Goal: Information Seeking & Learning: Compare options

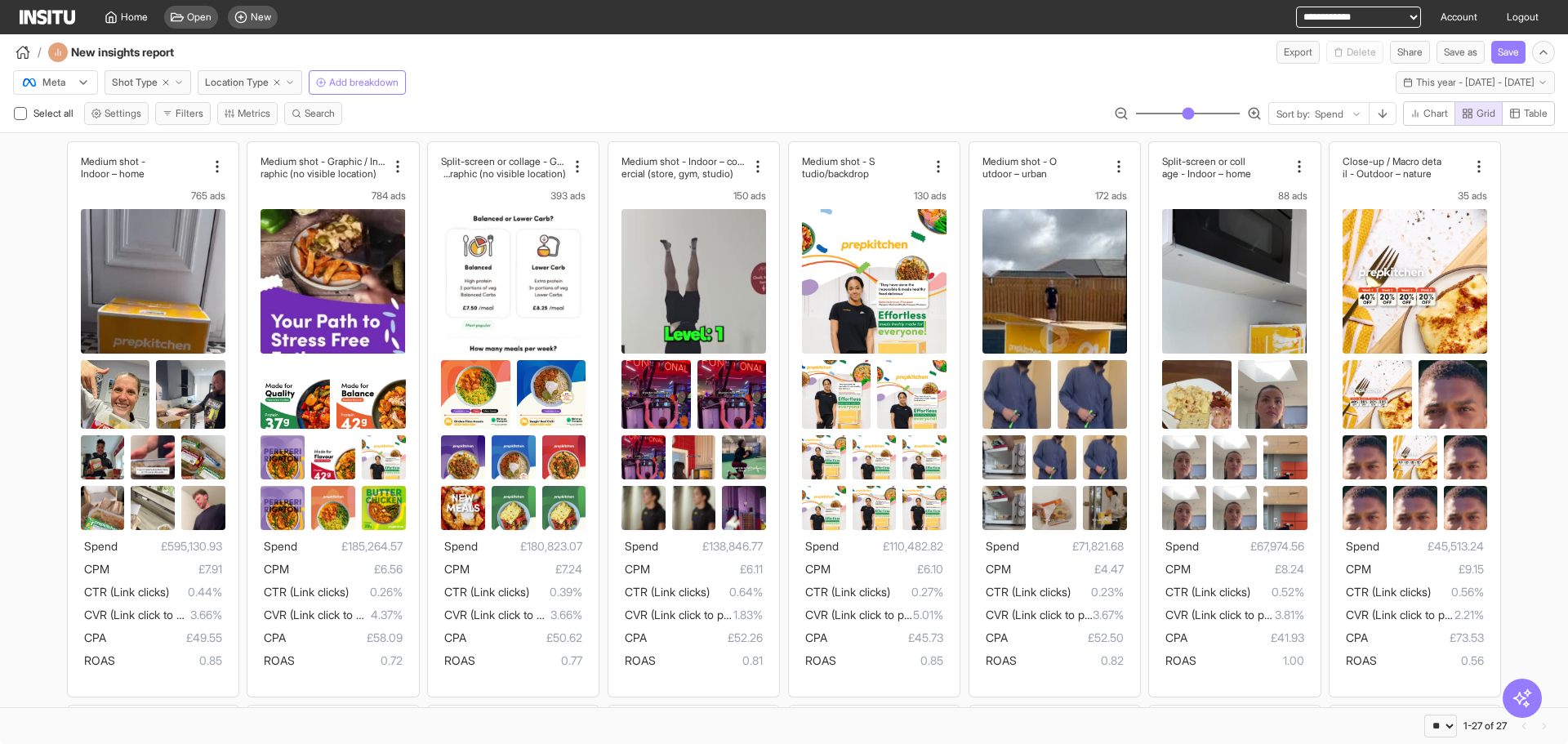
select select "**"
click at [295, 78] on icon "button" at bounding box center [289, 82] width 10 height 10
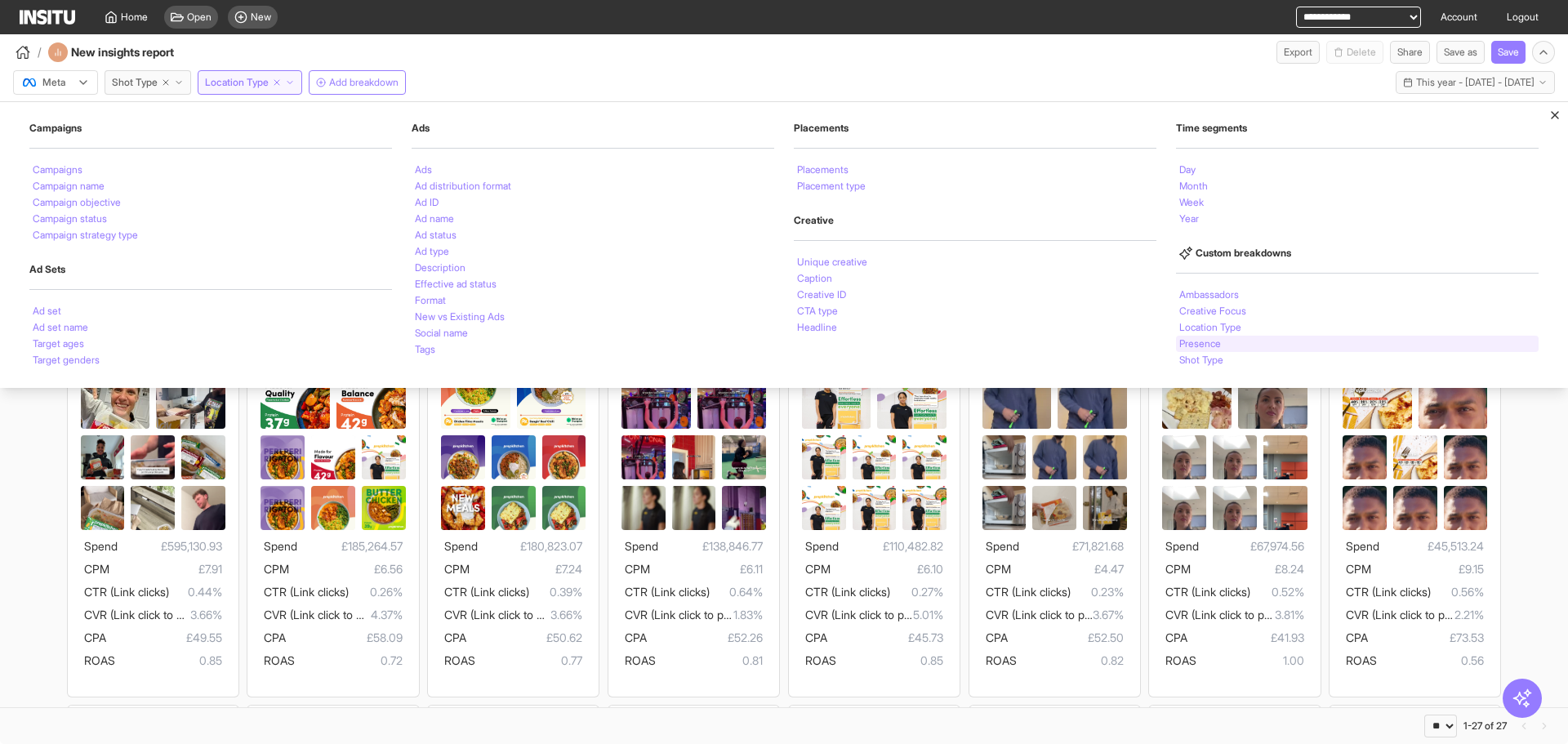
click at [1197, 340] on li "Presence" at bounding box center [1200, 343] width 42 height 10
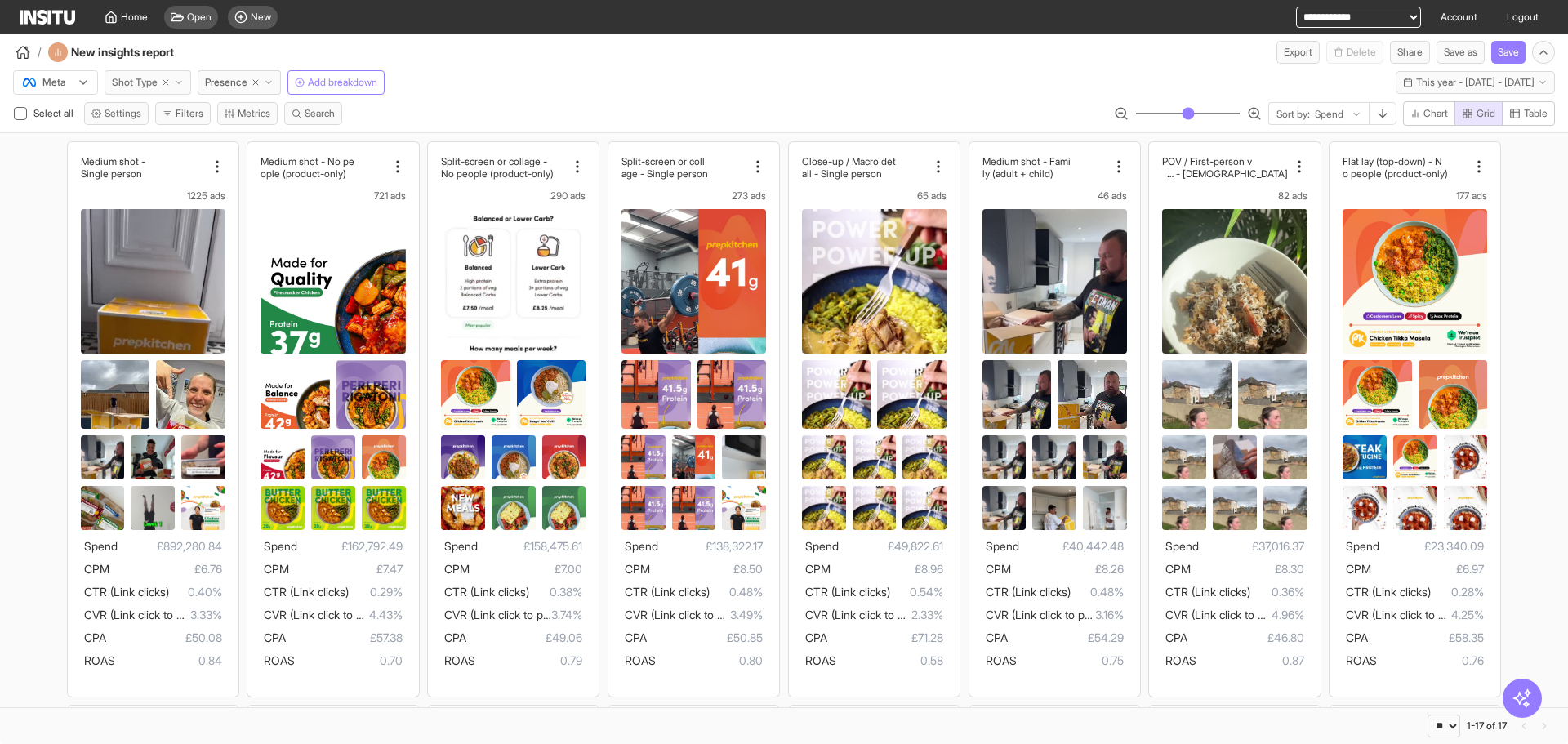
click at [182, 75] on button "Shot Type" at bounding box center [148, 82] width 87 height 24
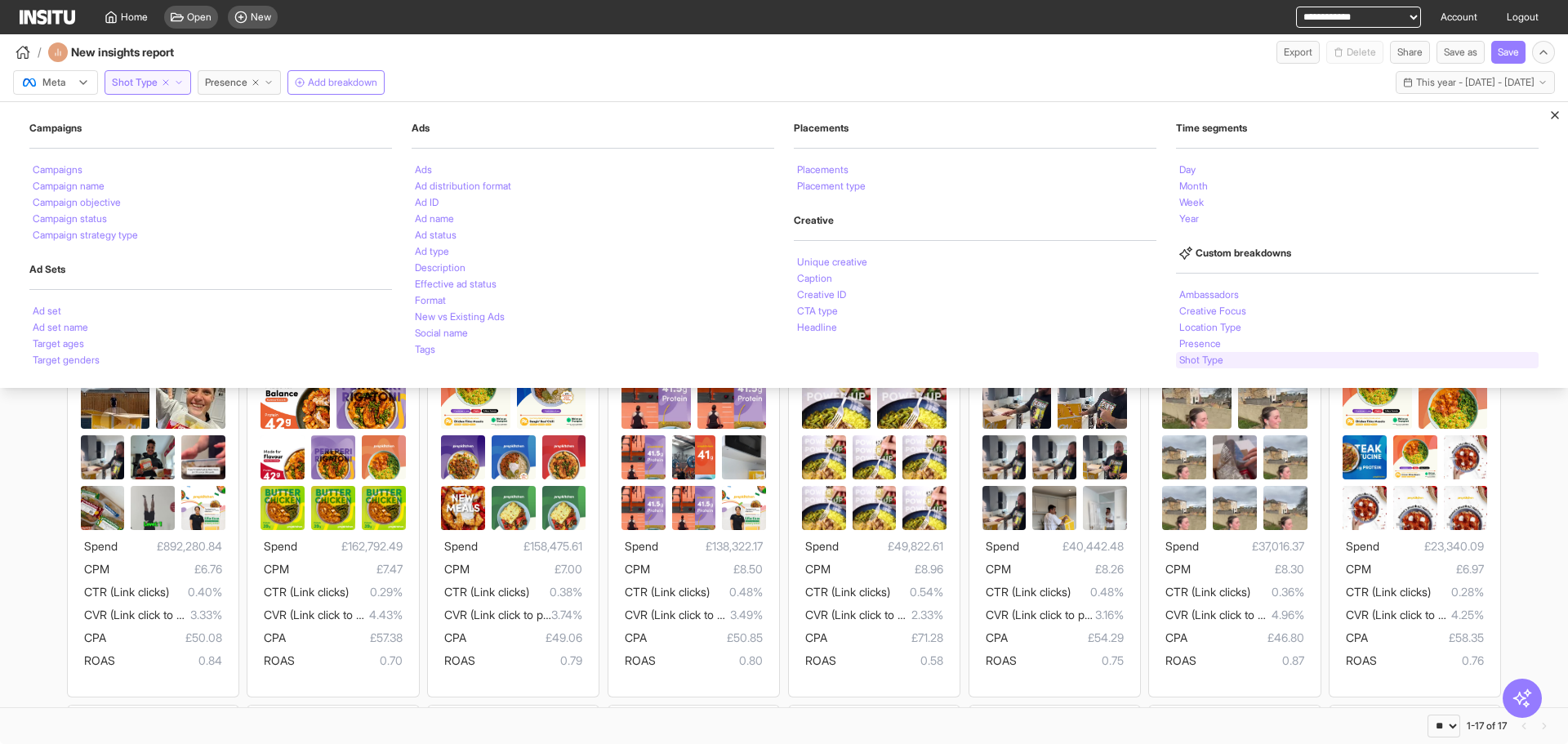
click at [1209, 359] on li "Shot Type" at bounding box center [1201, 359] width 44 height 10
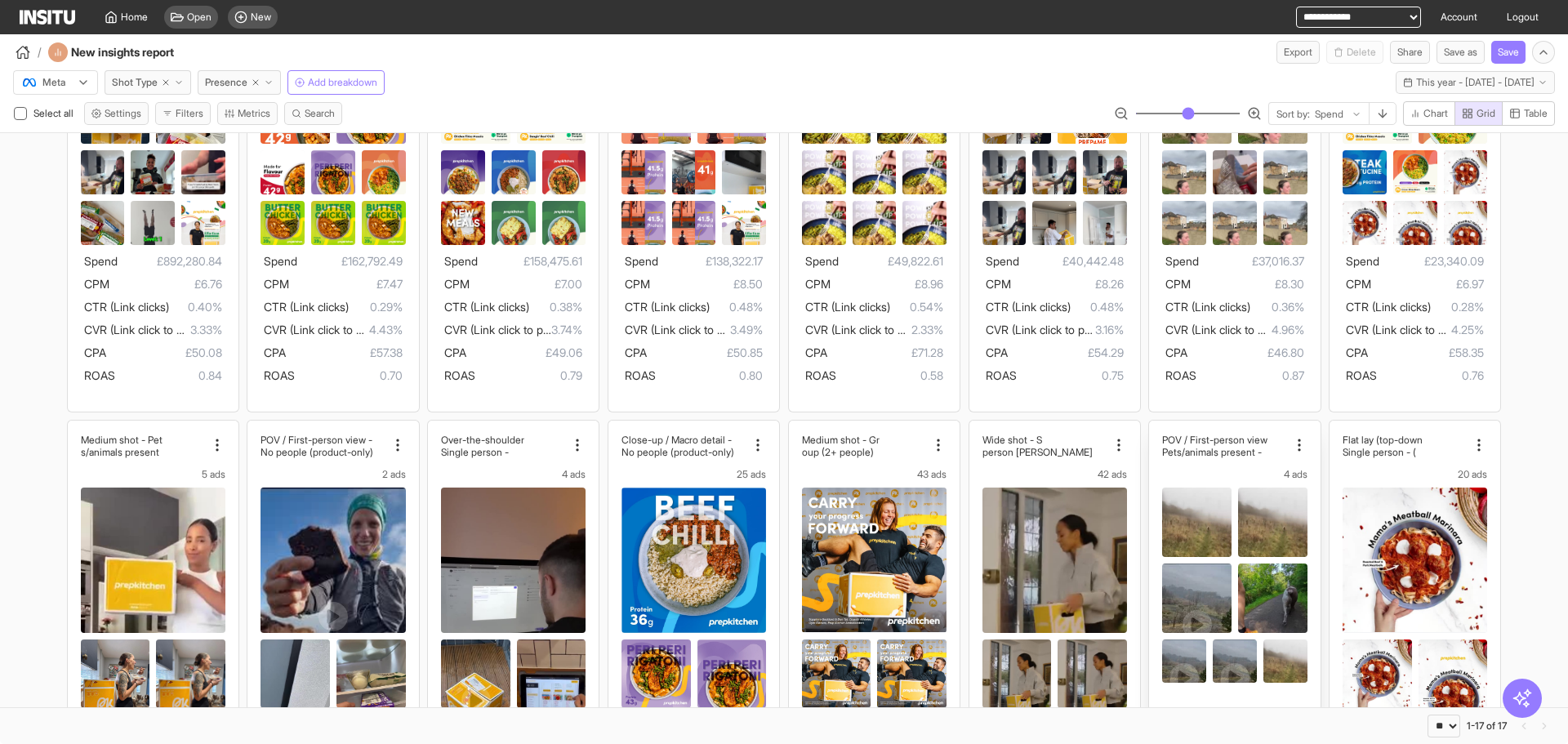
scroll to position [280, 0]
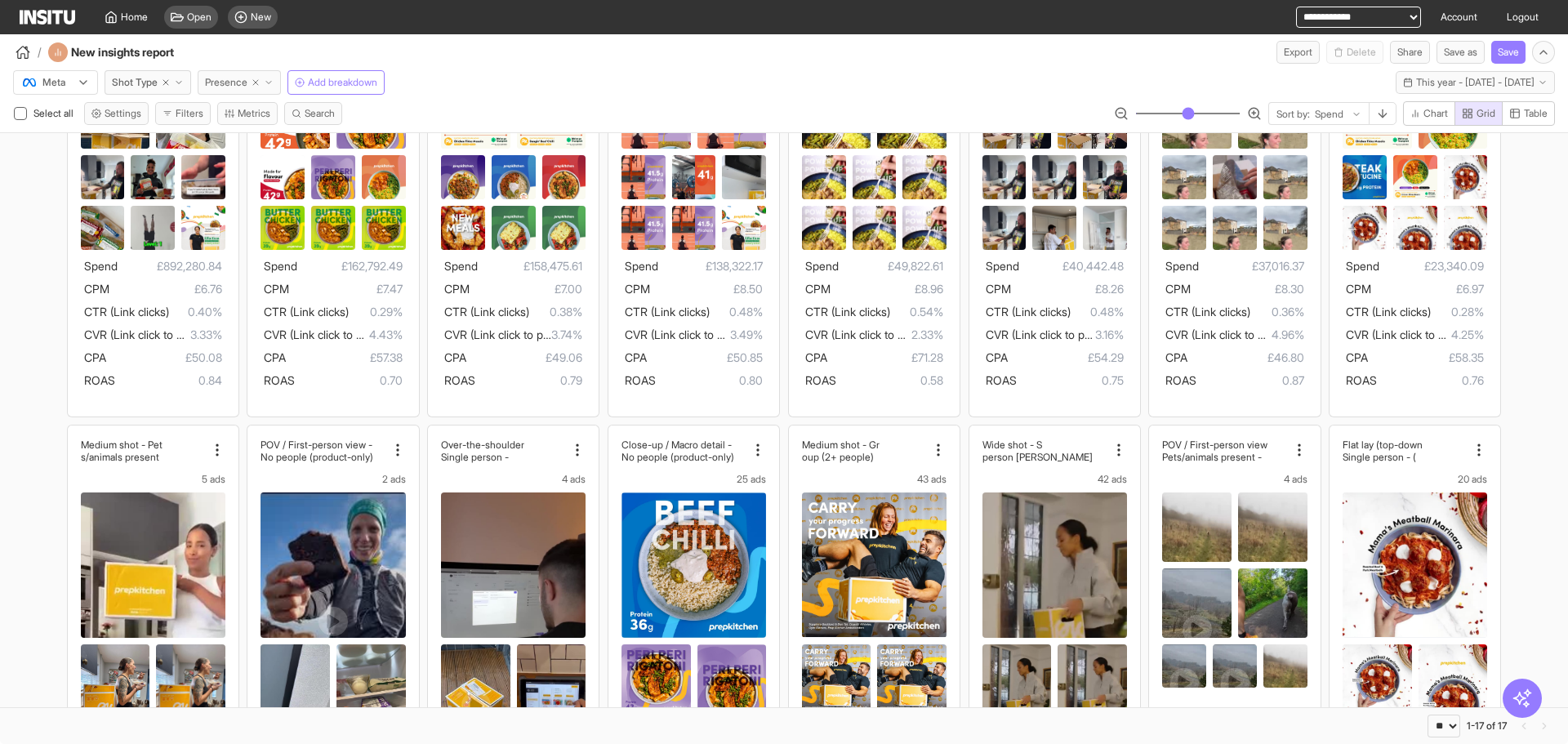
click at [260, 80] on icon "button" at bounding box center [255, 82] width 10 height 10
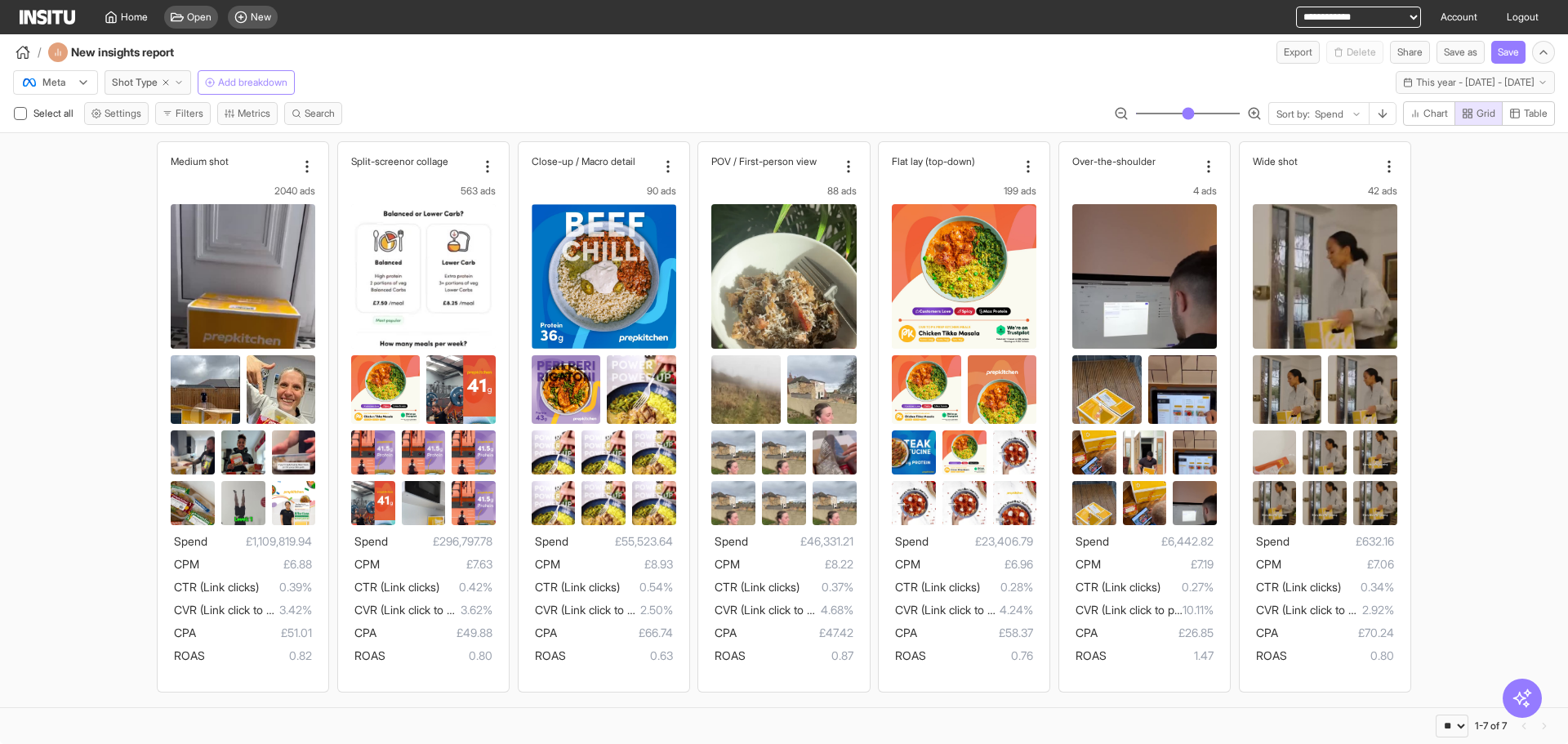
click at [16, 277] on div "Medium shot 2040 ads Spend £1,109,819.94 CPM £6.88 CTR (Link clicks) 0.39% CVR …" at bounding box center [784, 416] width 1568 height 567
click at [192, 55] on icon "New insights report" at bounding box center [186, 52] width 11 height 11
click at [505, 55] on div "**********" at bounding box center [784, 49] width 1568 height 30
click at [178, 119] on button "Filters" at bounding box center [183, 114] width 56 height 23
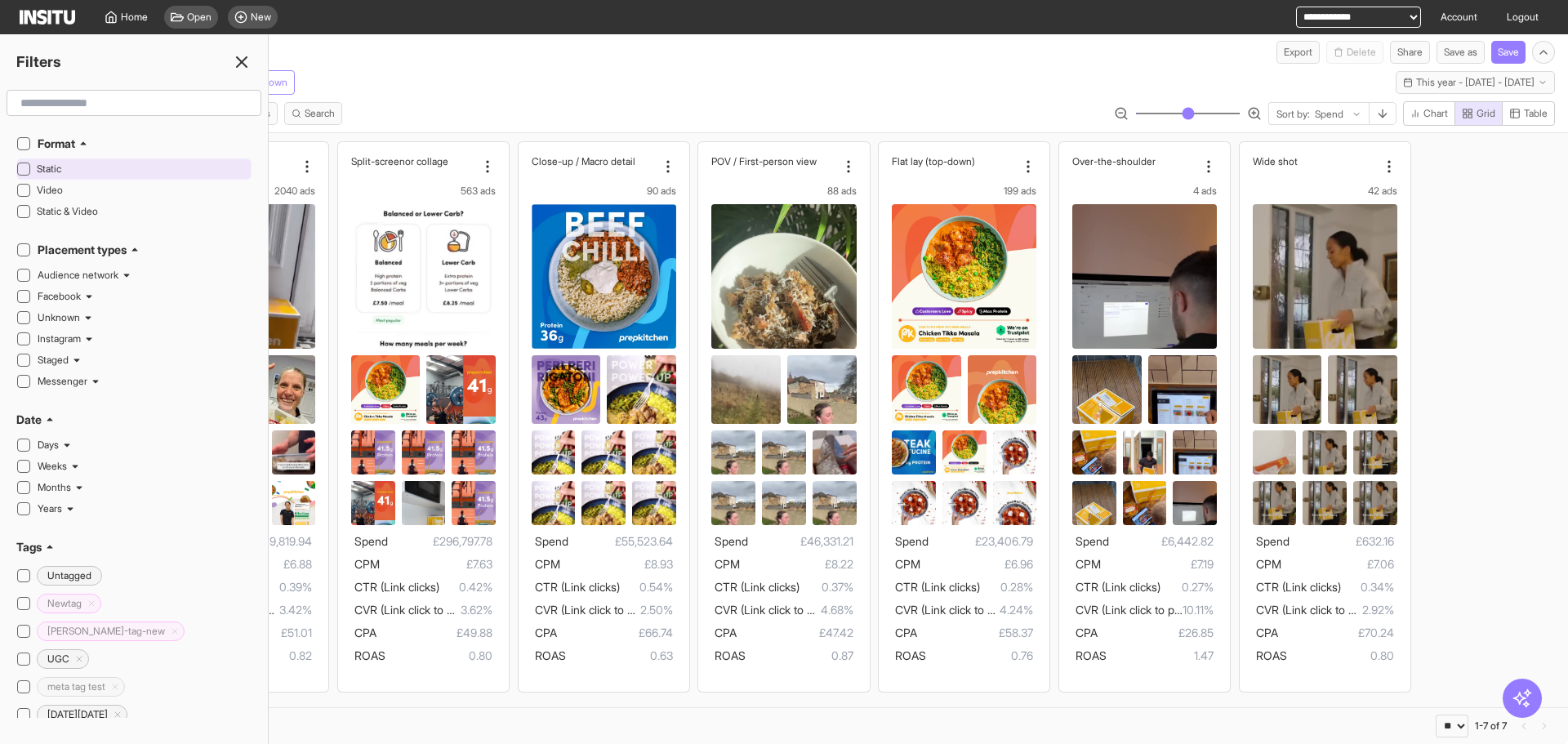
click at [94, 169] on span "Static" at bounding box center [142, 168] width 211 height 13
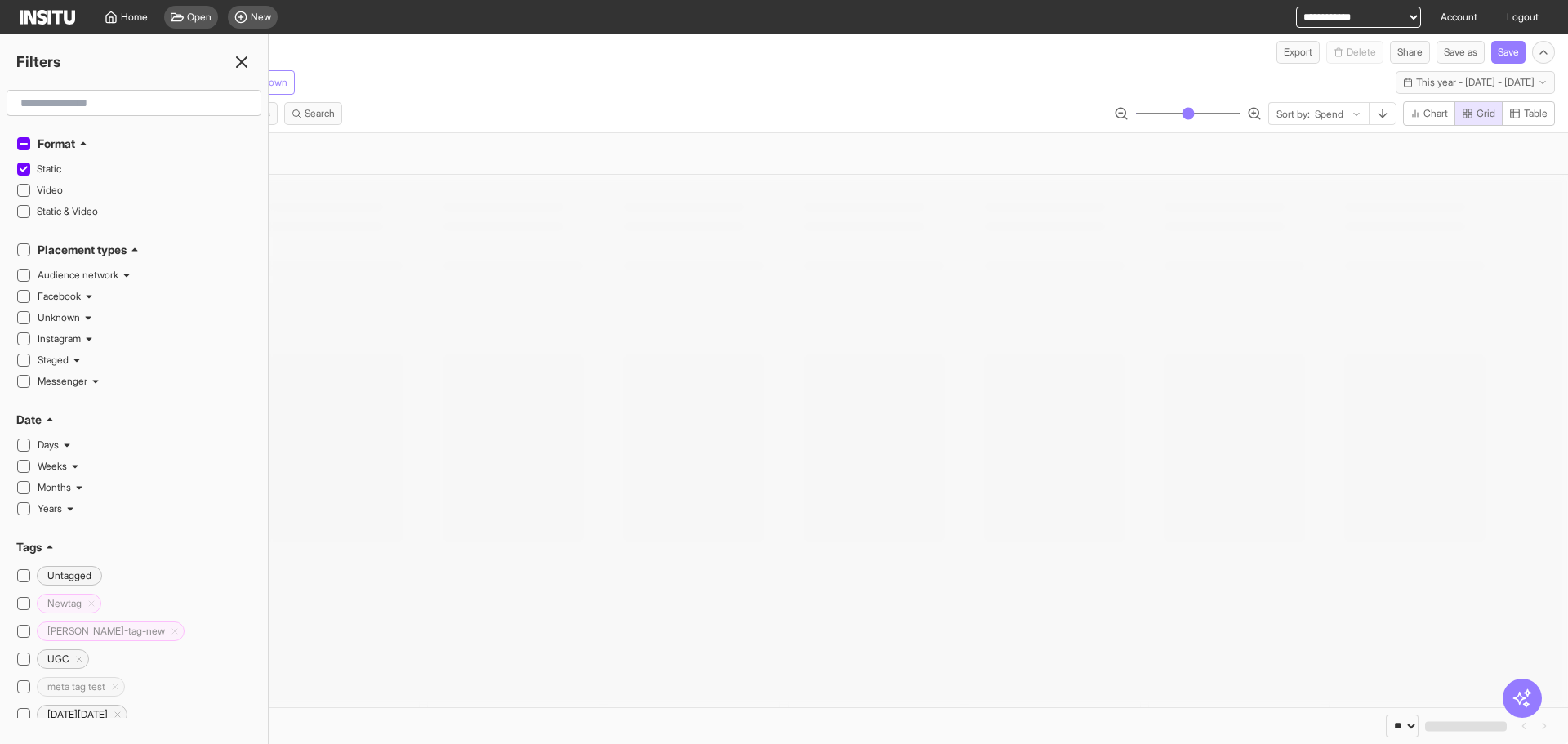
click at [588, 75] on div "Meta Shot Type Add breakdown This year - [DATE] - [DATE] [DATE] - [DATE]" at bounding box center [784, 79] width 1568 height 31
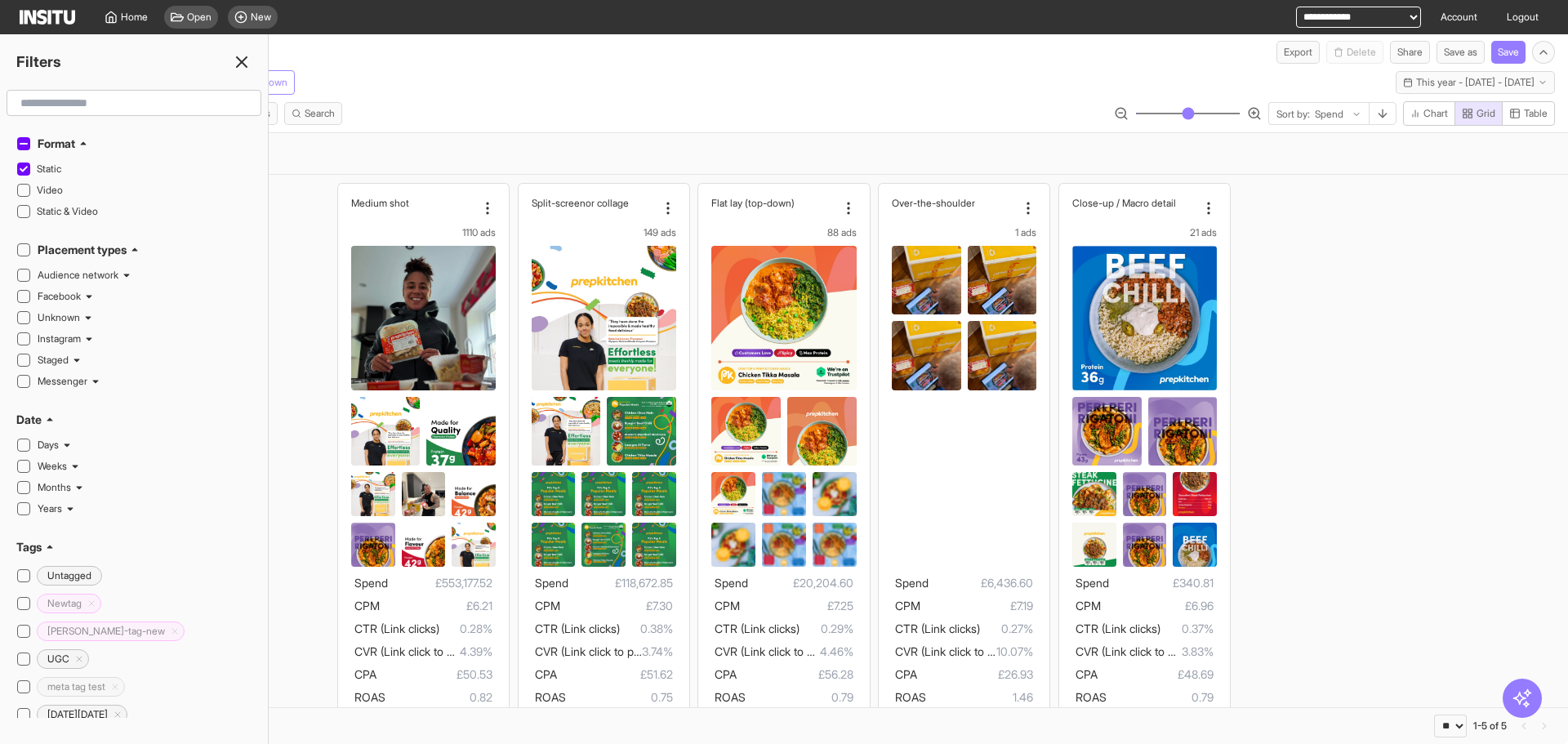
click at [237, 59] on icon at bounding box center [241, 62] width 20 height 20
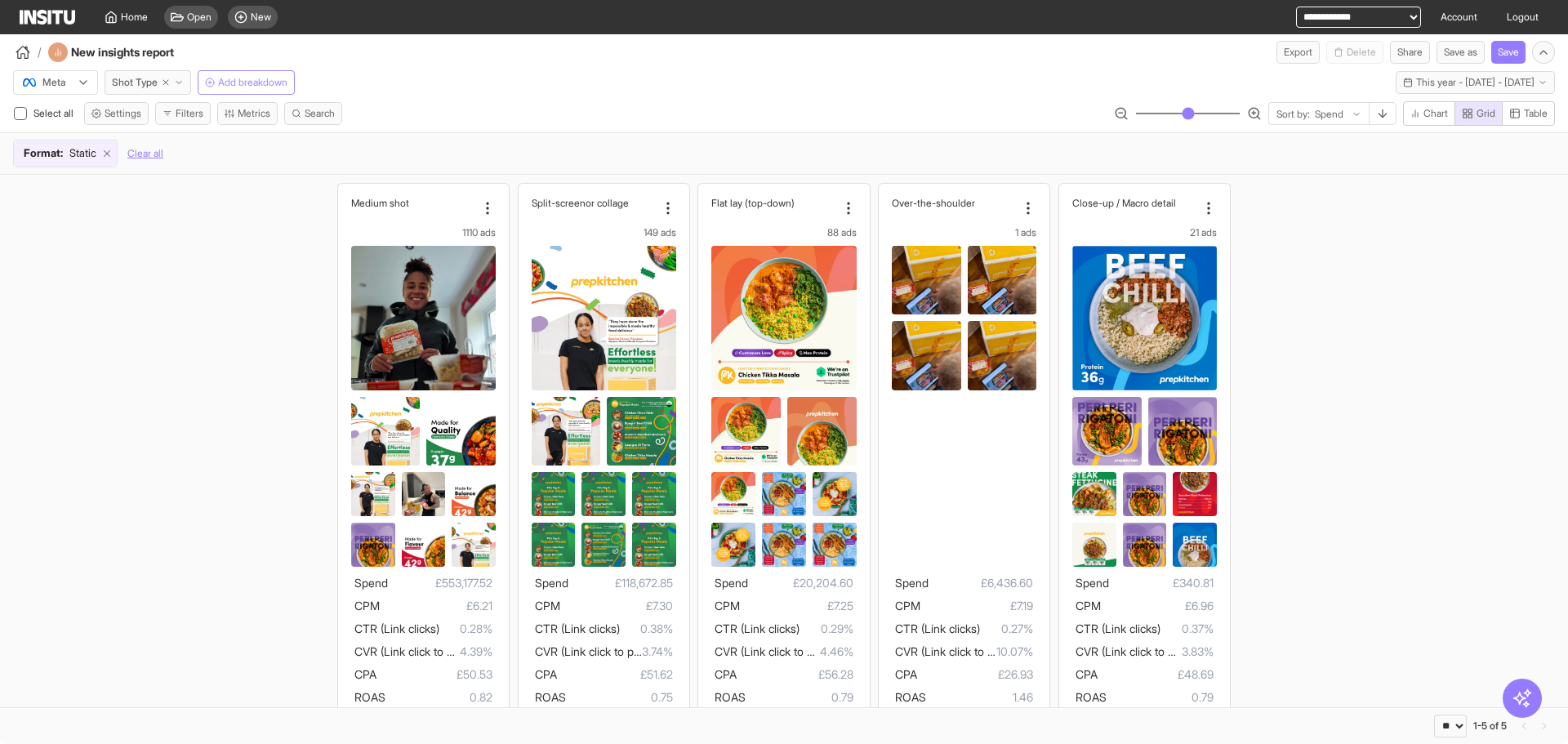
click at [109, 155] on icon at bounding box center [107, 153] width 11 height 11
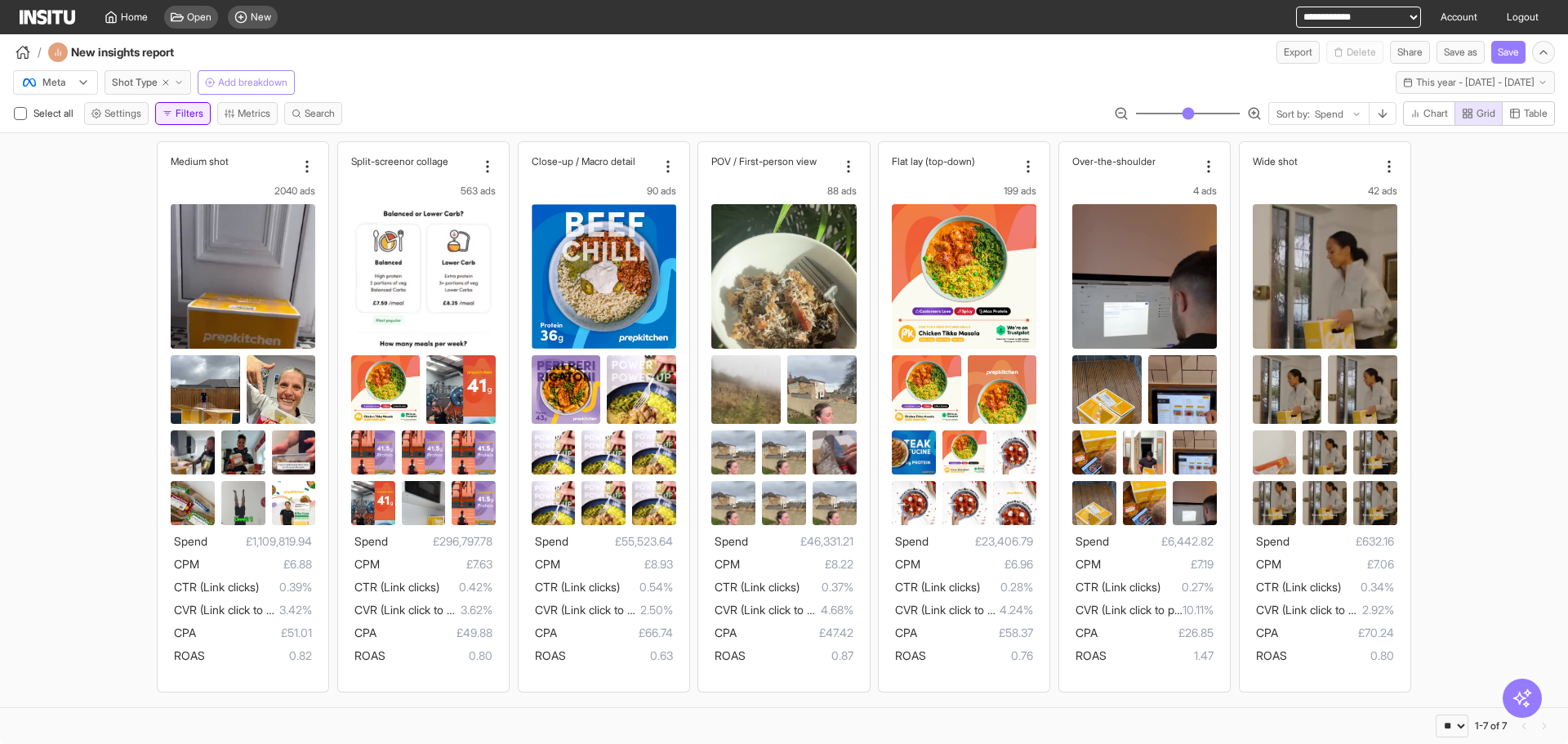
click at [182, 112] on button "Filters" at bounding box center [183, 114] width 56 height 23
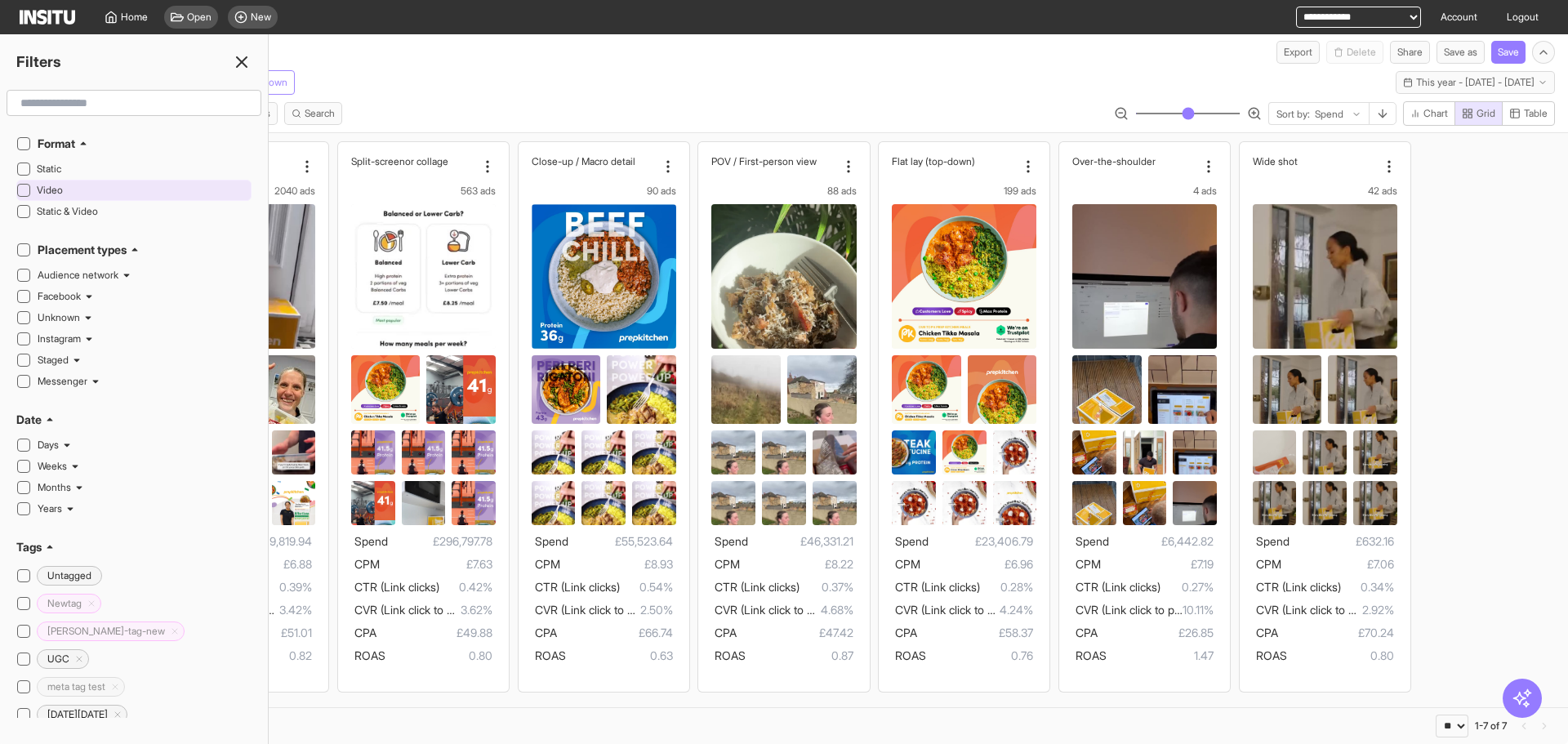
click at [117, 194] on span "Video" at bounding box center [142, 190] width 211 height 13
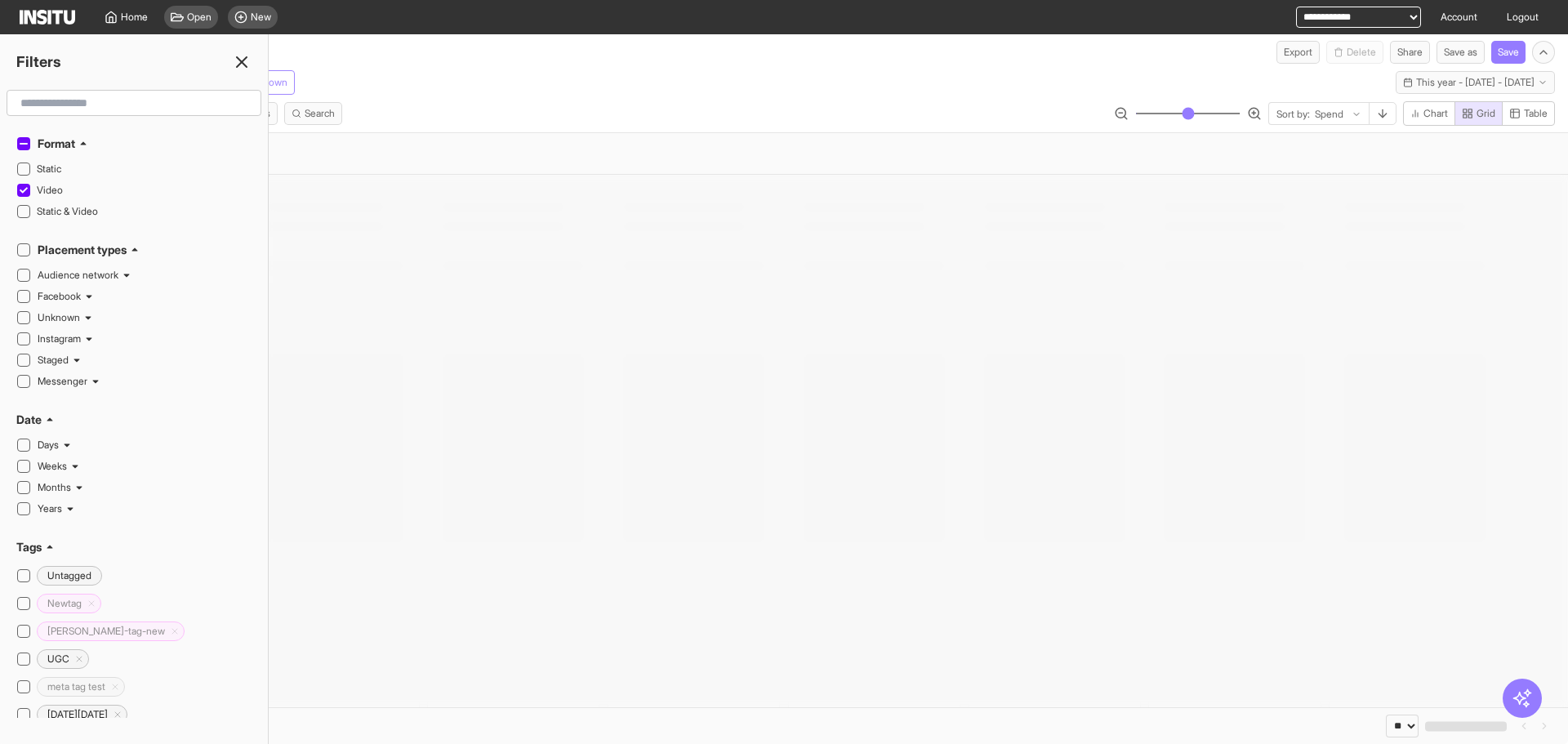
click at [240, 66] on icon at bounding box center [241, 62] width 20 height 20
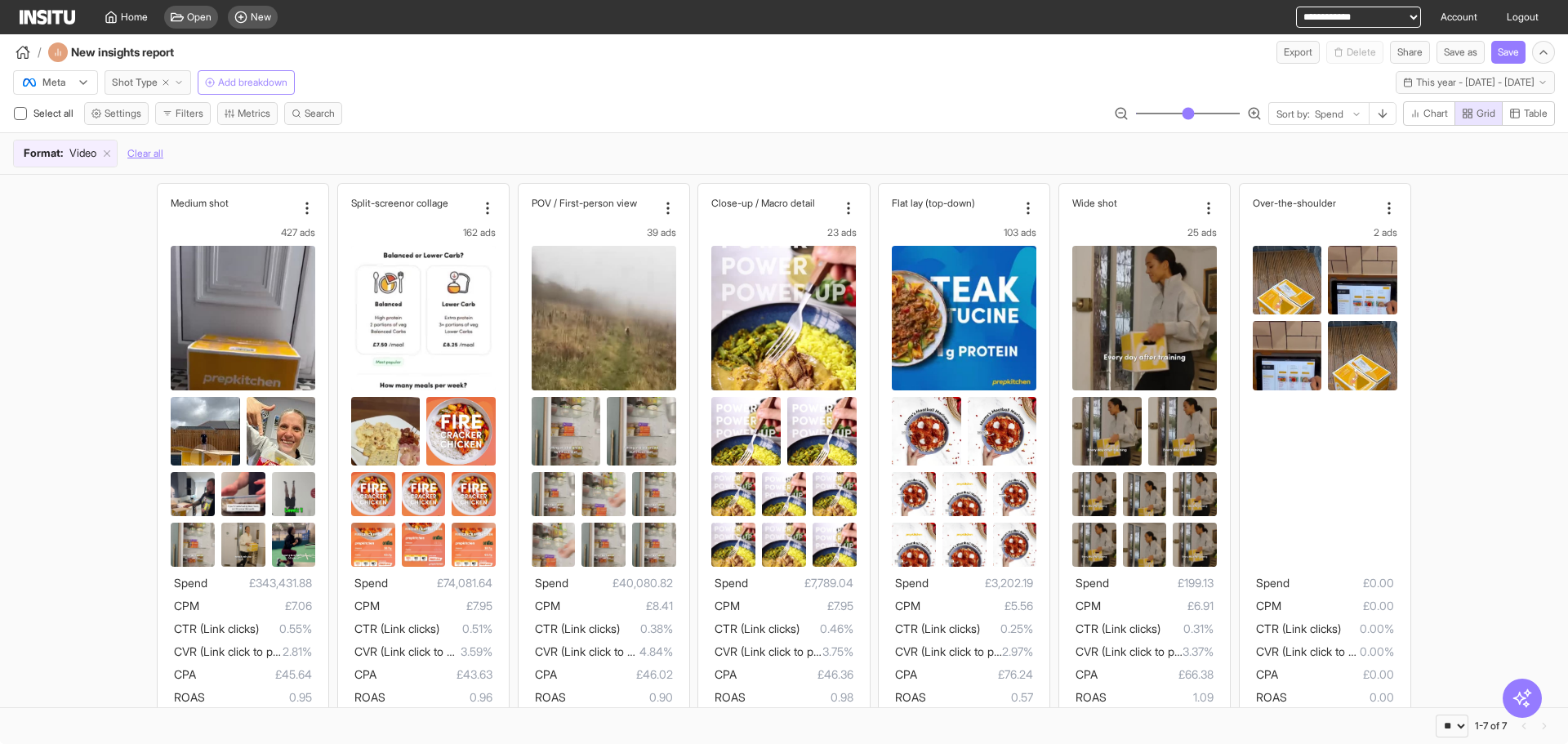
click at [180, 79] on icon "button" at bounding box center [178, 82] width 10 height 10
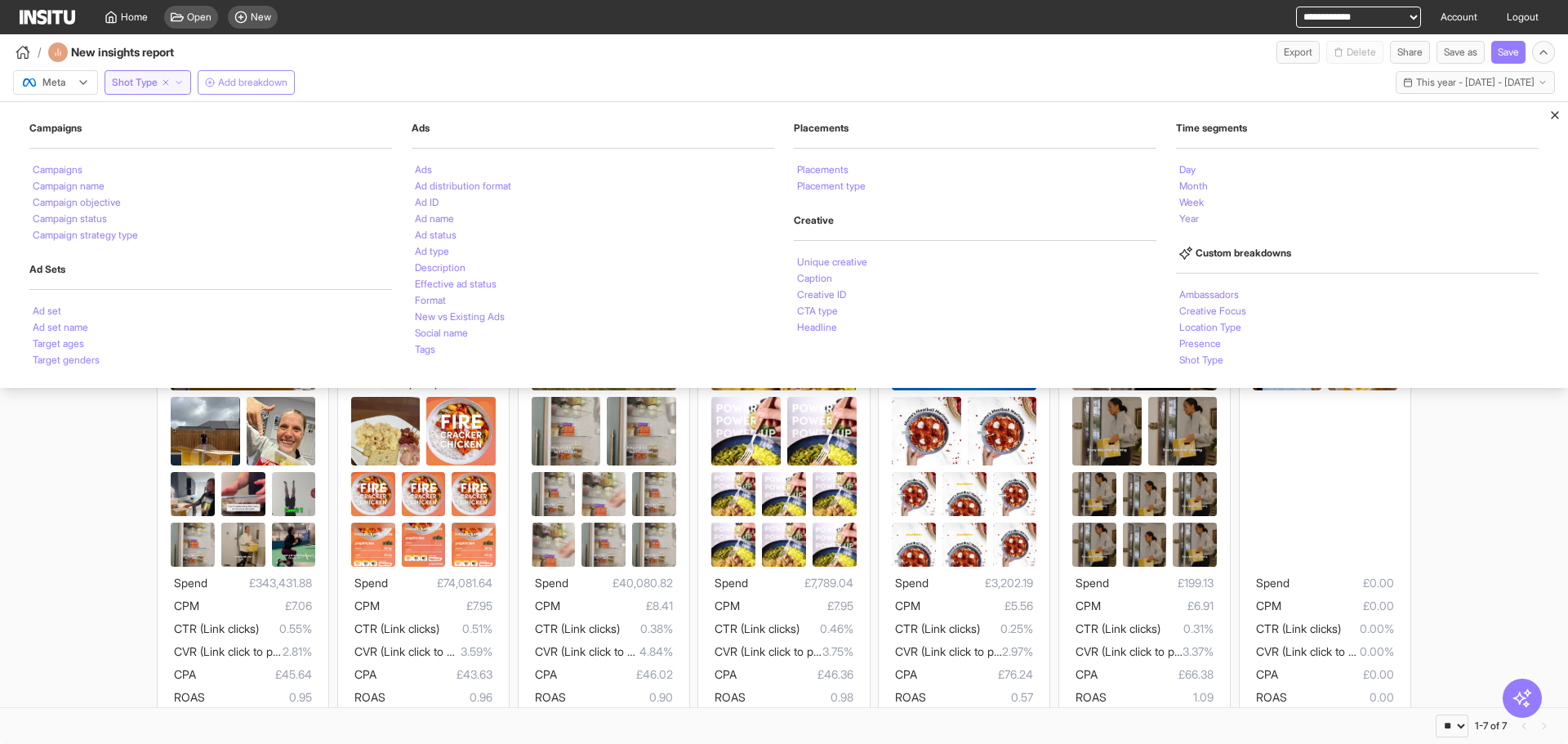
click at [1015, 86] on div "Meta Shot Type Campaigns Campaigns Campaign name Campaign objective Campaign st…" at bounding box center [784, 79] width 1568 height 31
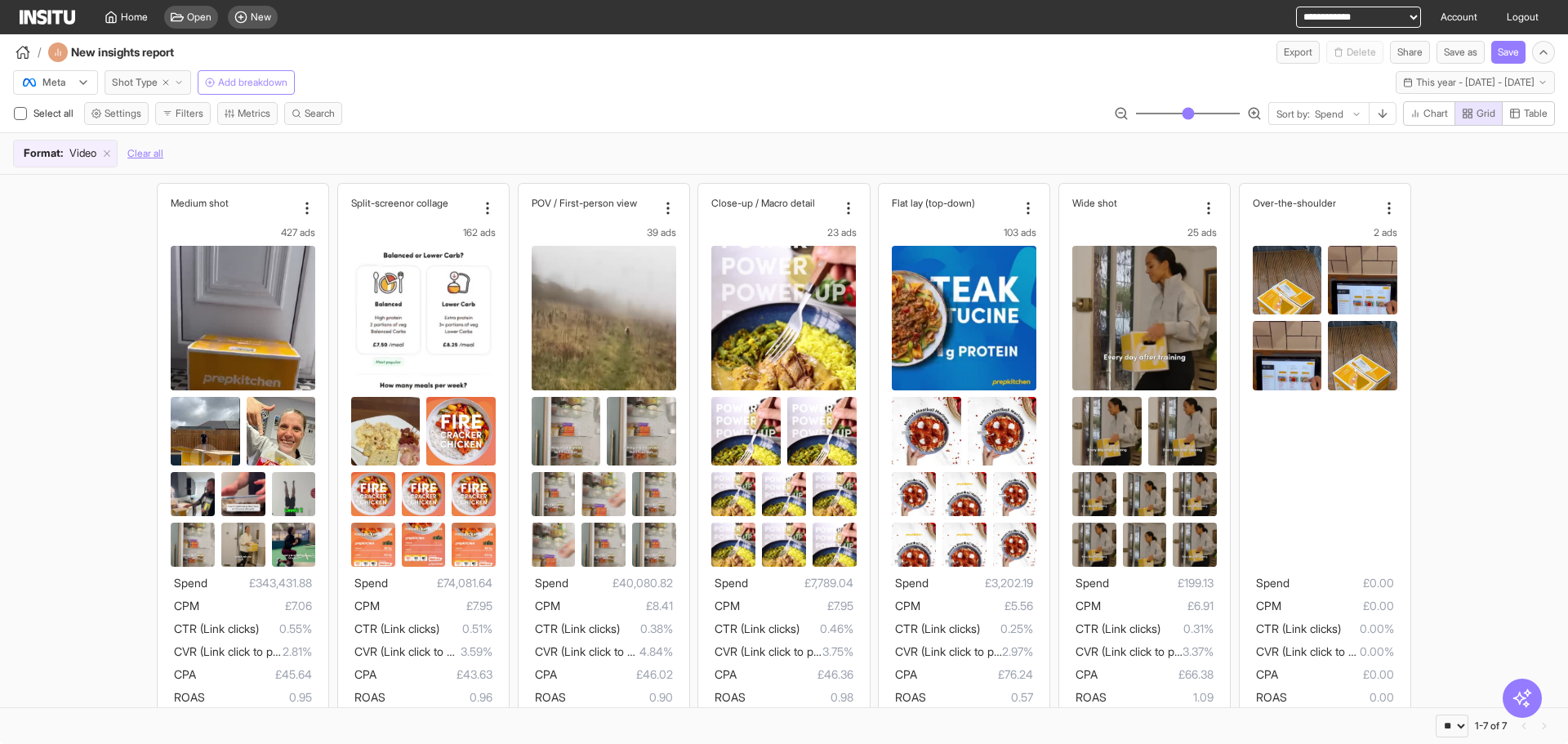
click at [183, 78] on icon "button" at bounding box center [178, 82] width 10 height 10
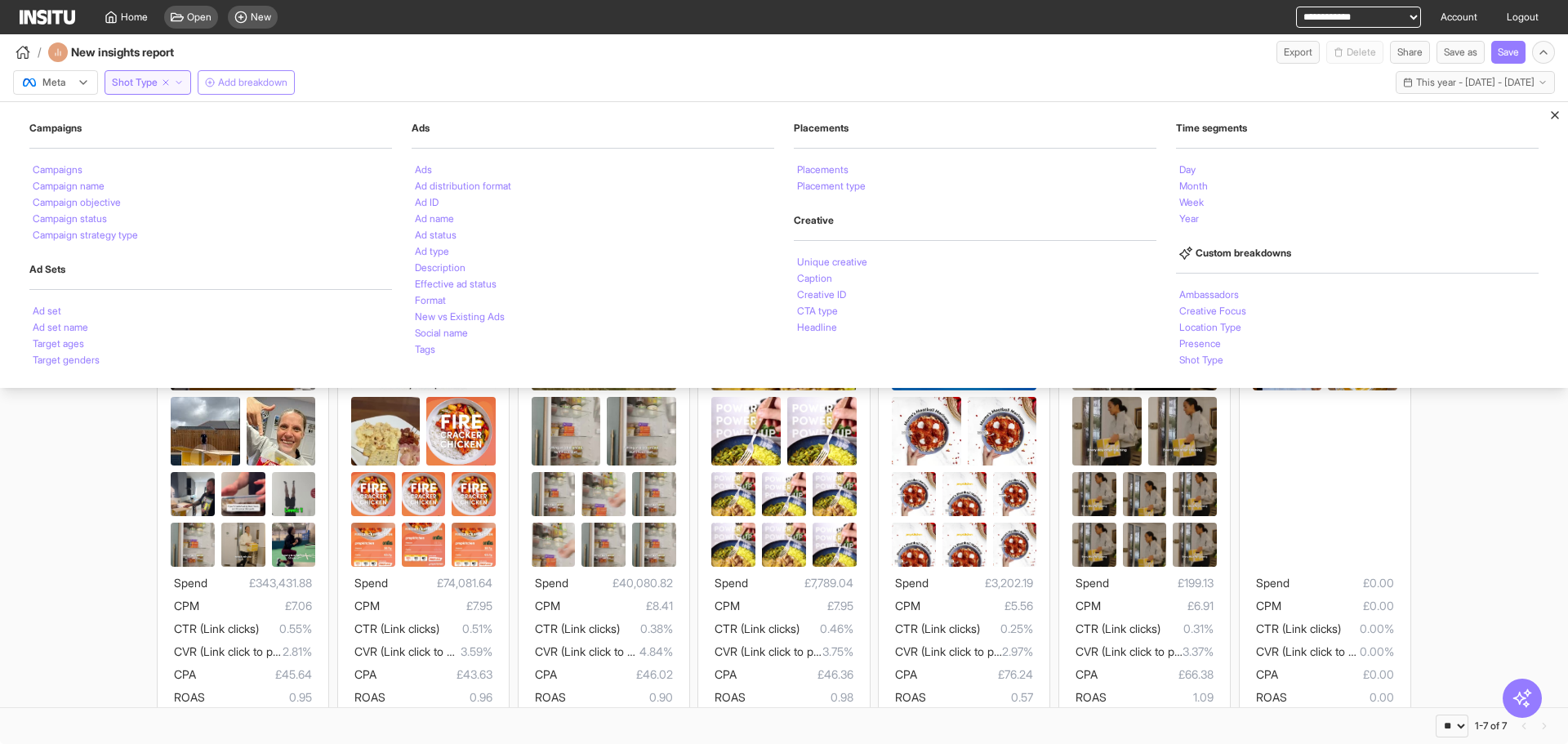
click at [1196, 76] on div "Meta Shot Type Campaigns Campaigns Campaign name Campaign objective Campaign st…" at bounding box center [784, 79] width 1568 height 31
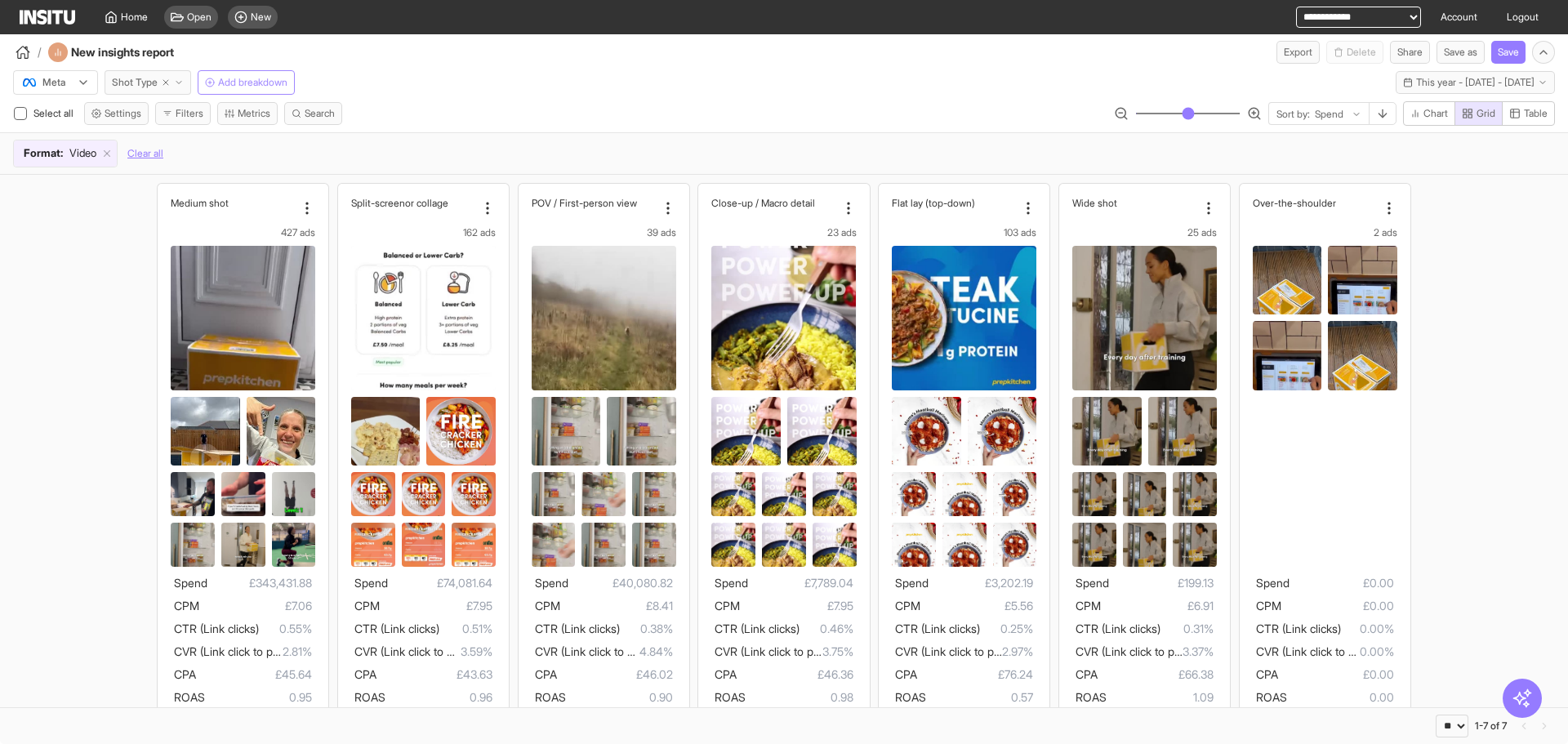
click at [191, 84] on button "Shot Type" at bounding box center [148, 82] width 87 height 24
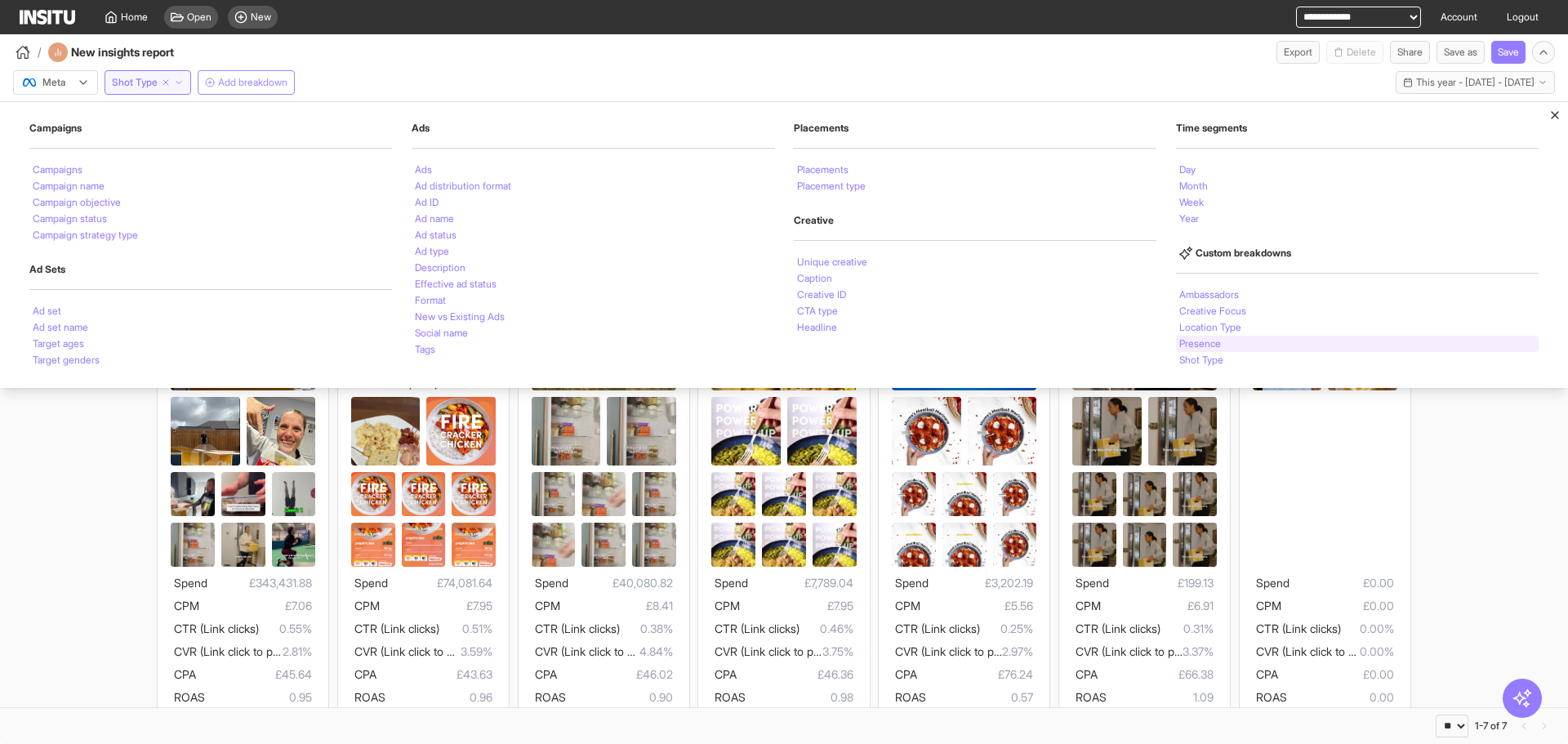
click at [1219, 336] on div "Presence" at bounding box center [1358, 344] width 363 height 16
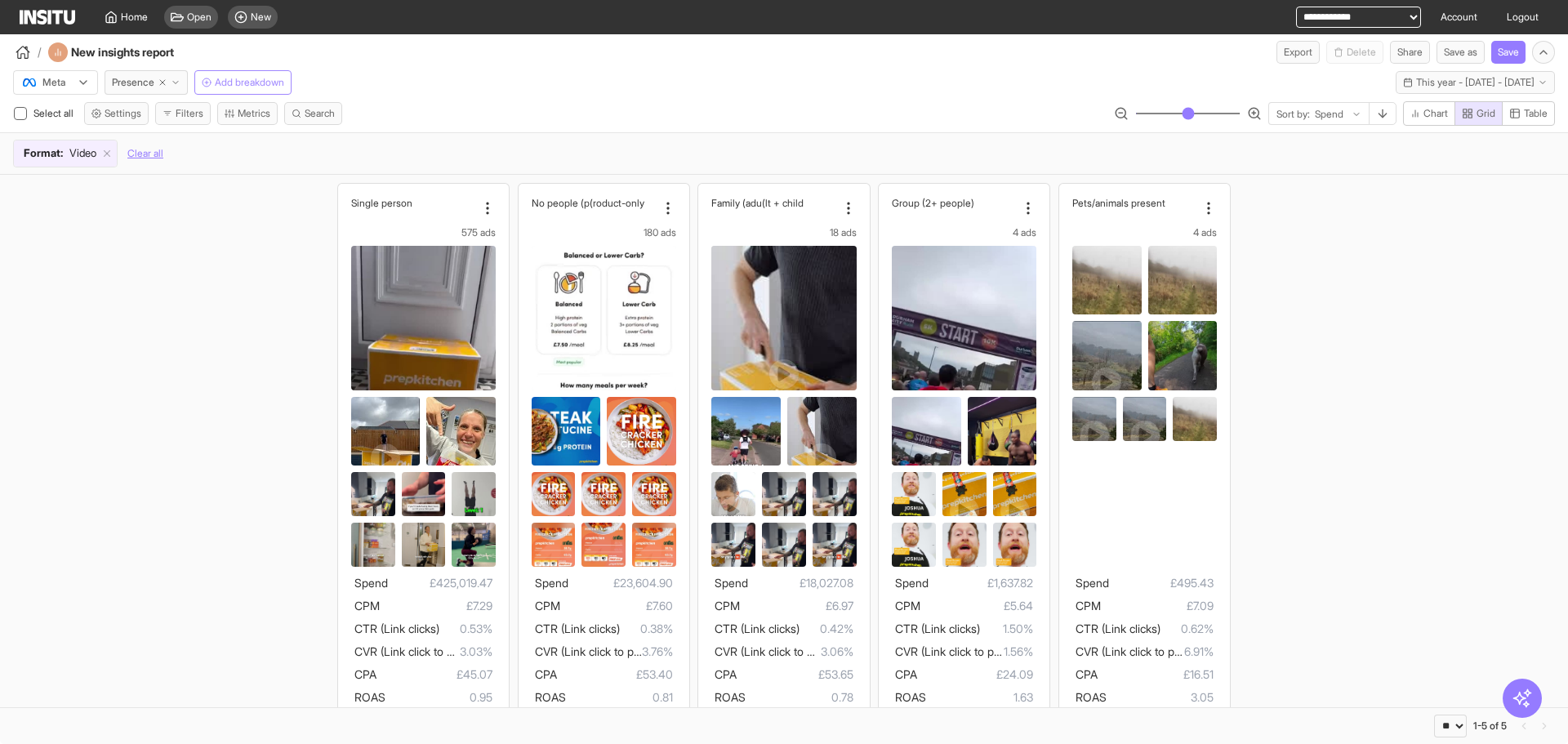
click at [256, 85] on span "Add breakdown" at bounding box center [249, 82] width 69 height 13
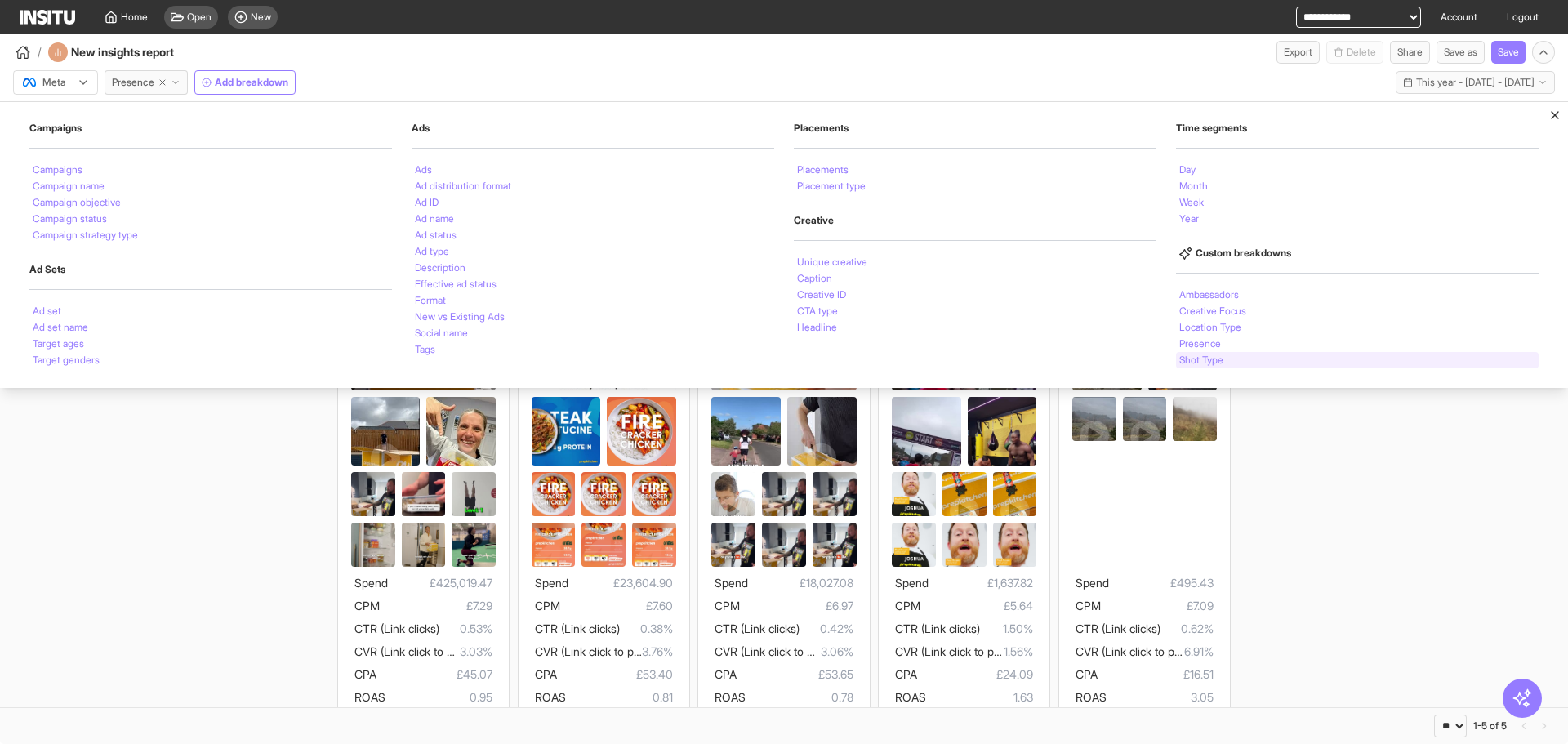
click at [1233, 359] on div "Shot Type" at bounding box center [1358, 359] width 363 height 16
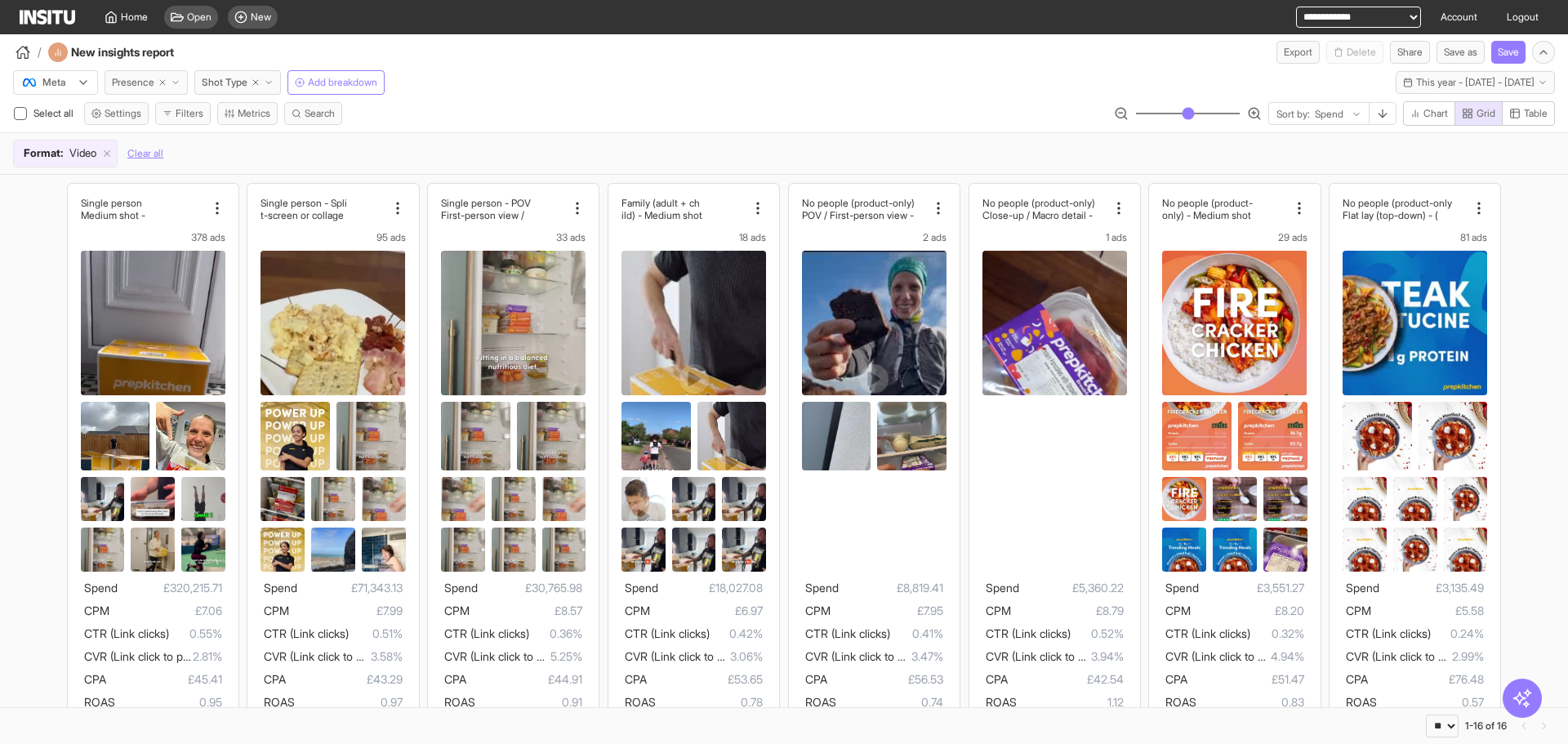
click at [178, 82] on polyline "button" at bounding box center [175, 82] width 5 height 3
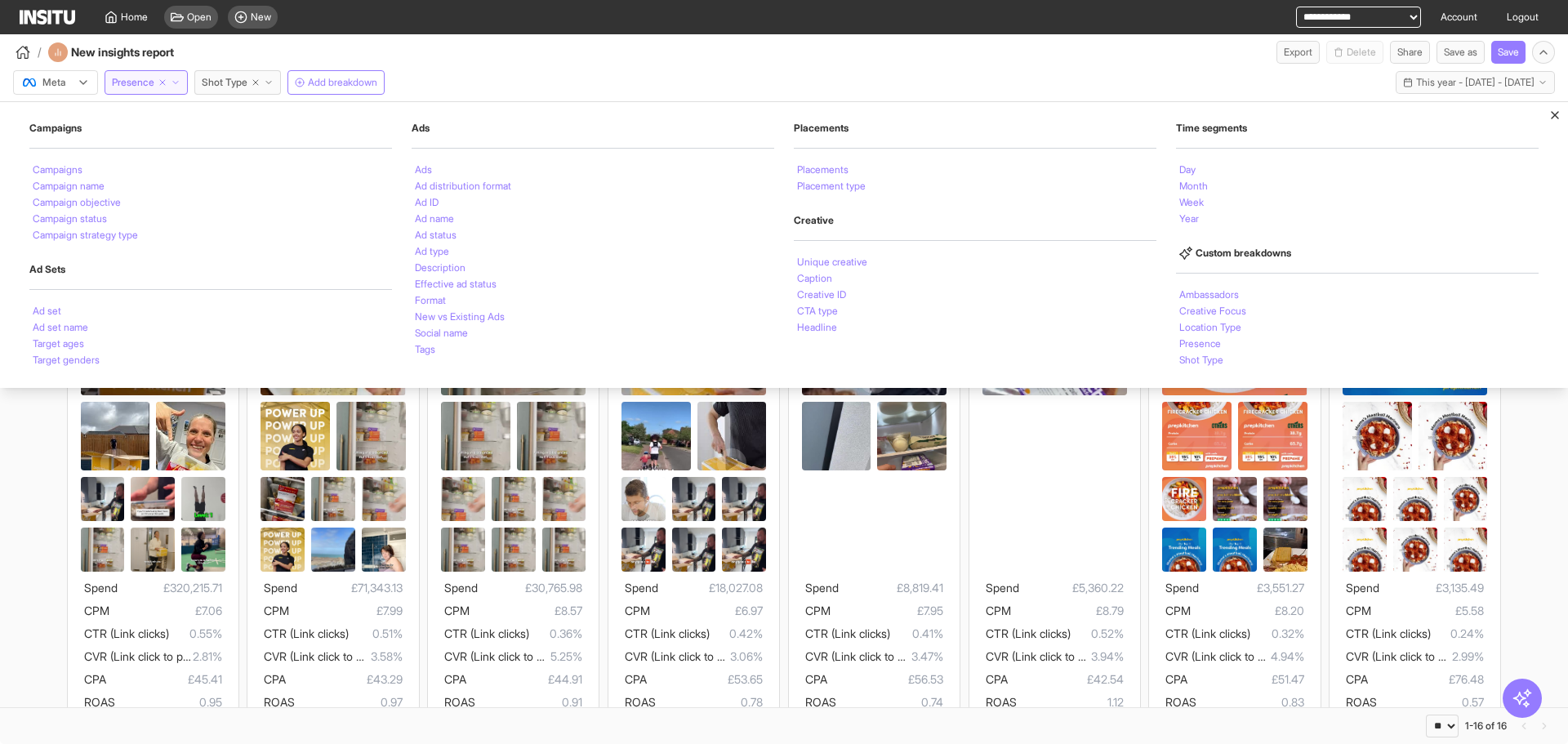
click at [594, 49] on div "/ New insights report Export Delete Share Save as Save" at bounding box center [784, 49] width 1568 height 30
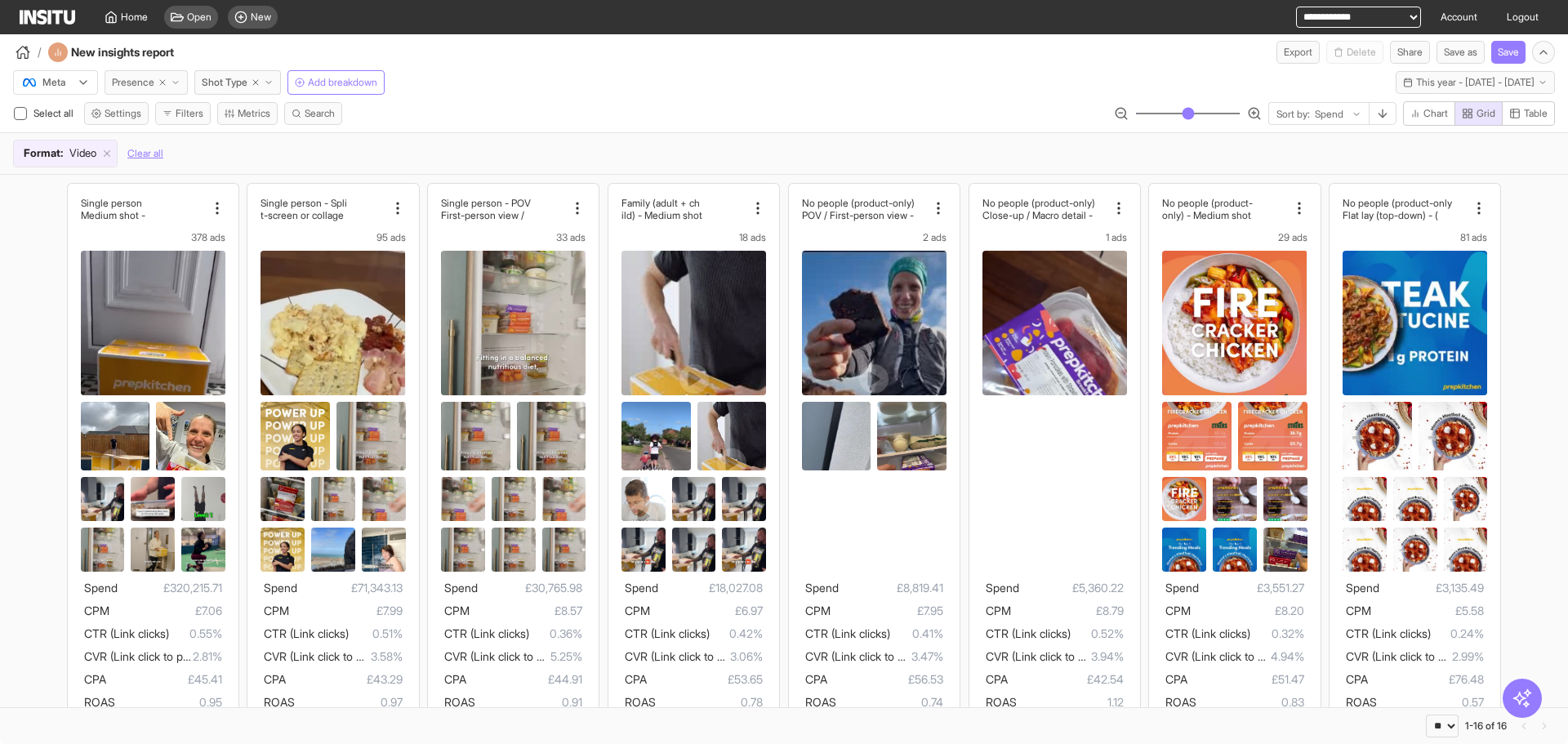
click at [172, 82] on icon "button" at bounding box center [175, 82] width 10 height 10
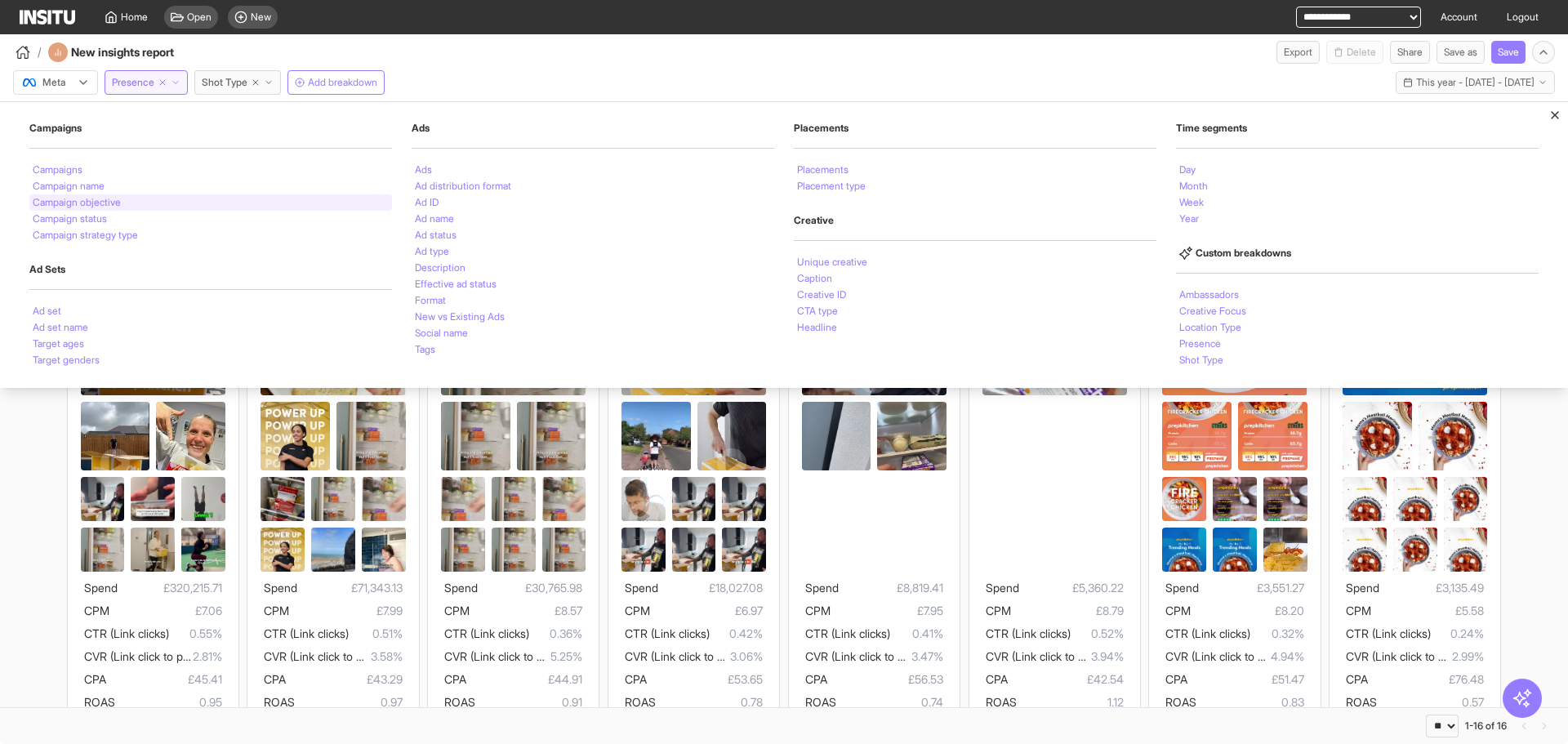
click at [186, 203] on div "Campaign objective" at bounding box center [211, 202] width 363 height 16
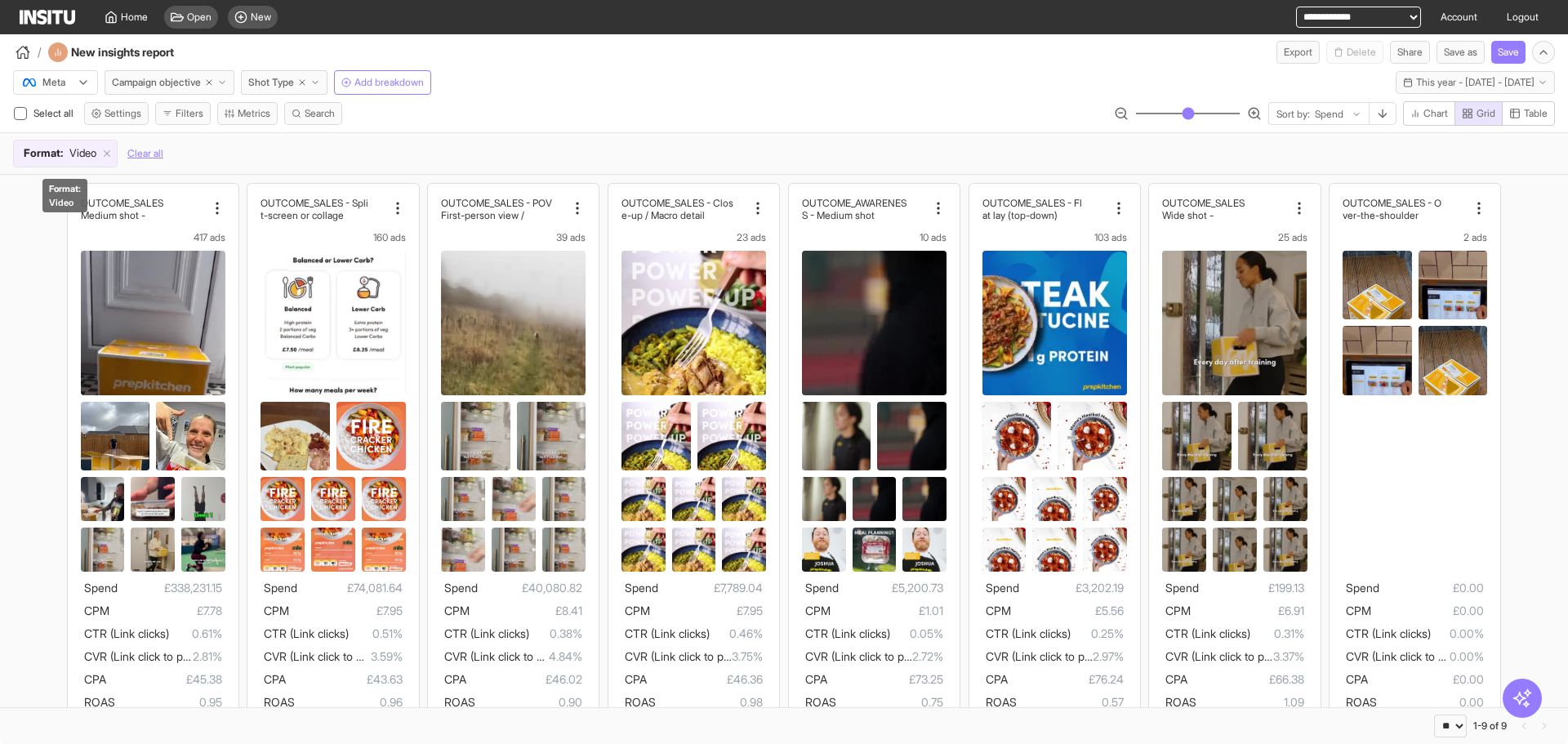
click at [70, 161] on div "Format : Video" at bounding box center [65, 154] width 103 height 26
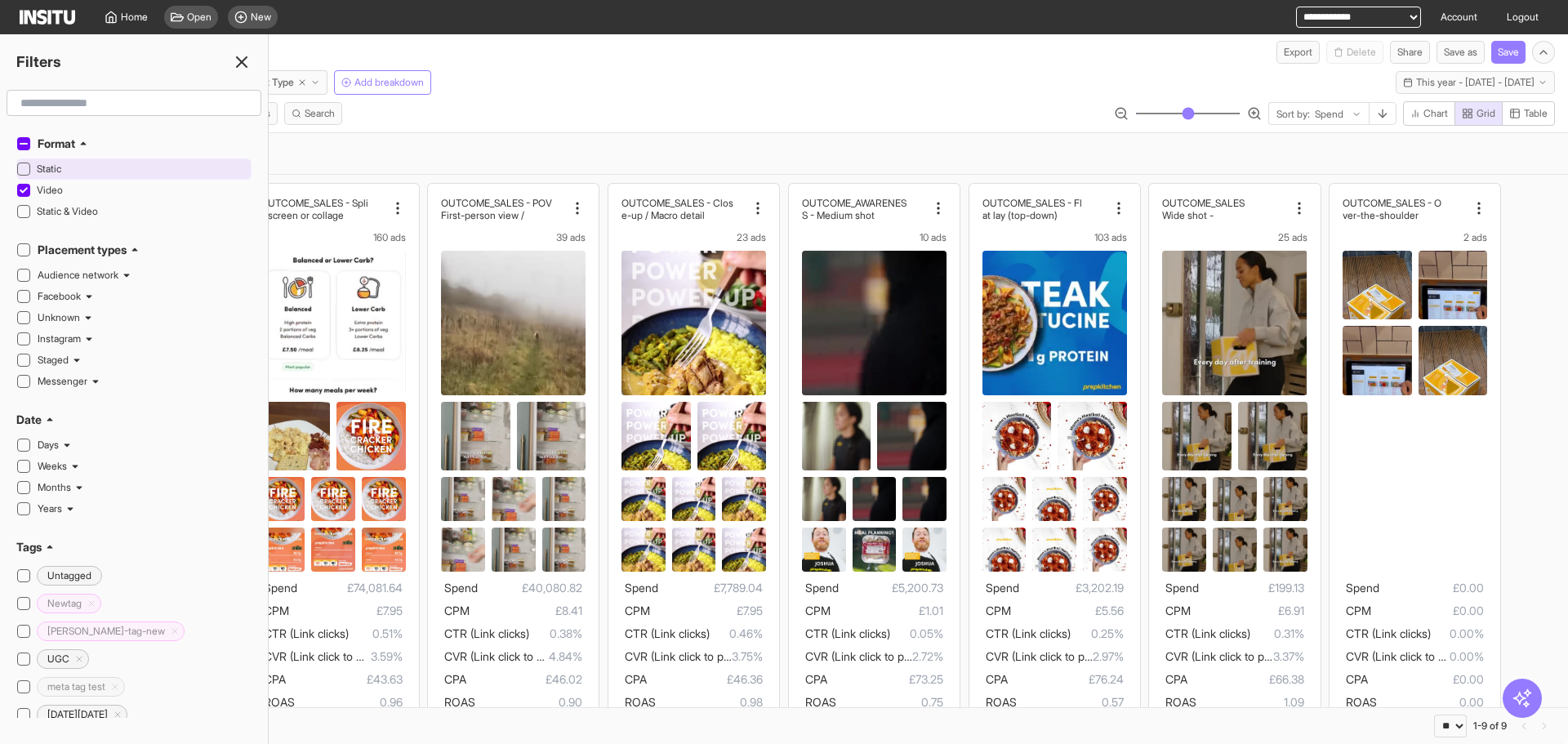
click at [71, 161] on div "Static" at bounding box center [142, 168] width 211 height 20
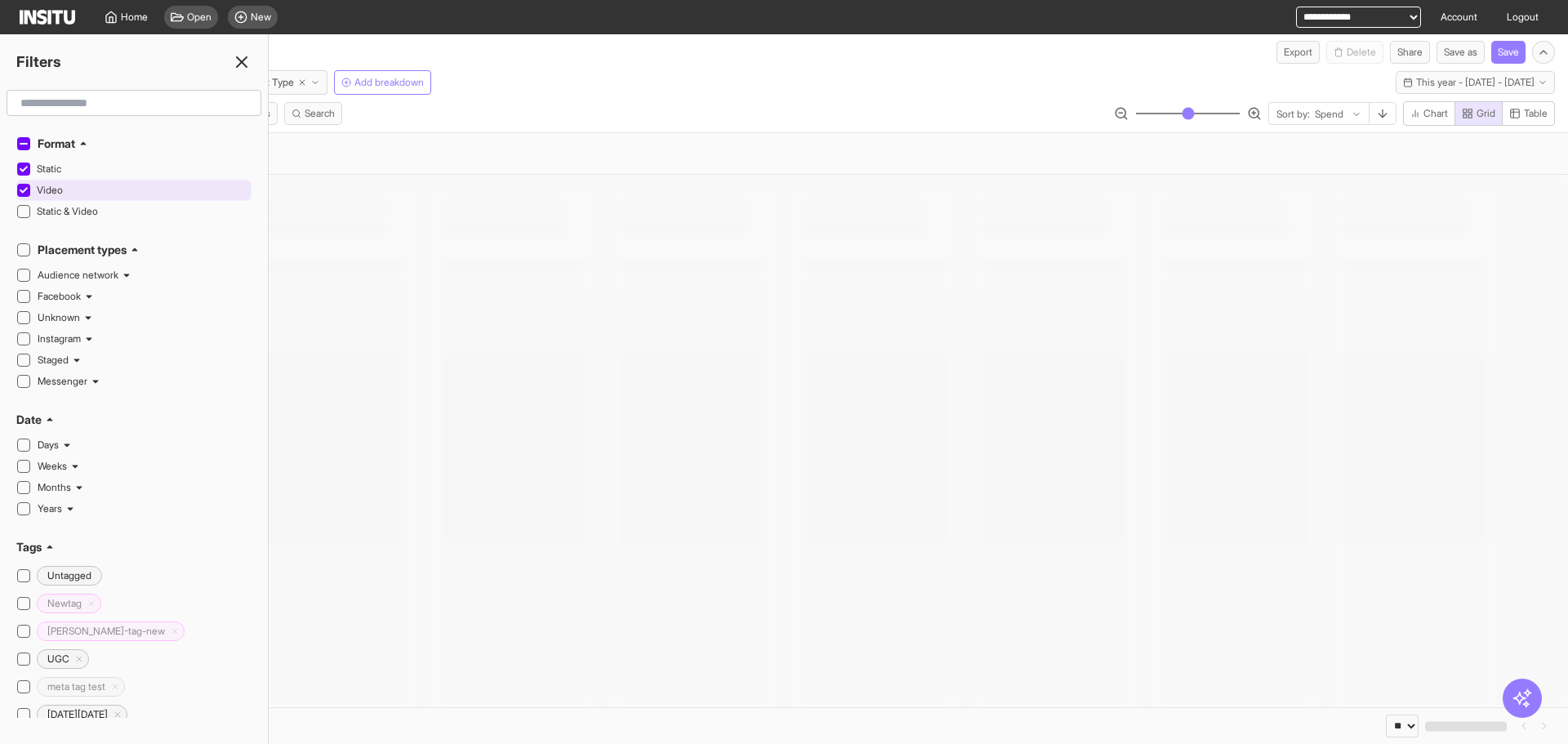
click at [69, 184] on span "Video" at bounding box center [142, 190] width 211 height 13
click at [239, 59] on line at bounding box center [241, 62] width 10 height 10
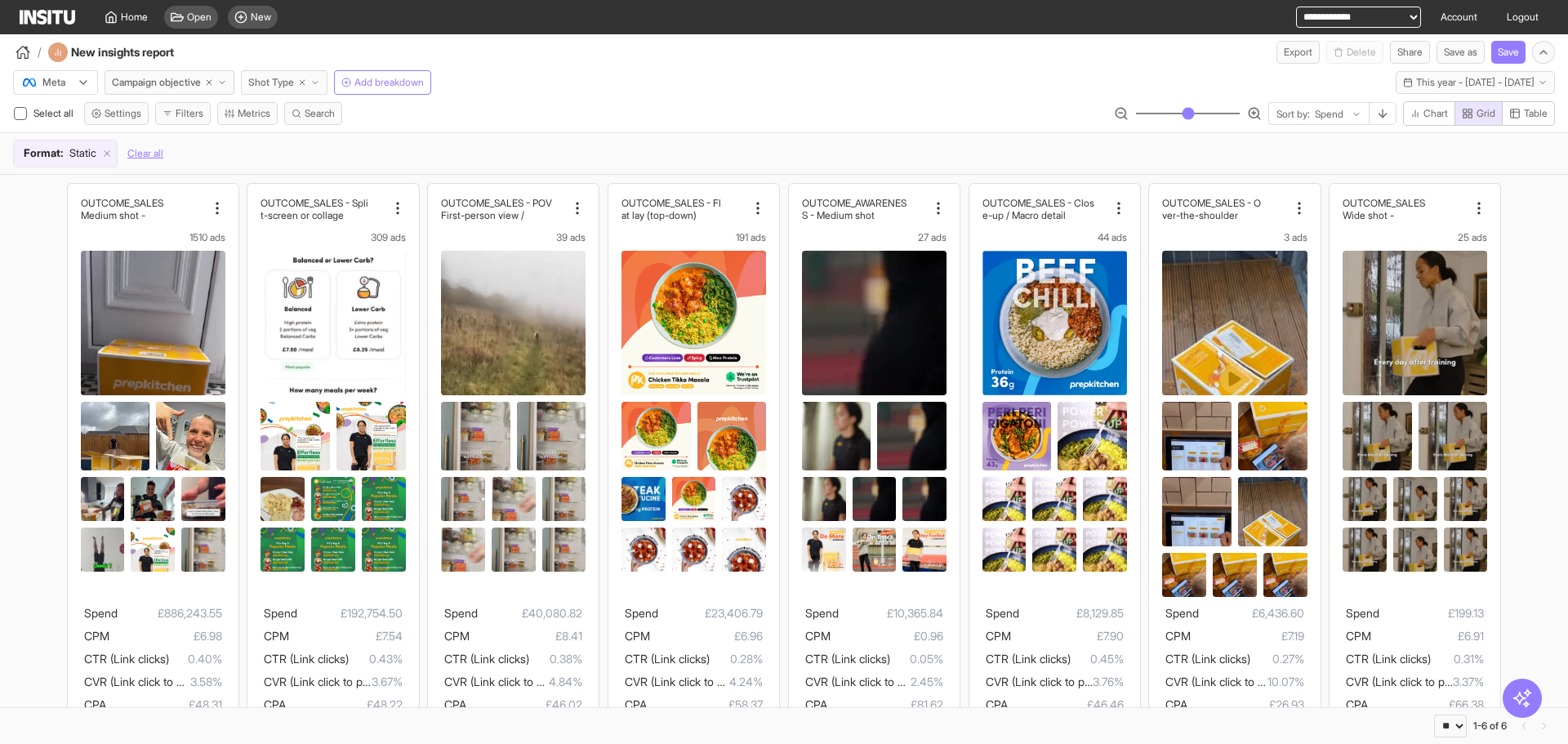
click at [327, 78] on button "Shot Type" at bounding box center [285, 82] width 87 height 24
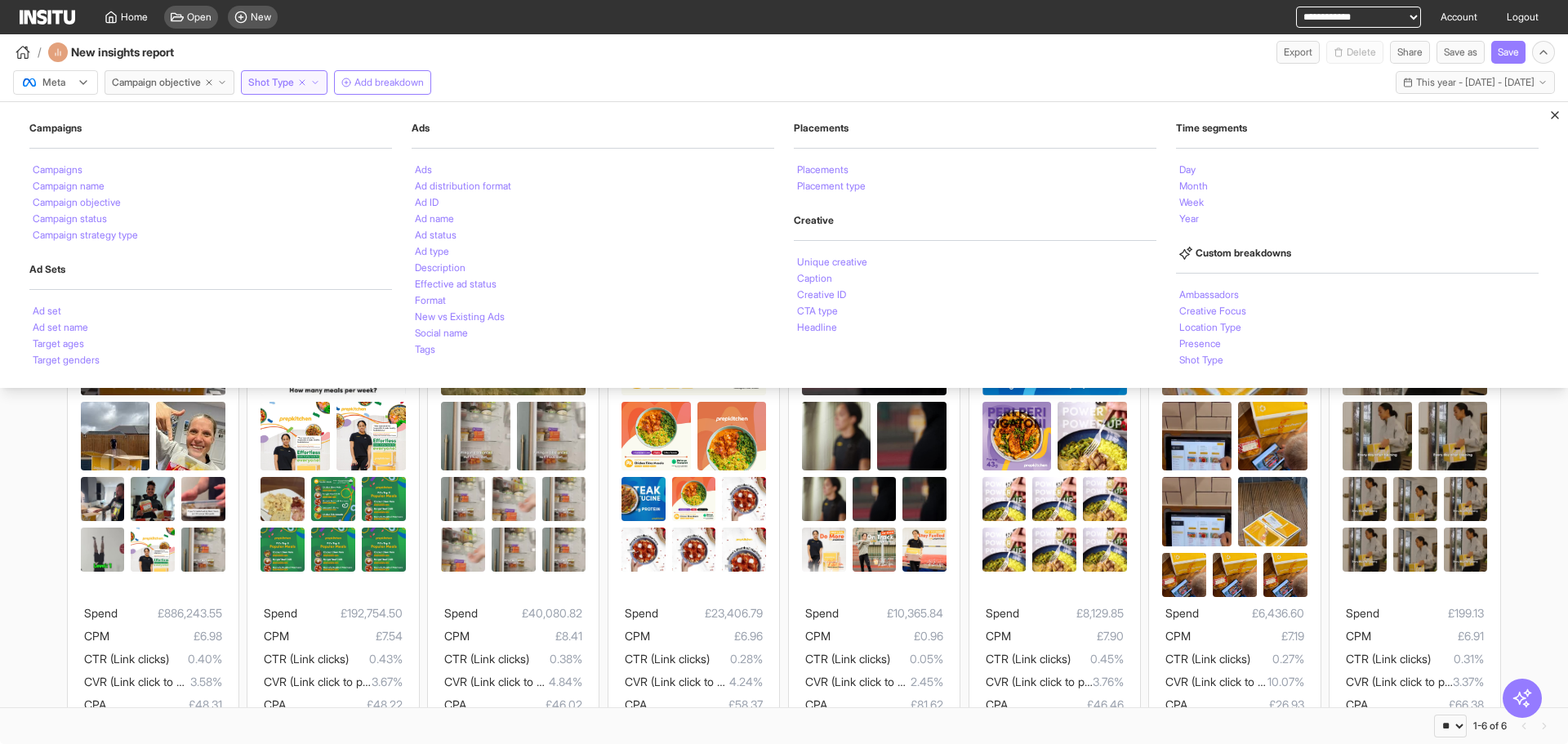
click at [916, 54] on div "/ New insights report Export Delete Share Save as Save" at bounding box center [784, 49] width 1568 height 30
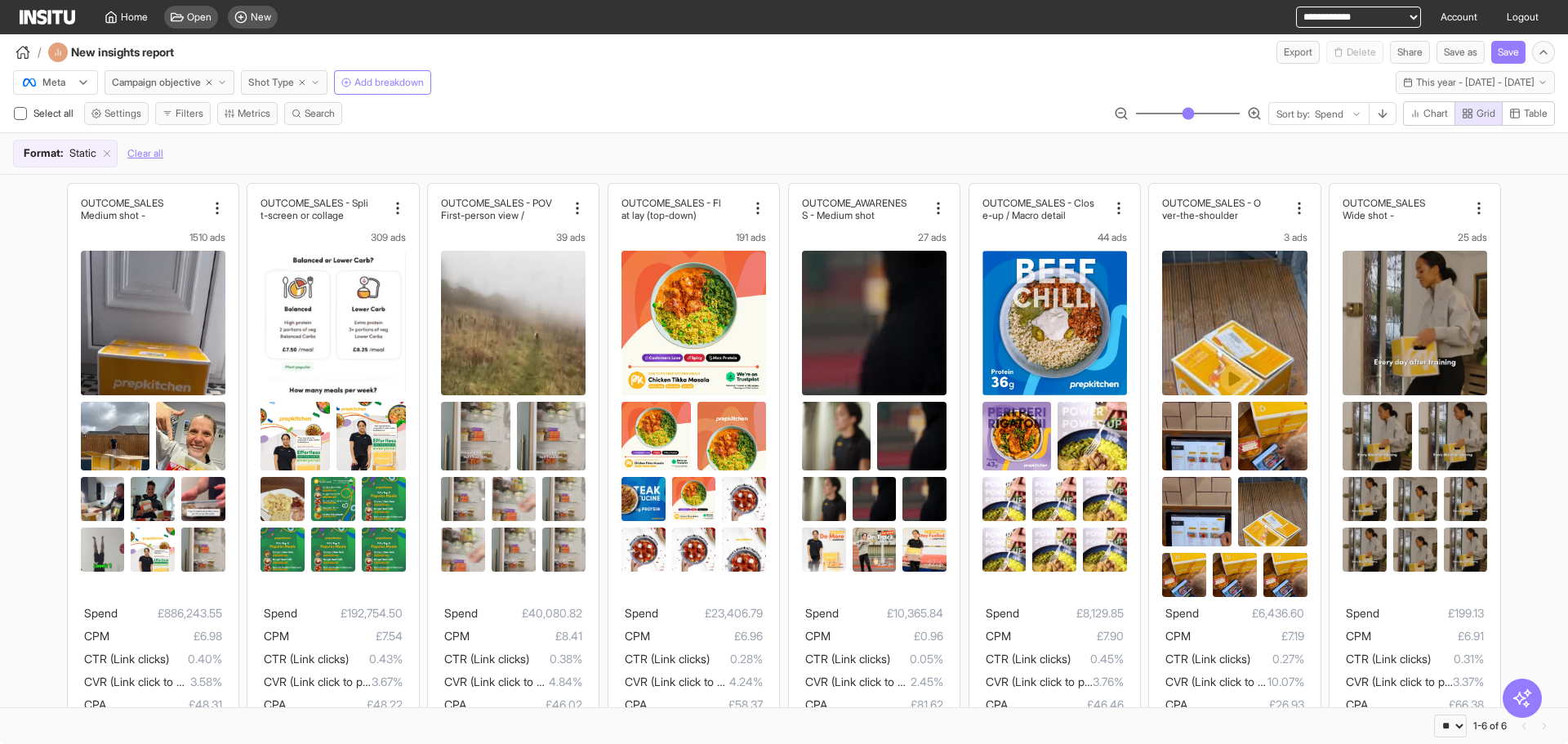
click at [327, 82] on button "Shot Type" at bounding box center [285, 82] width 87 height 24
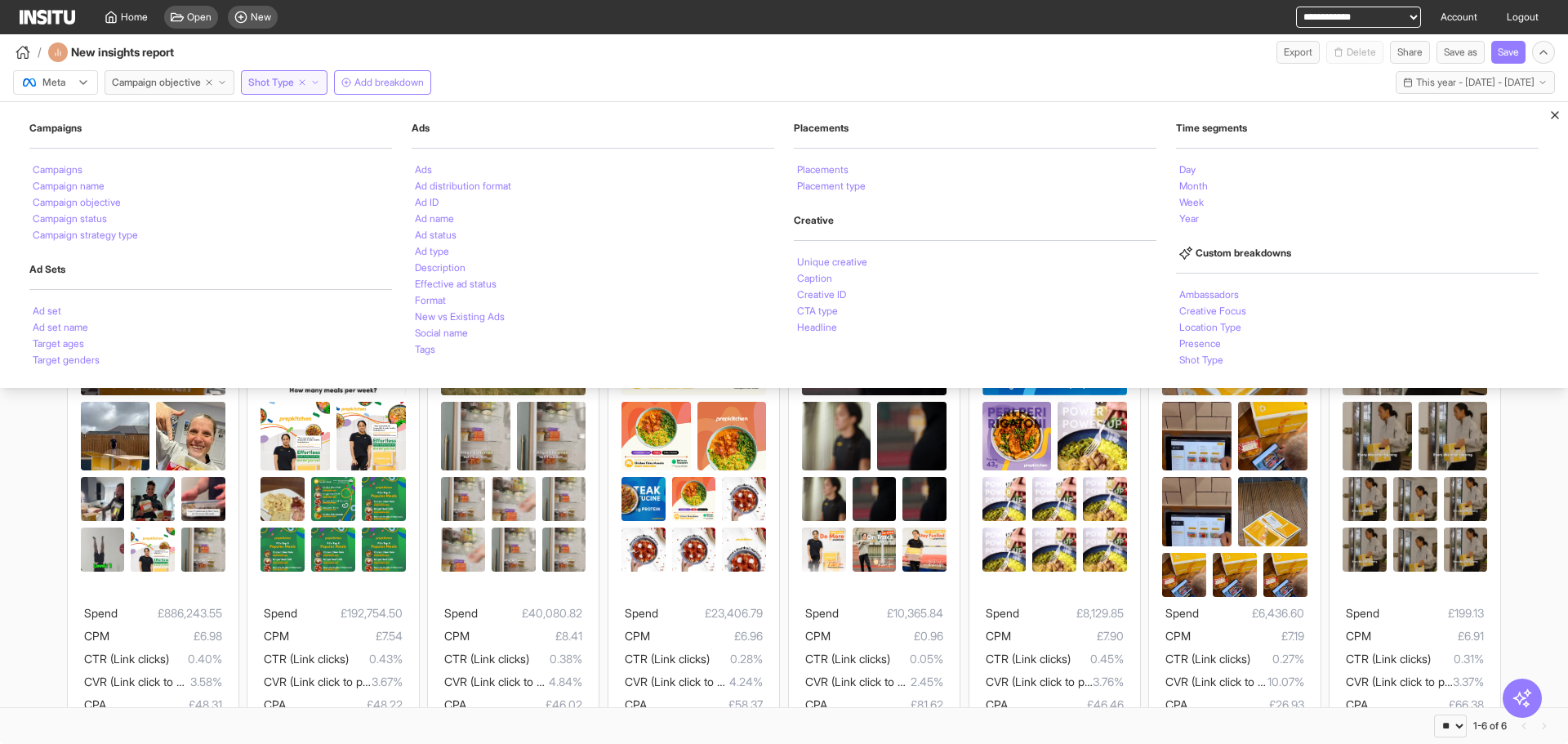
click at [650, 62] on div "/ New insights report Export Delete Share Save as Save" at bounding box center [784, 49] width 1568 height 30
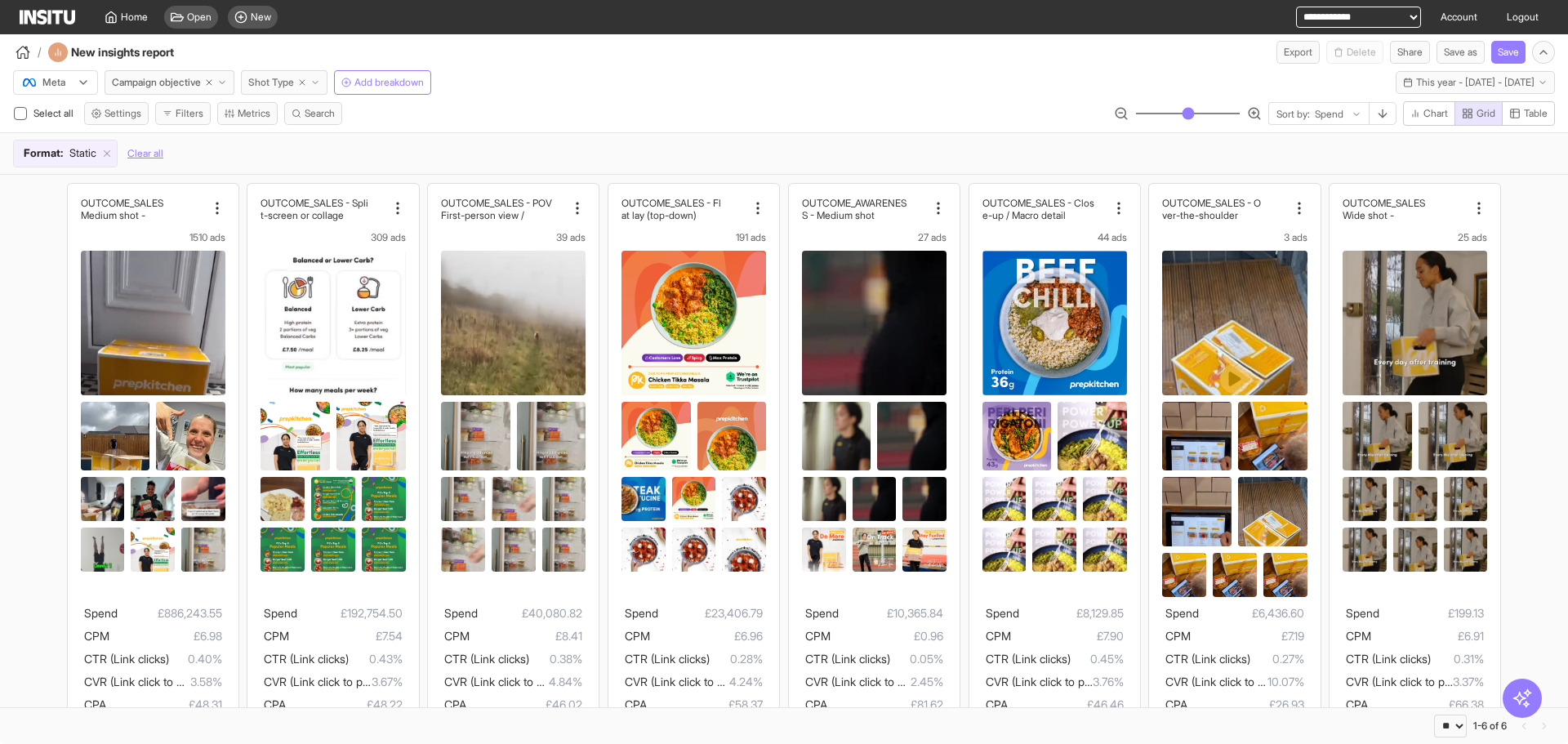
click at [320, 77] on icon "button" at bounding box center [314, 82] width 10 height 10
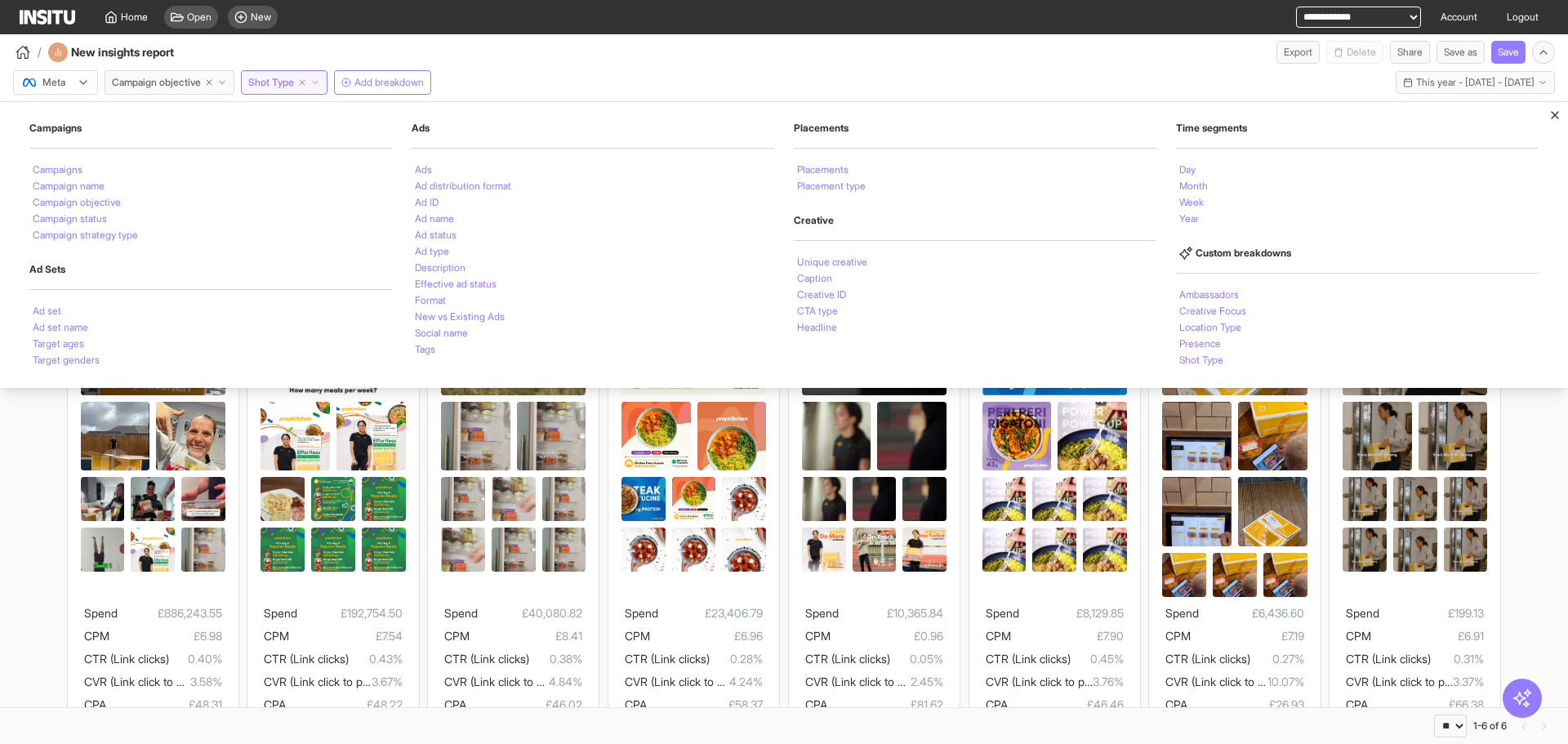
click at [443, 69] on div "Meta Campaign objective Shot Type Campaigns Campaigns Campaign name Campaign ob…" at bounding box center [784, 79] width 1568 height 31
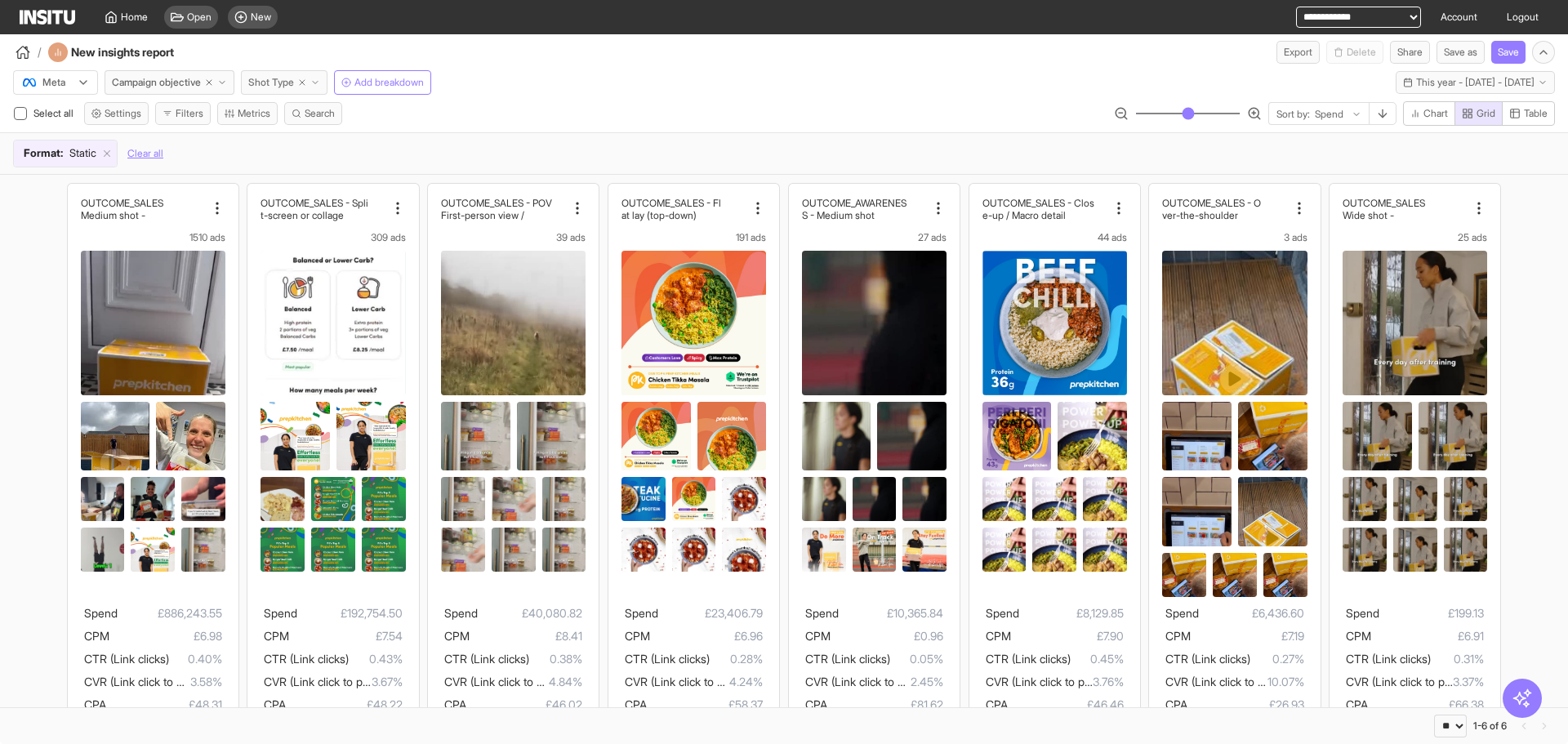
click at [318, 82] on polyline "button" at bounding box center [315, 82] width 5 height 3
click at [551, 61] on div "/ New insights report Export Delete Share Save as Save" at bounding box center [784, 49] width 1568 height 30
click at [320, 80] on icon "button" at bounding box center [314, 82] width 10 height 10
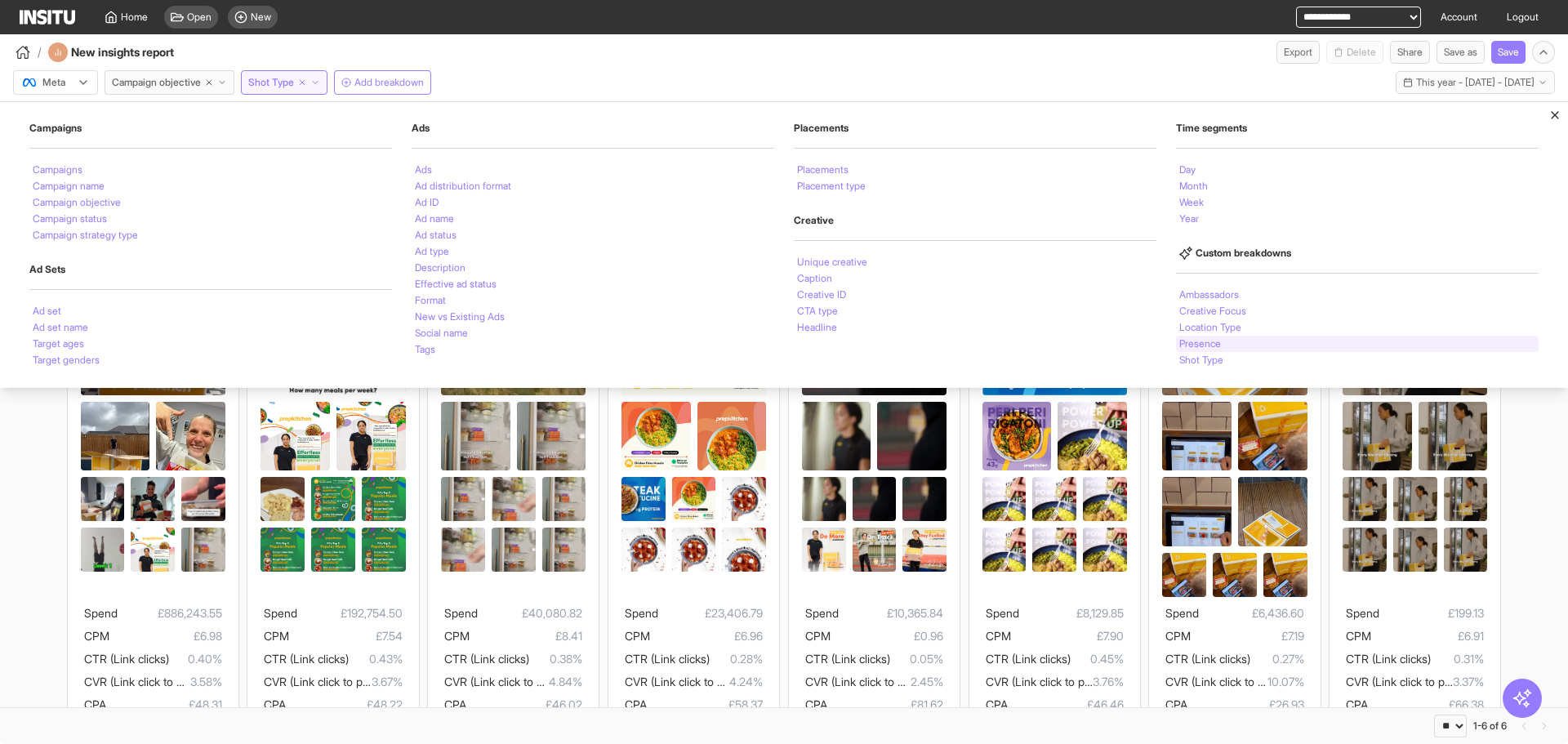
click at [1230, 349] on div "Presence" at bounding box center [1358, 344] width 363 height 16
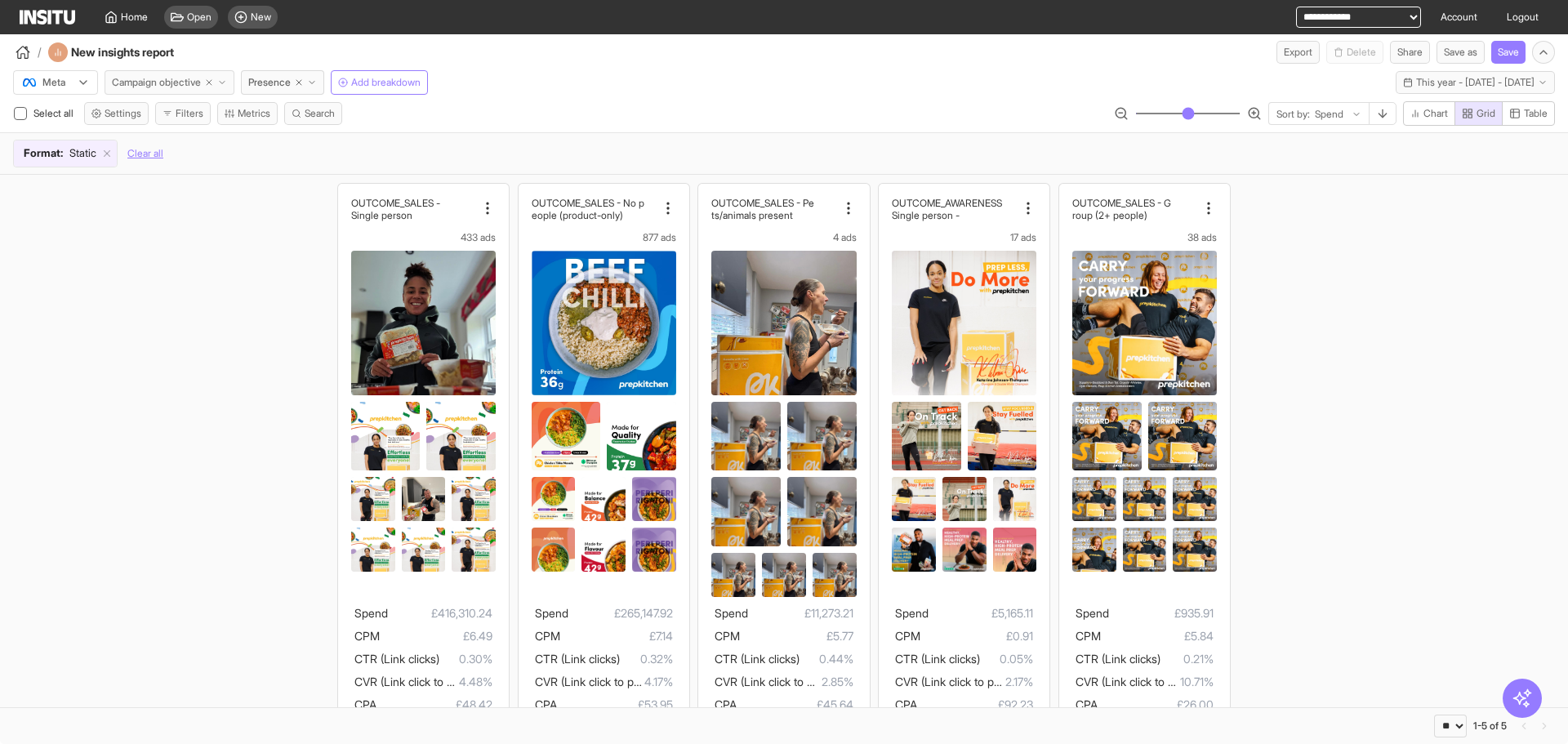
click at [227, 86] on icon "button" at bounding box center [221, 82] width 10 height 10
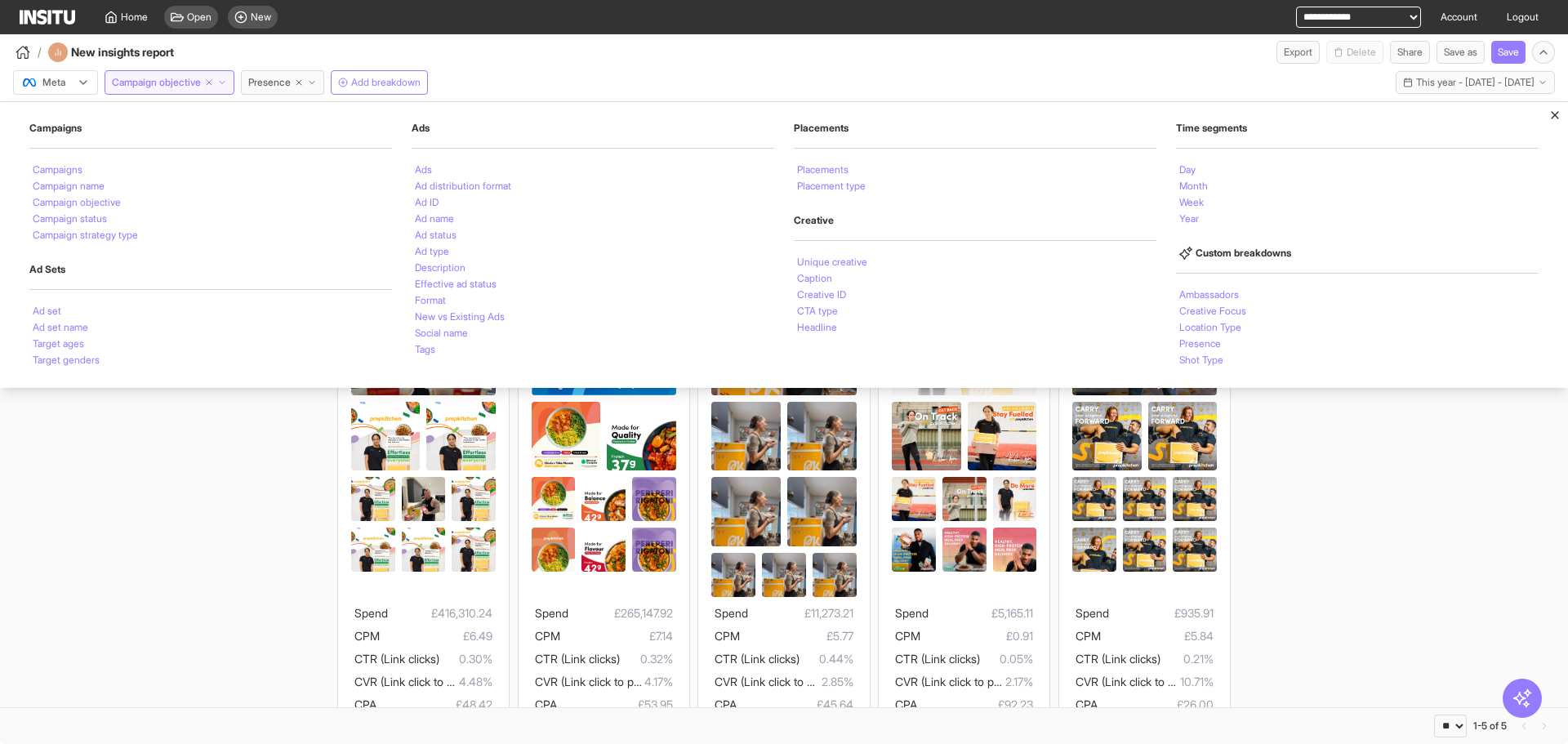
click at [645, 78] on div "Meta Campaign objective Campaigns Campaigns Campaign name Campaign objective Ca…" at bounding box center [784, 79] width 1568 height 31
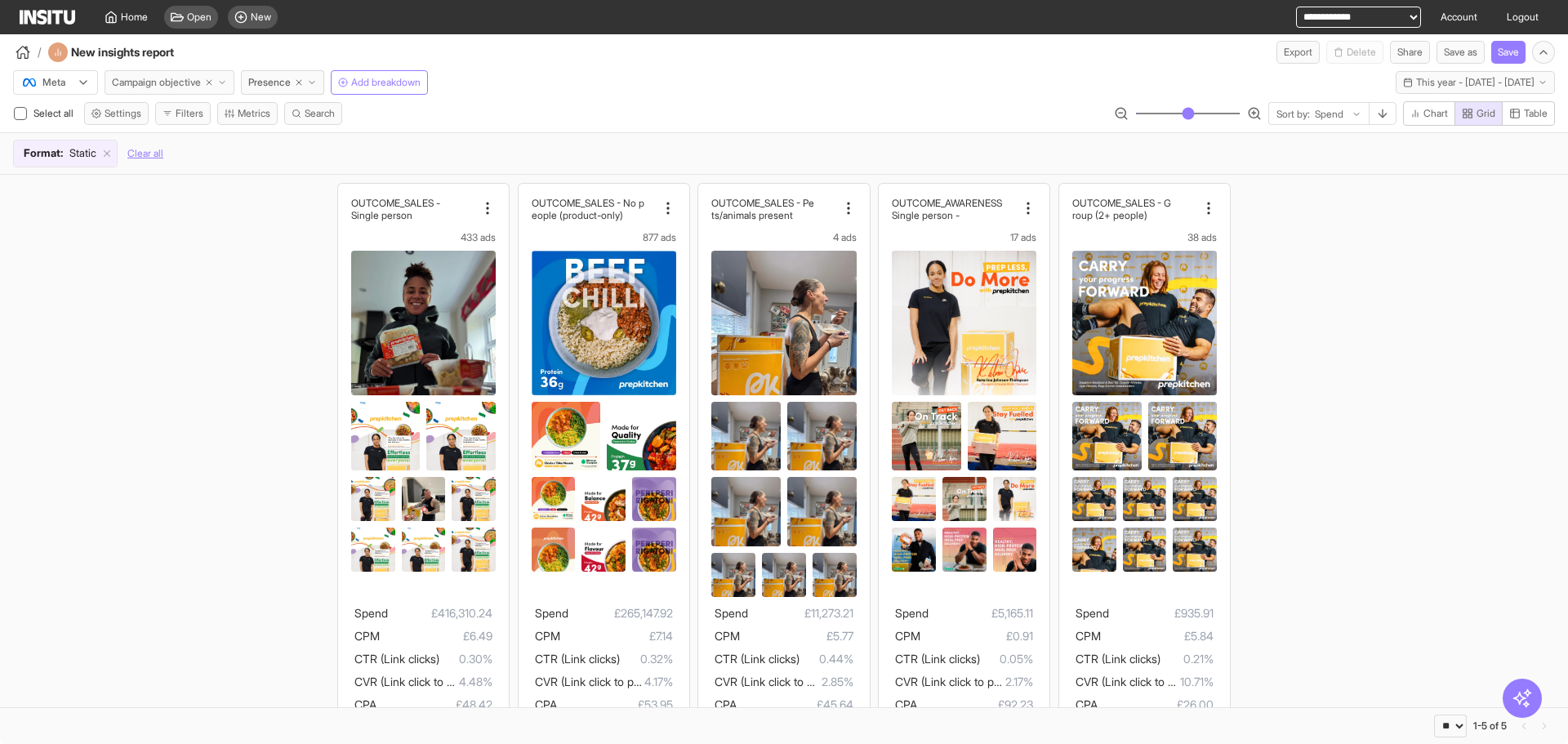
click at [227, 85] on icon "button" at bounding box center [221, 82] width 10 height 10
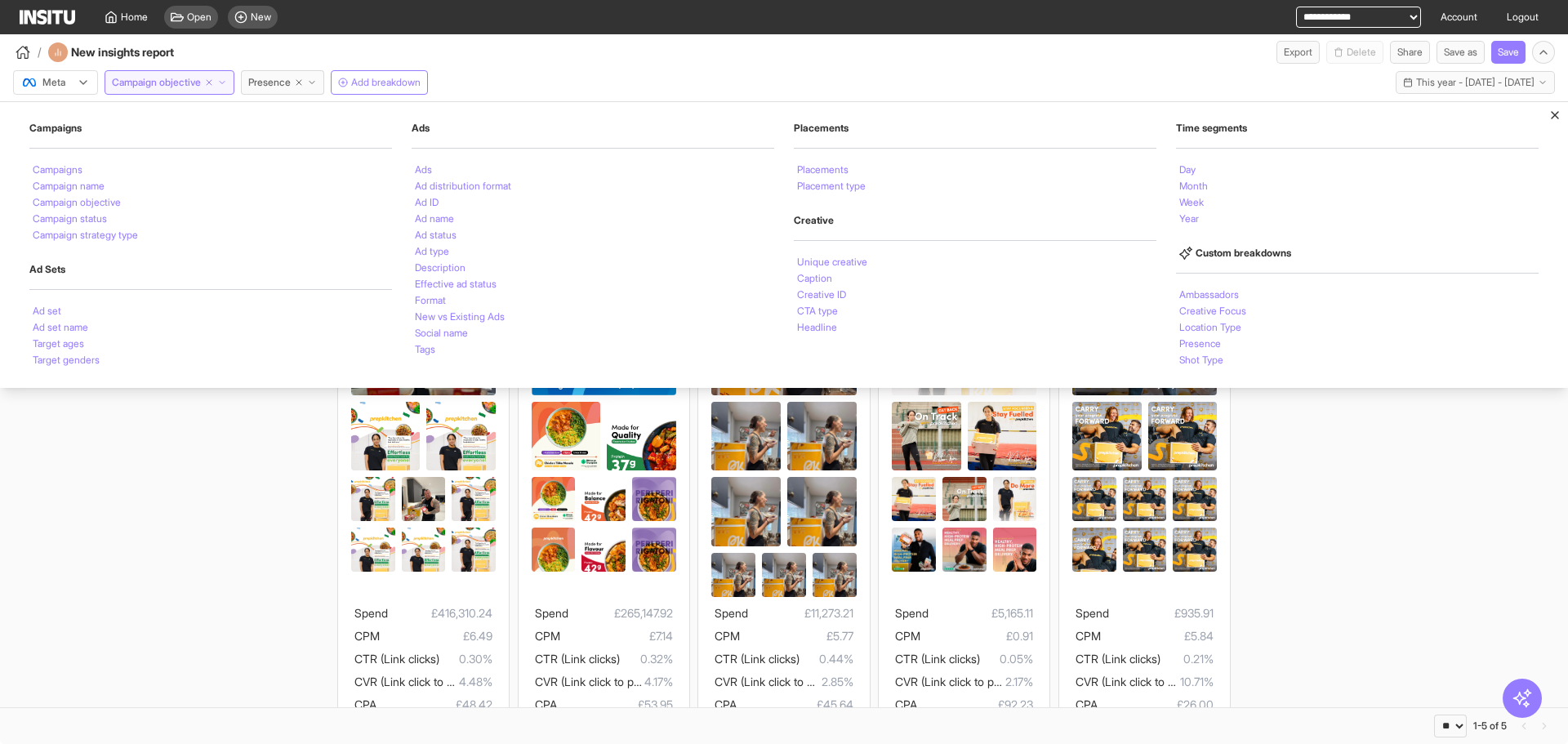
click at [1302, 448] on div "OUTCOME_SALES - Single person 433 ads Spend £416,310.24 CPM £6.49 CTR (Link cli…" at bounding box center [784, 473] width 1568 height 597
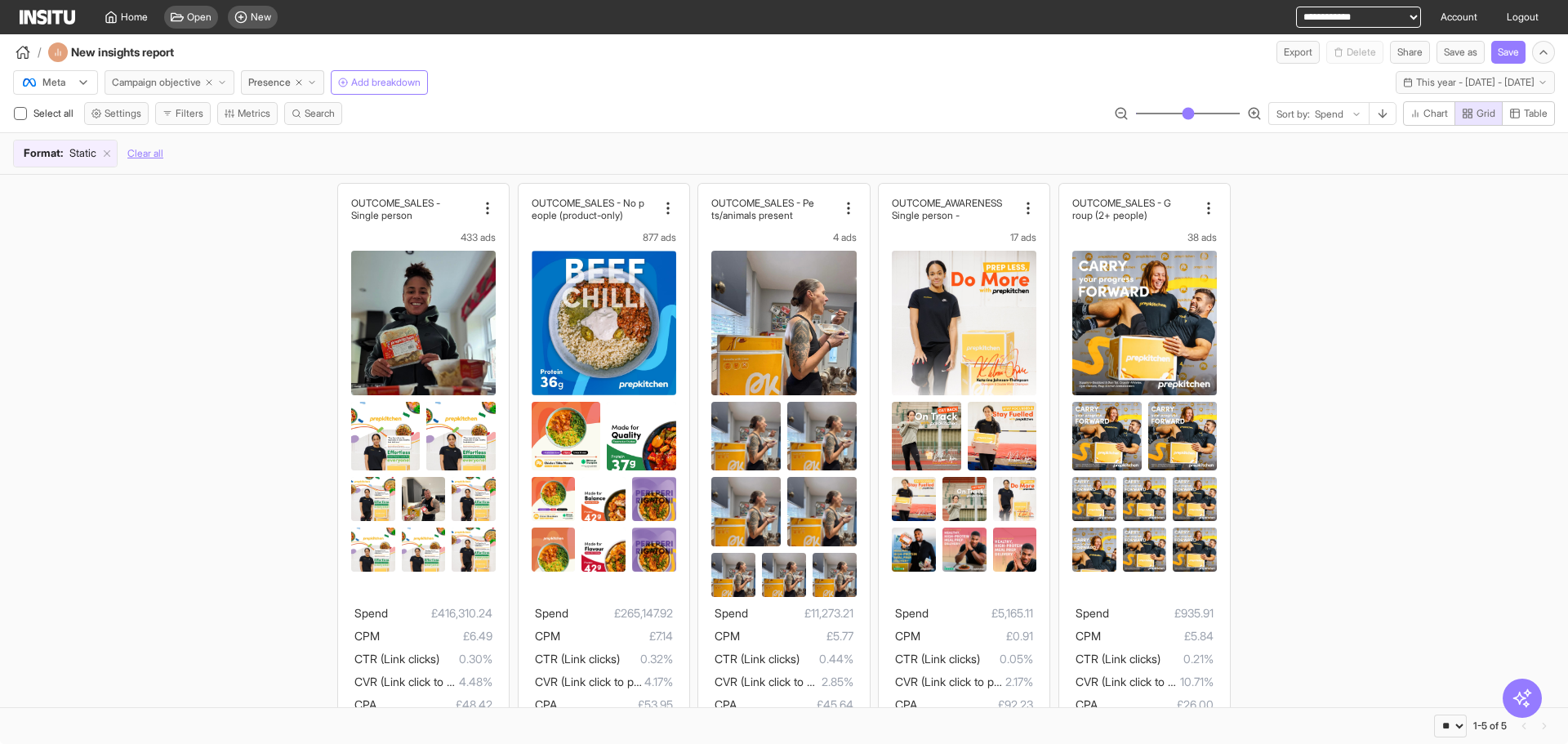
click at [234, 81] on button "Campaign objective" at bounding box center [169, 82] width 130 height 24
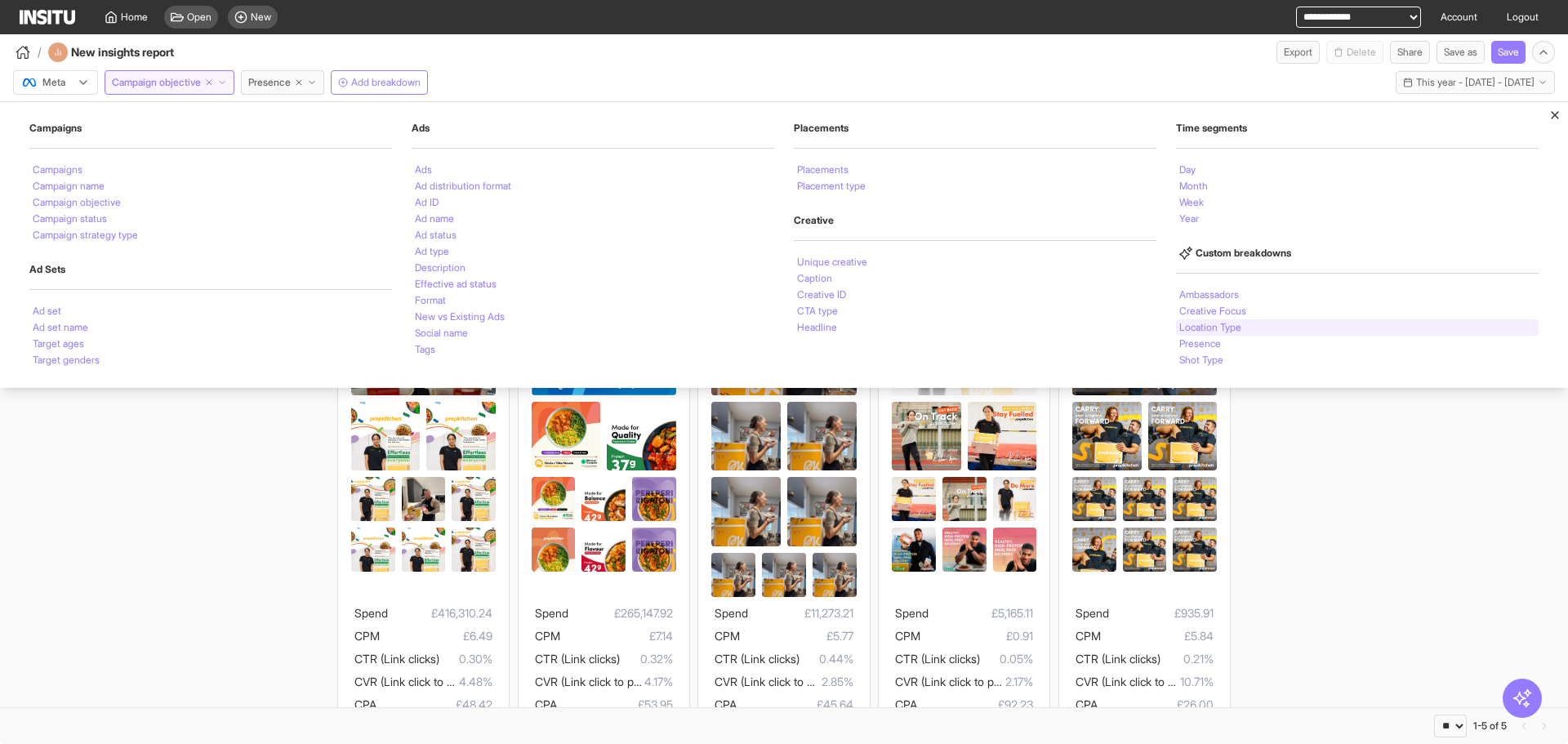
click at [1251, 324] on div "Location Type" at bounding box center [1358, 327] width 363 height 16
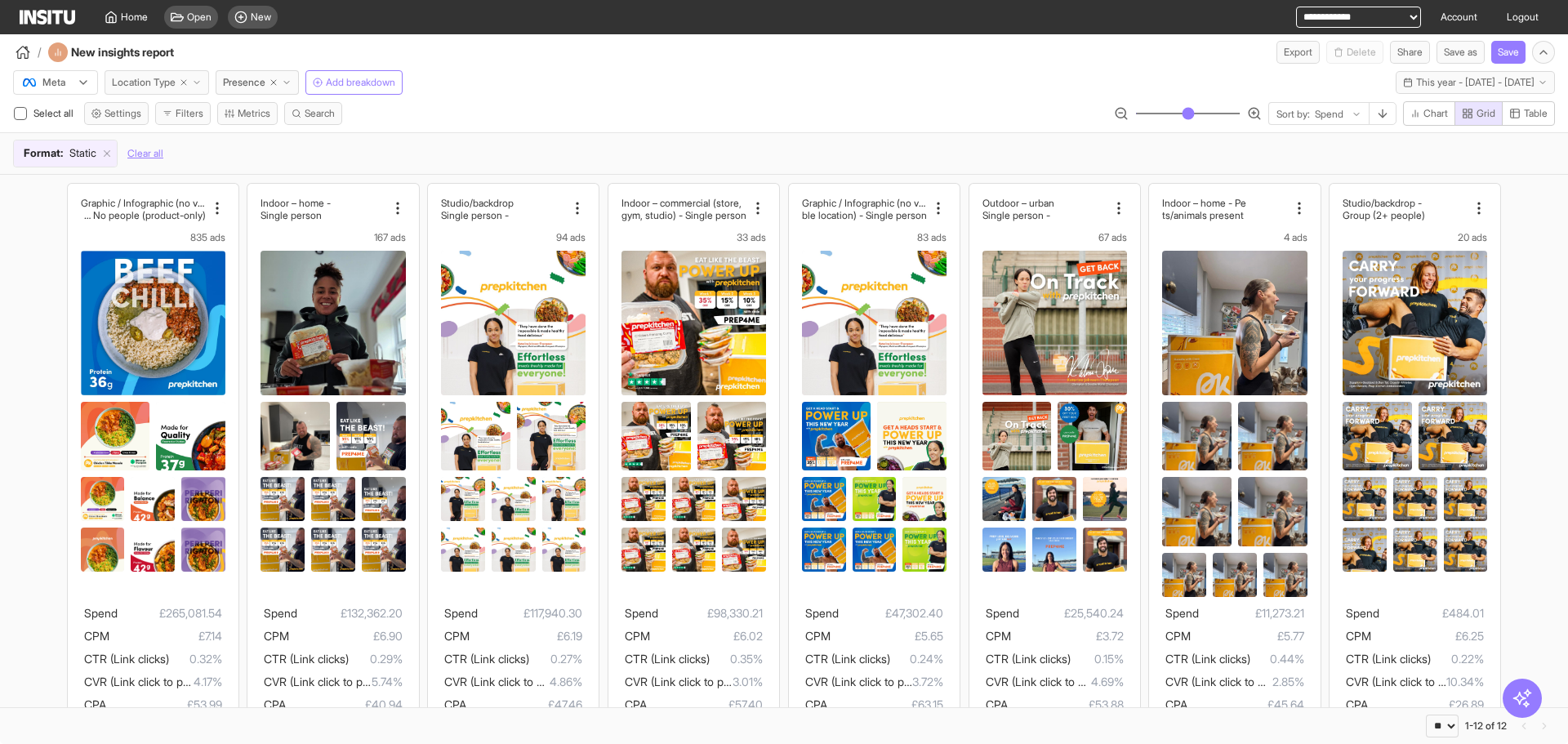
click at [201, 79] on icon "button" at bounding box center [196, 82] width 10 height 10
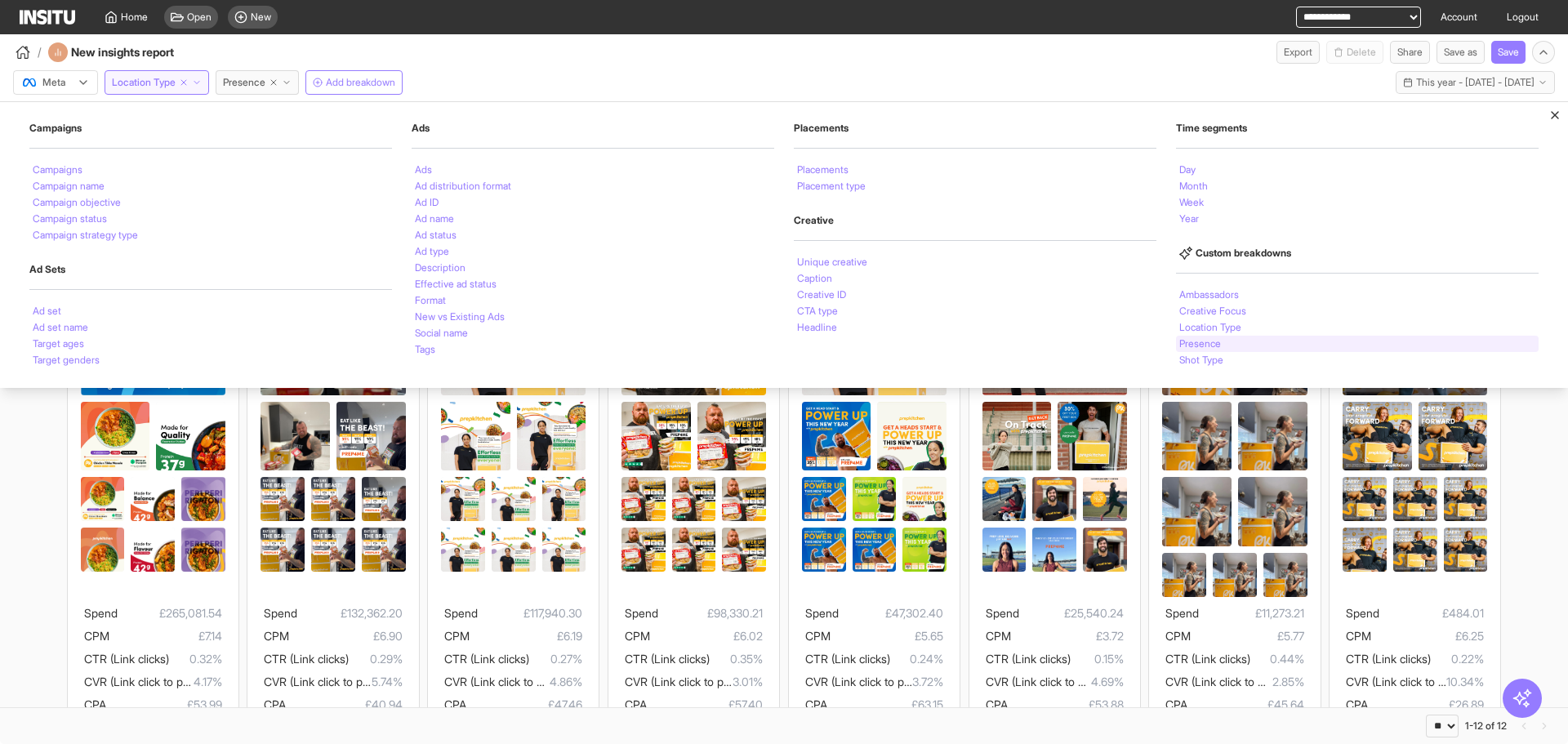
click at [1250, 336] on div "Presence" at bounding box center [1358, 344] width 363 height 16
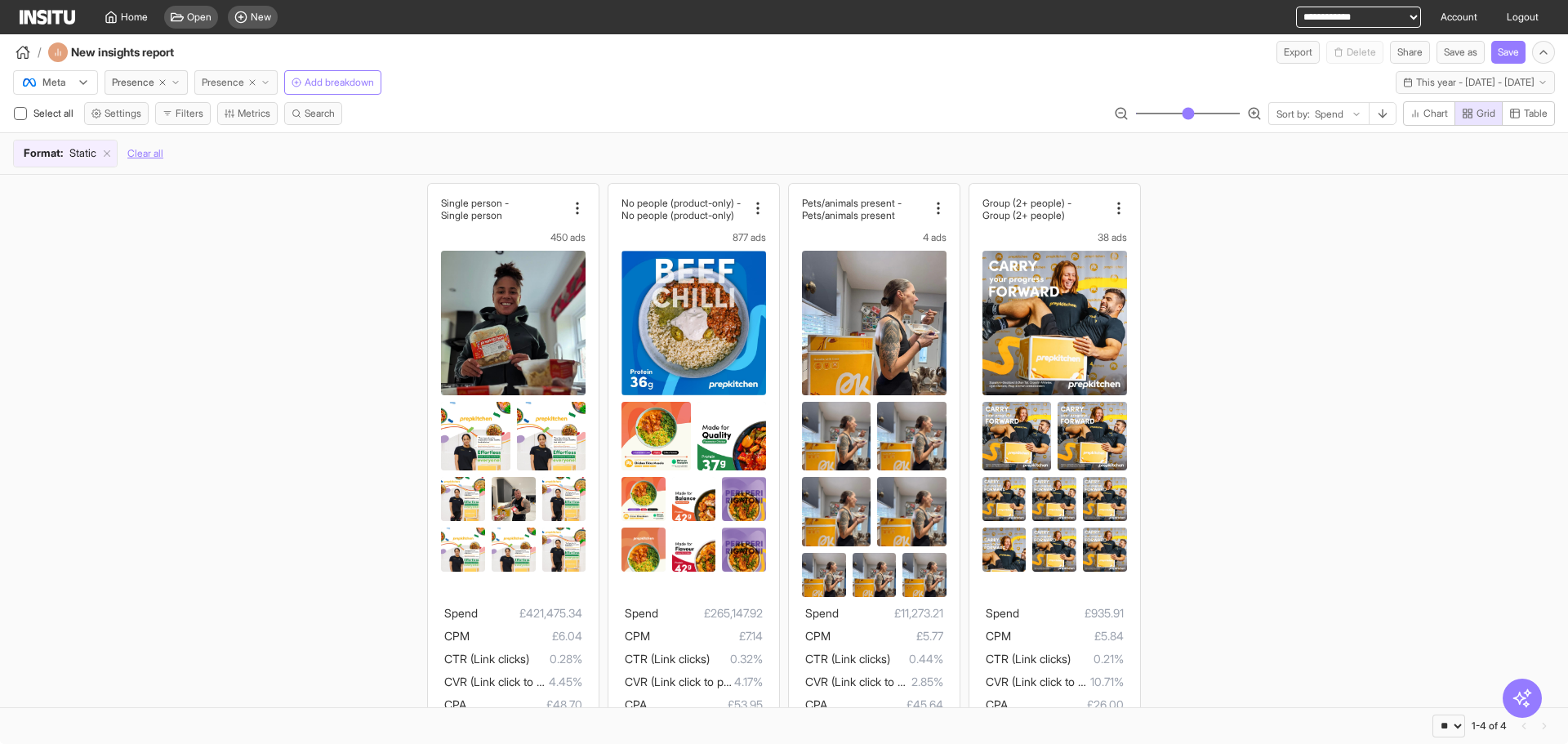
click at [256, 78] on icon "button" at bounding box center [252, 82] width 10 height 10
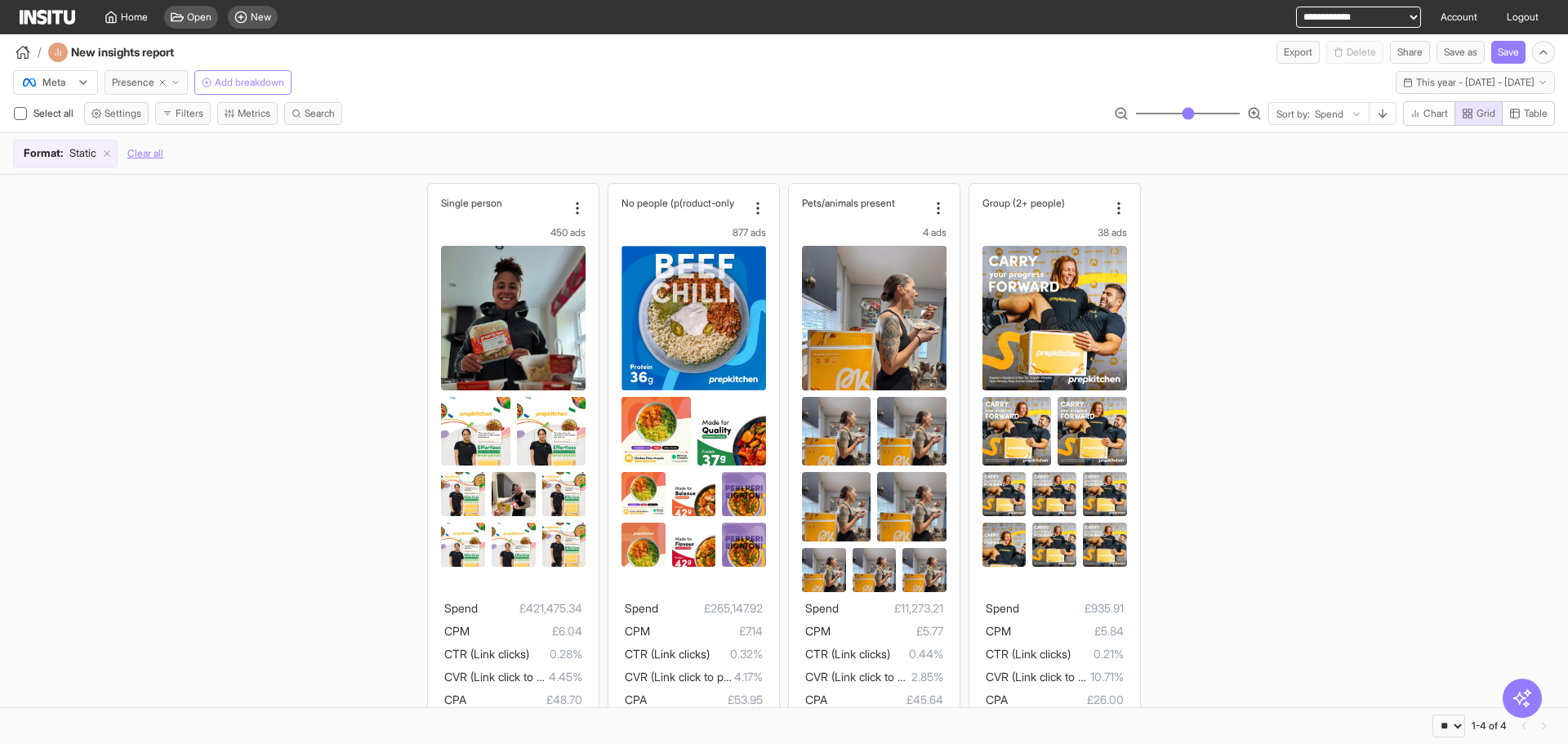
click at [149, 89] on span "Presence" at bounding box center [133, 82] width 43 height 13
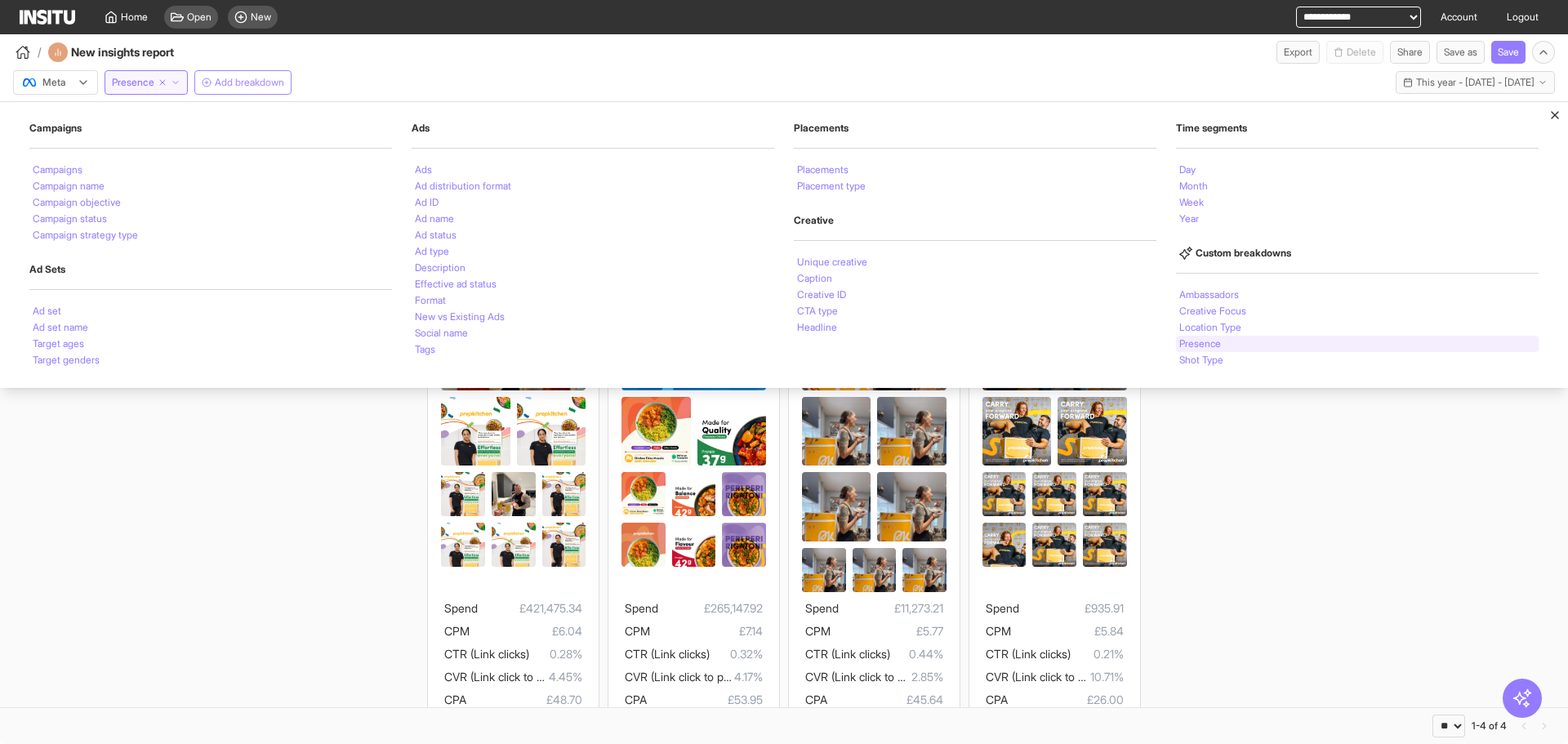
click at [1259, 351] on div "Presence" at bounding box center [1358, 344] width 363 height 16
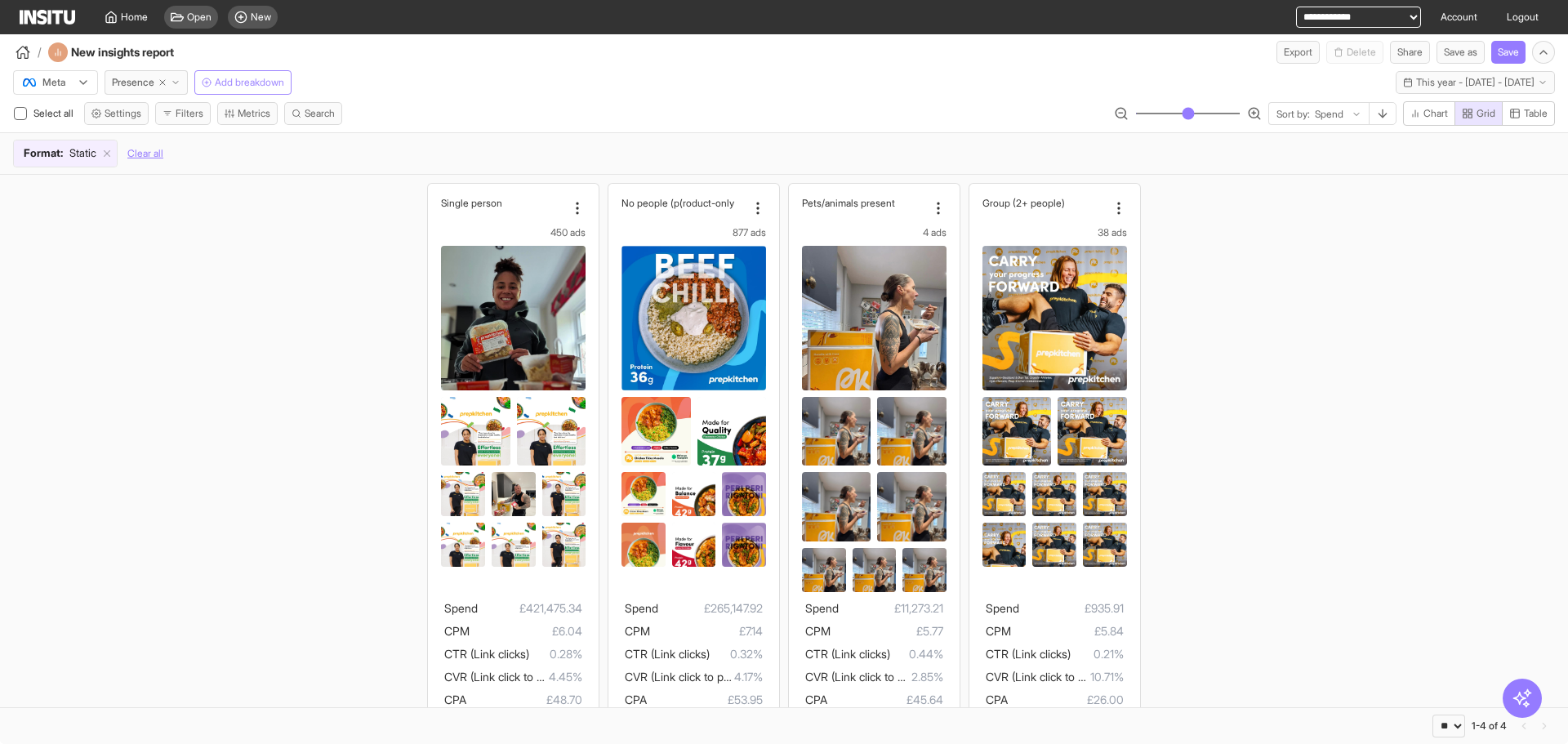
click at [1269, 277] on div "Single person 450 ads Spend £421,475.34 CPM £6.04 CTR (Link clicks) 0.28% CVR (…" at bounding box center [784, 471] width 1568 height 592
click at [1113, 205] on icon at bounding box center [1118, 207] width 16 height 16
click at [1235, 185] on div "Single person 450 ads Spend £421,475.34 CPM £6.04 CTR (Link clicks) 0.28% CVR (…" at bounding box center [784, 471] width 1568 height 592
click at [174, 77] on icon "button" at bounding box center [175, 82] width 10 height 10
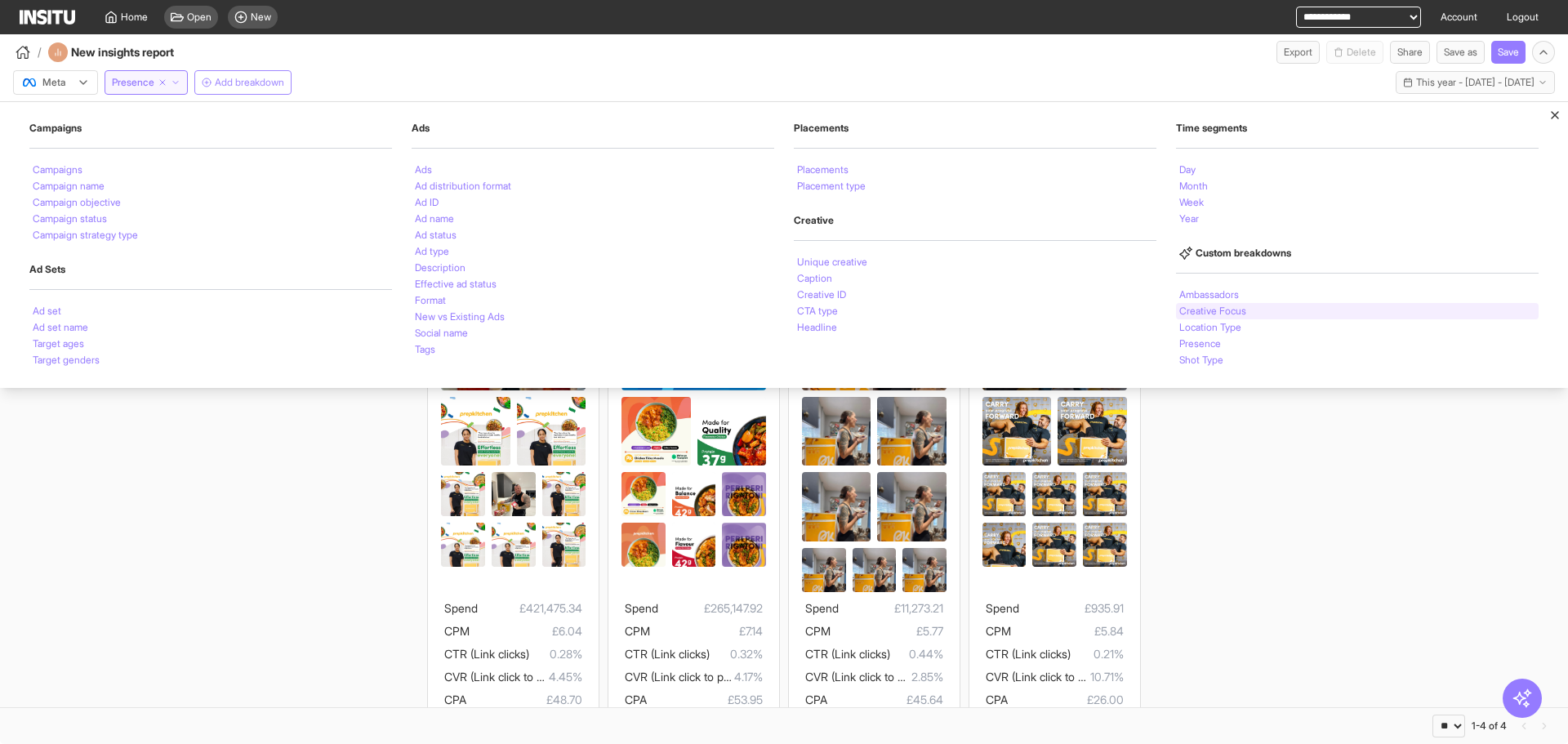
click at [1308, 303] on div "Creative Focus" at bounding box center [1358, 311] width 363 height 16
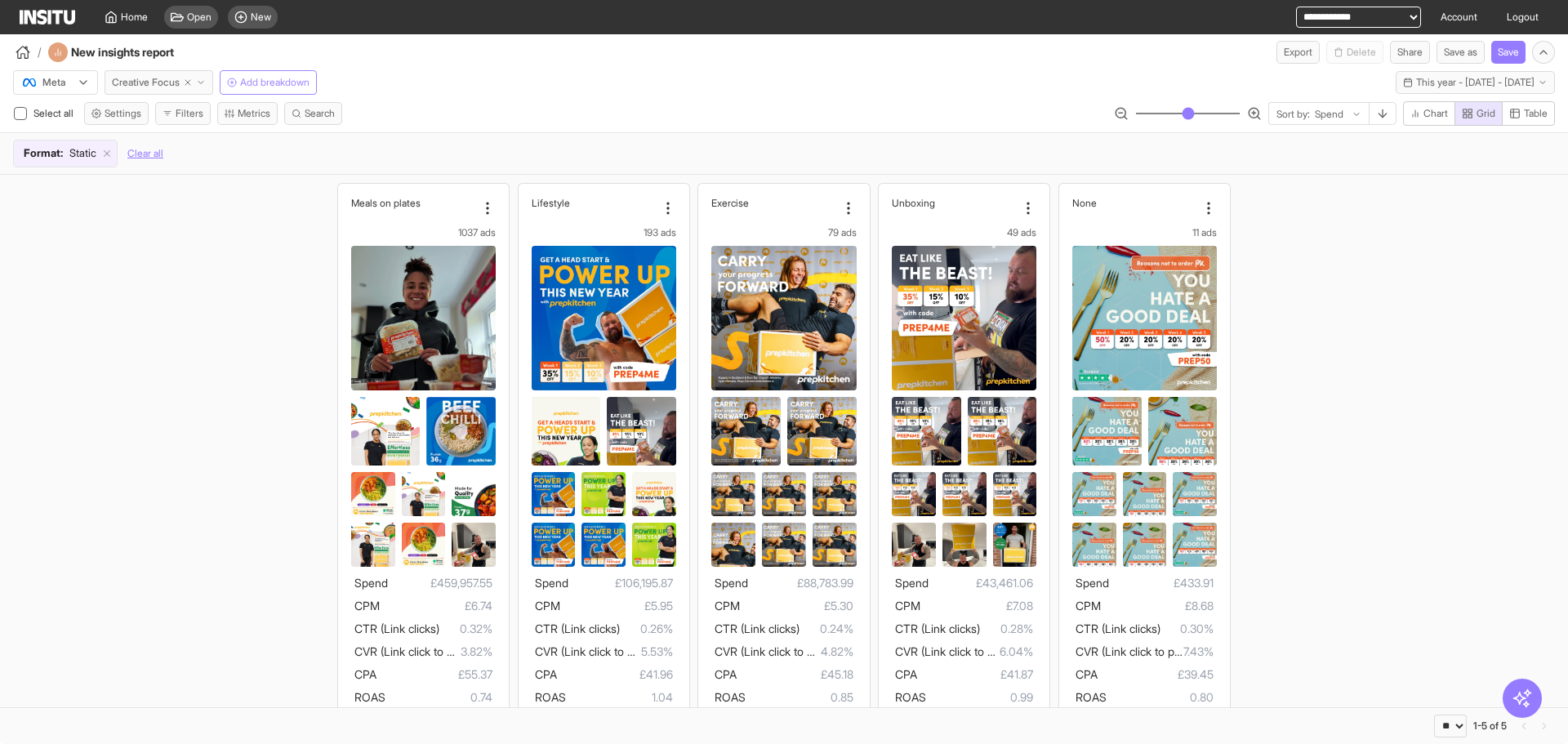
click at [206, 87] on icon "button" at bounding box center [201, 82] width 10 height 10
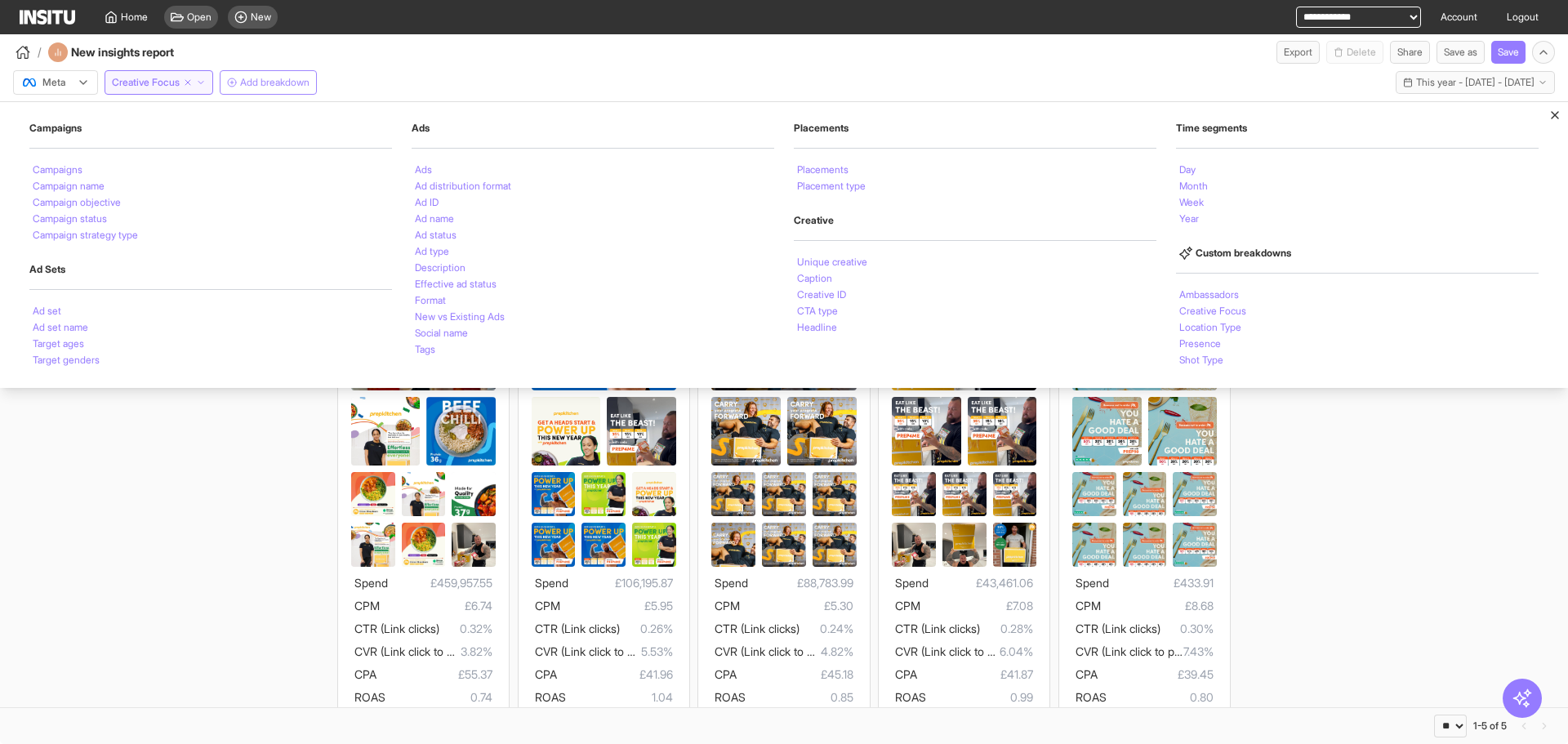
click at [1453, 701] on div "Meals on plates 1037 ads Spend £459,957.55 CPM £6.74 CTR (Link clicks) 0.32% CV…" at bounding box center [784, 458] width 1568 height 567
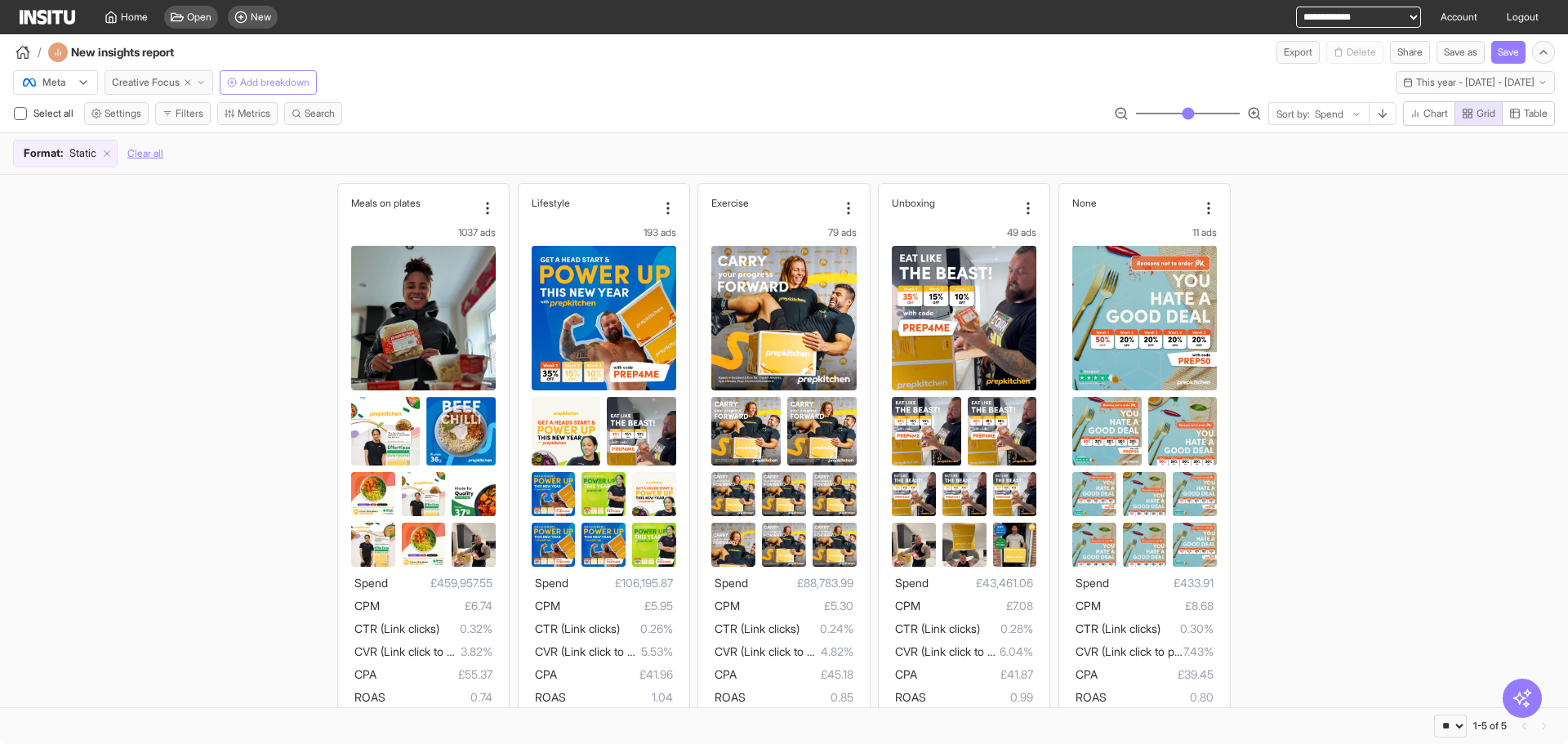
click at [163, 76] on button "Creative Focus" at bounding box center [158, 82] width 109 height 24
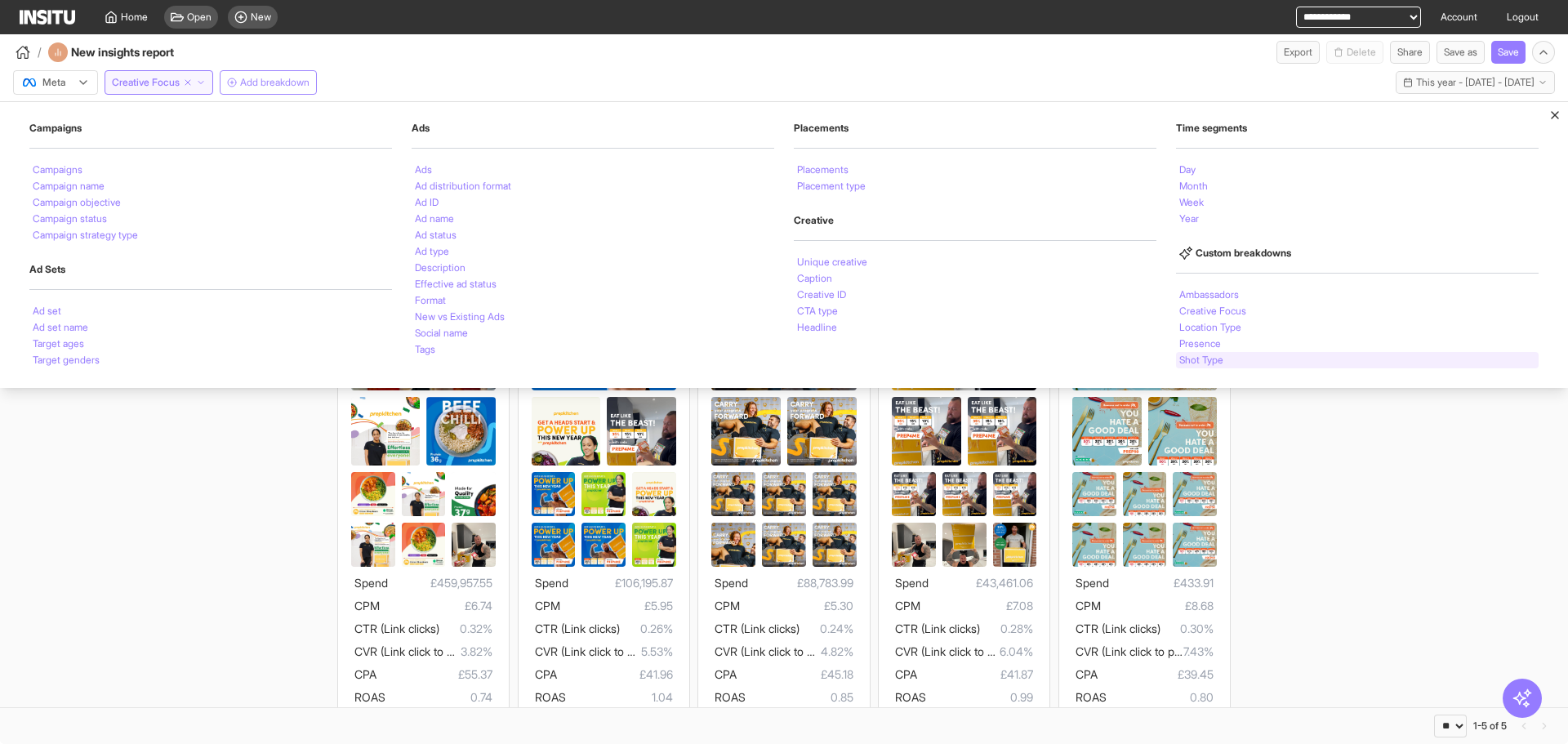
click at [1196, 358] on li "Shot Type" at bounding box center [1201, 359] width 44 height 10
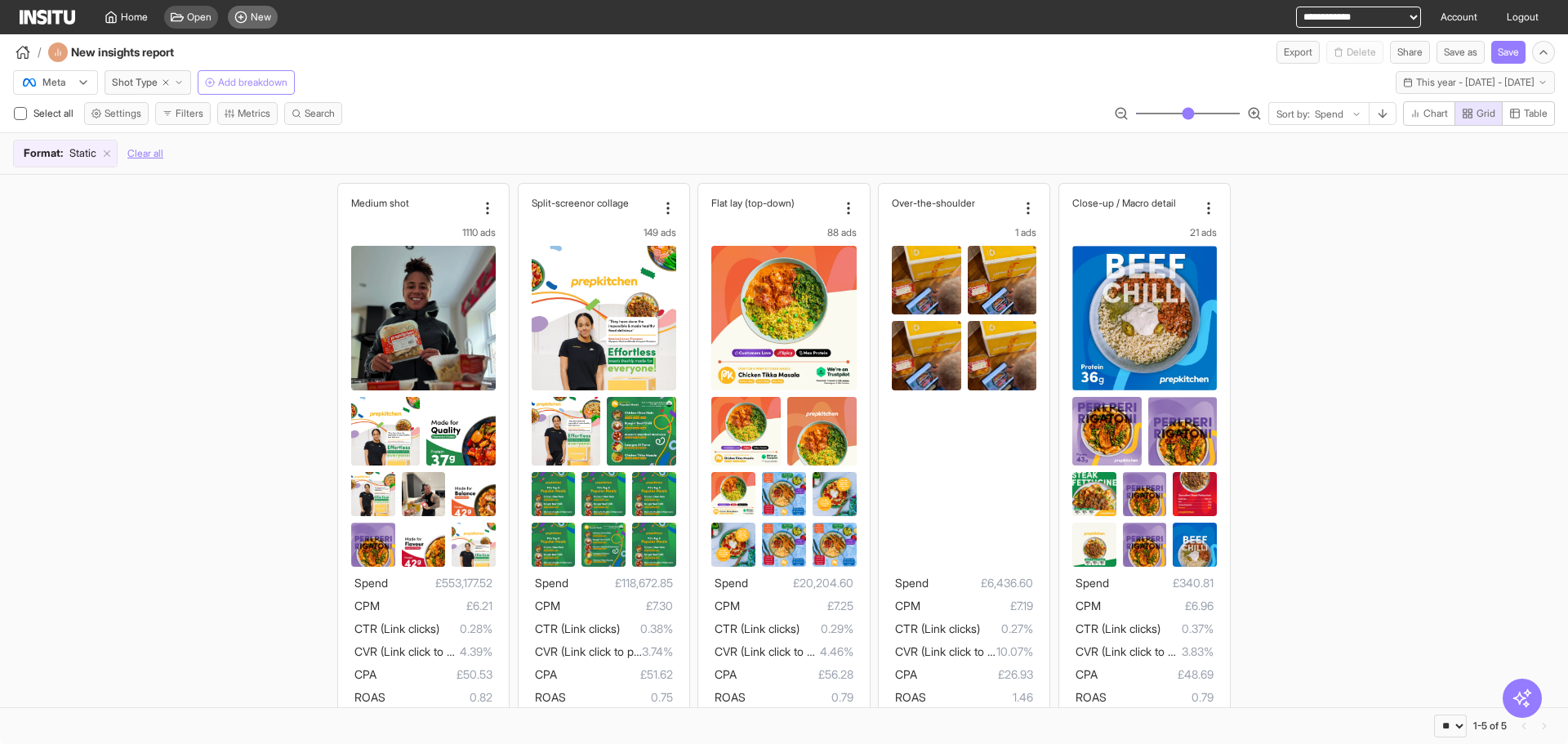
click at [241, 10] on div "New" at bounding box center [252, 17] width 49 height 23
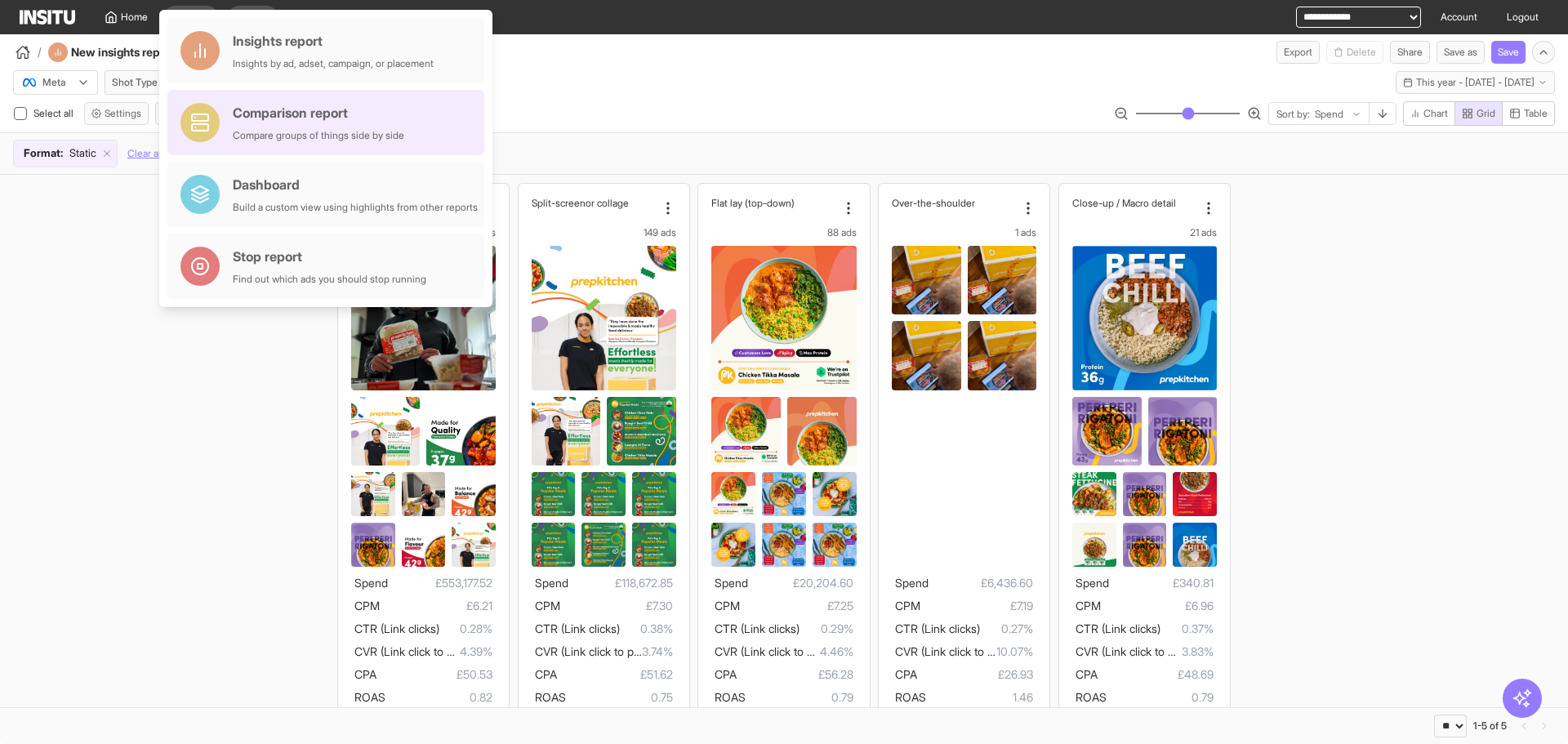
click at [405, 130] on div "Compare groups of things side by side" at bounding box center [319, 135] width 172 height 13
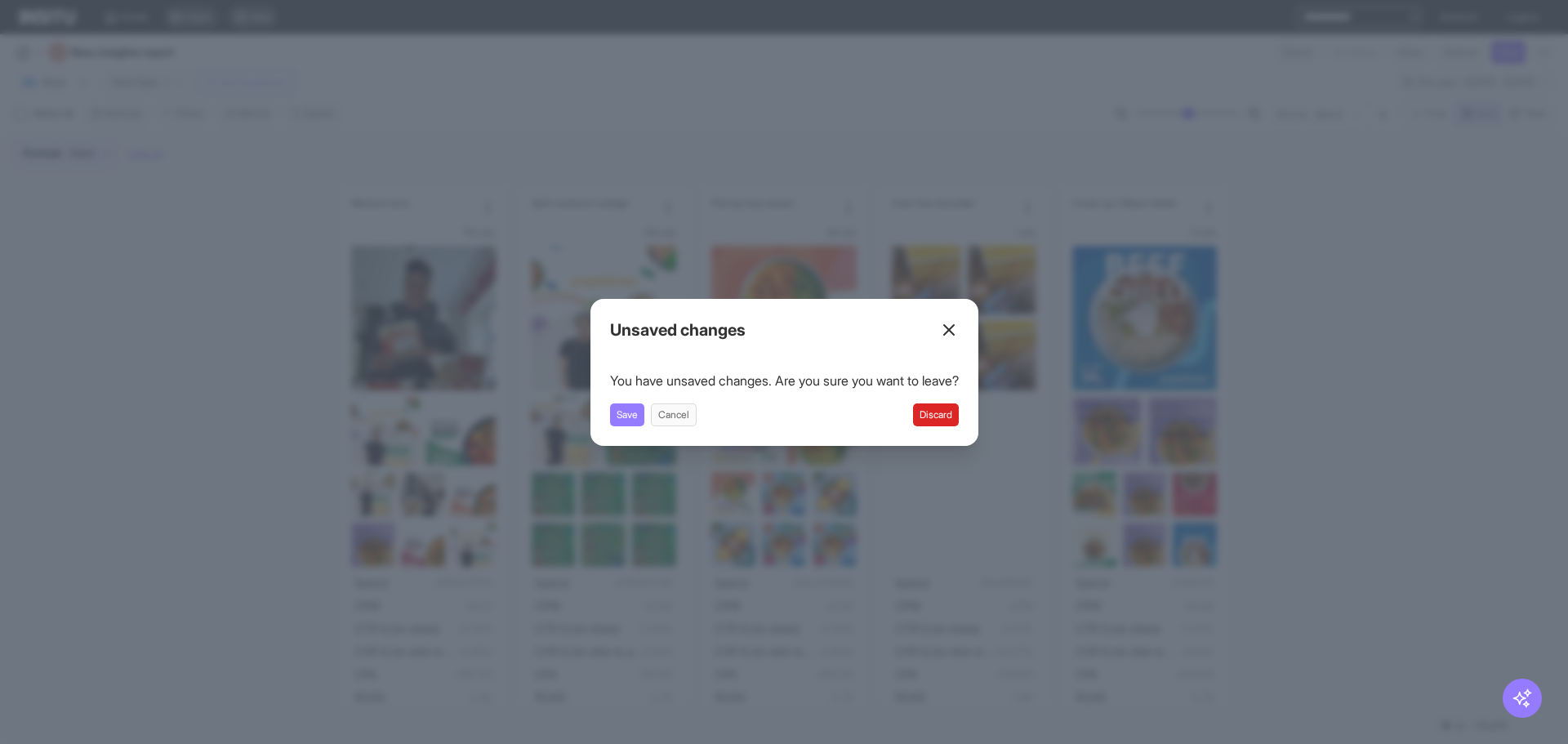
click at [959, 418] on button "Discard" at bounding box center [936, 415] width 46 height 23
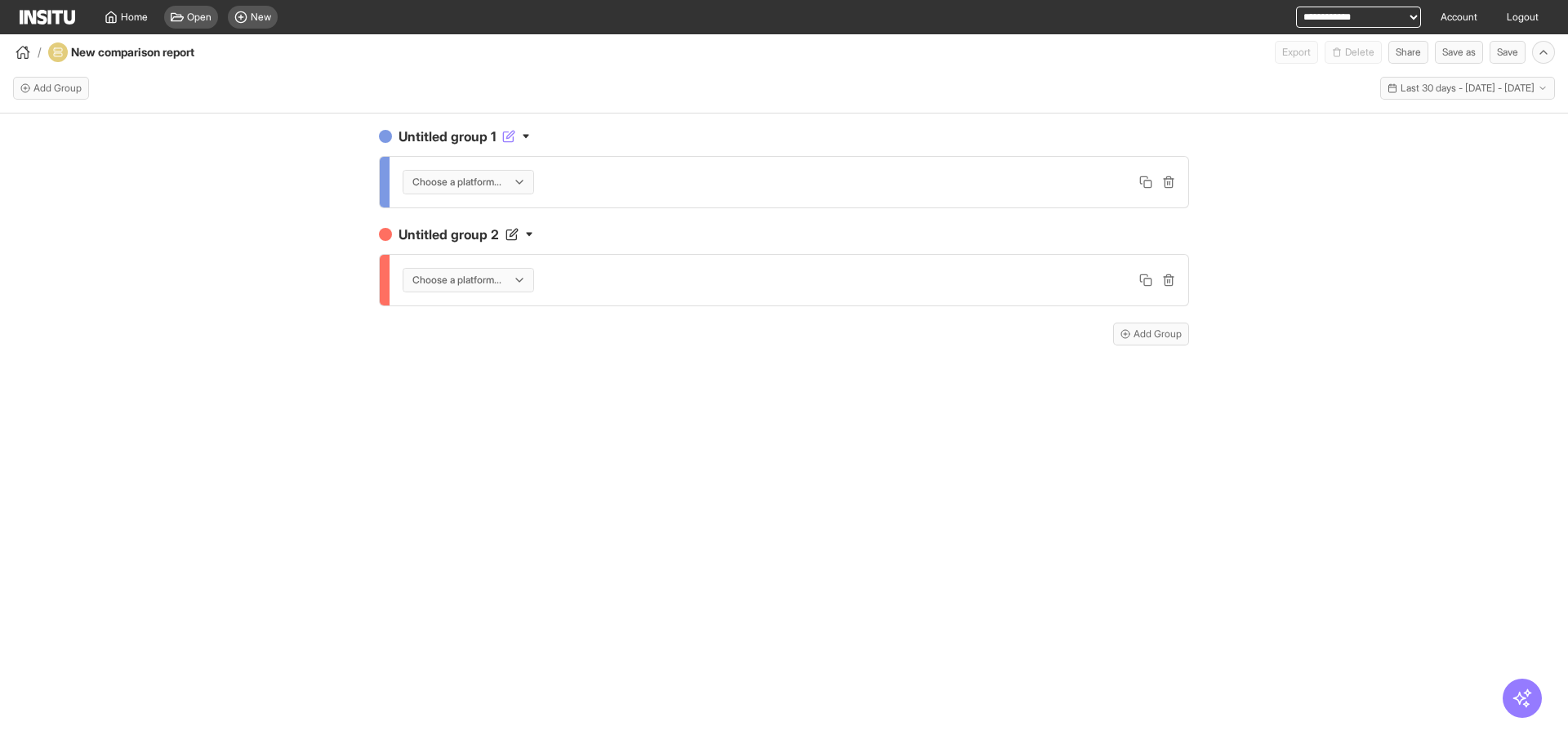
click at [485, 133] on h4 "Untitled group 1" at bounding box center [783, 136] width 810 height 20
click at [485, 133] on input "**********" at bounding box center [464, 136] width 137 height 20
click at [467, 177] on div at bounding box center [457, 181] width 92 height 16
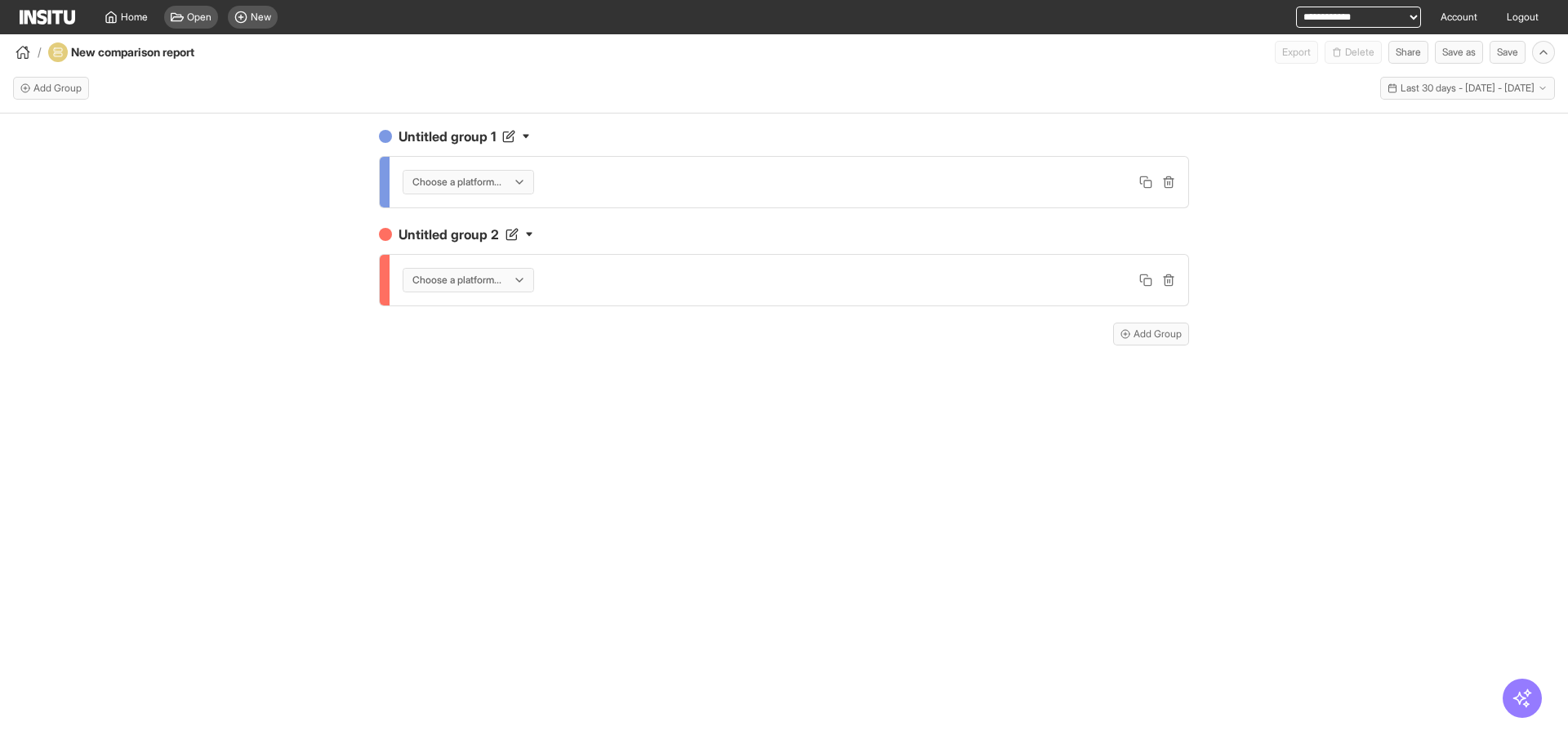
click at [760, 117] on div "Untitled group 1 Choose a platform... Untitled group 2 Choose a platform... Add…" at bounding box center [783, 242] width 836 height 258
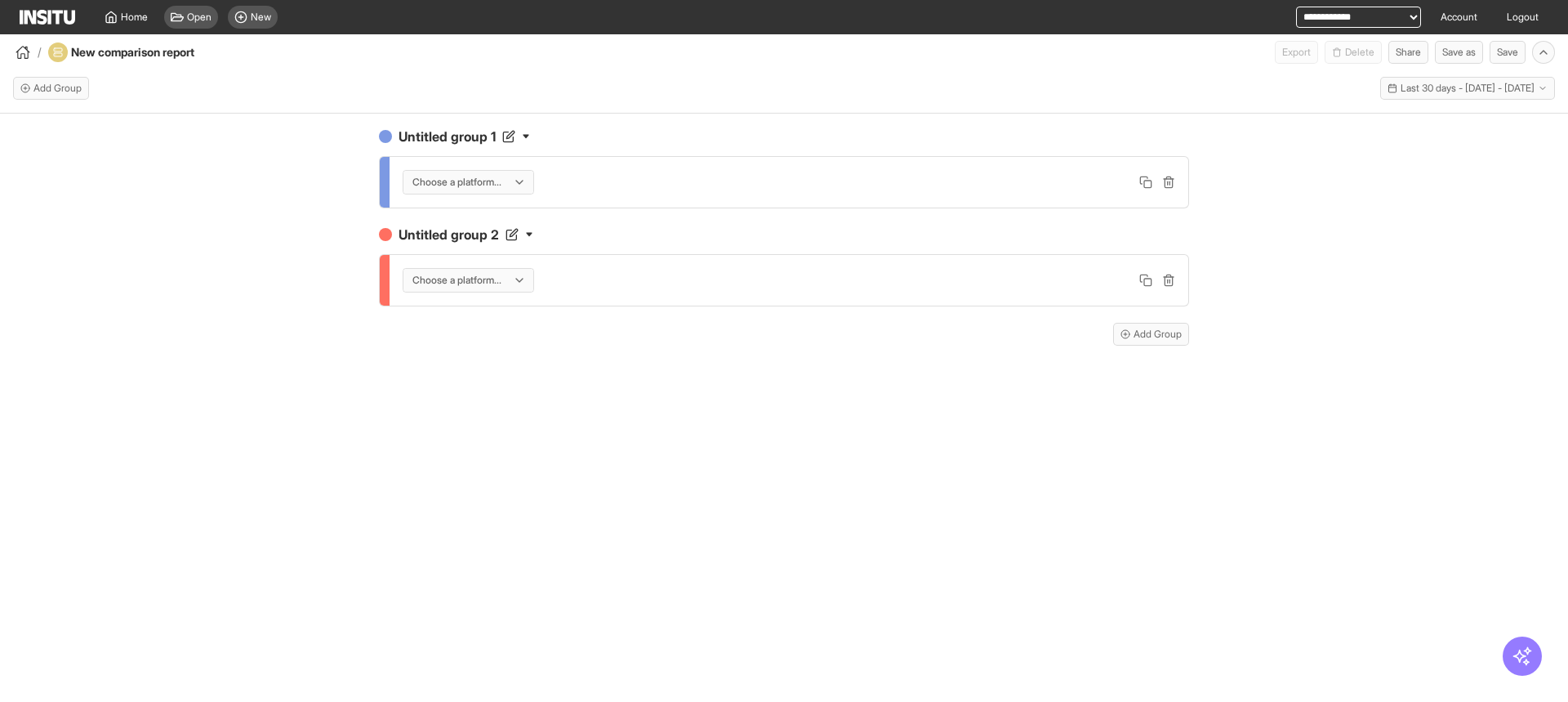
click at [510, 189] on div "Choose a platform..." at bounding box center [460, 182] width 99 height 17
click at [511, 209] on div "Meta" at bounding box center [471, 217] width 135 height 28
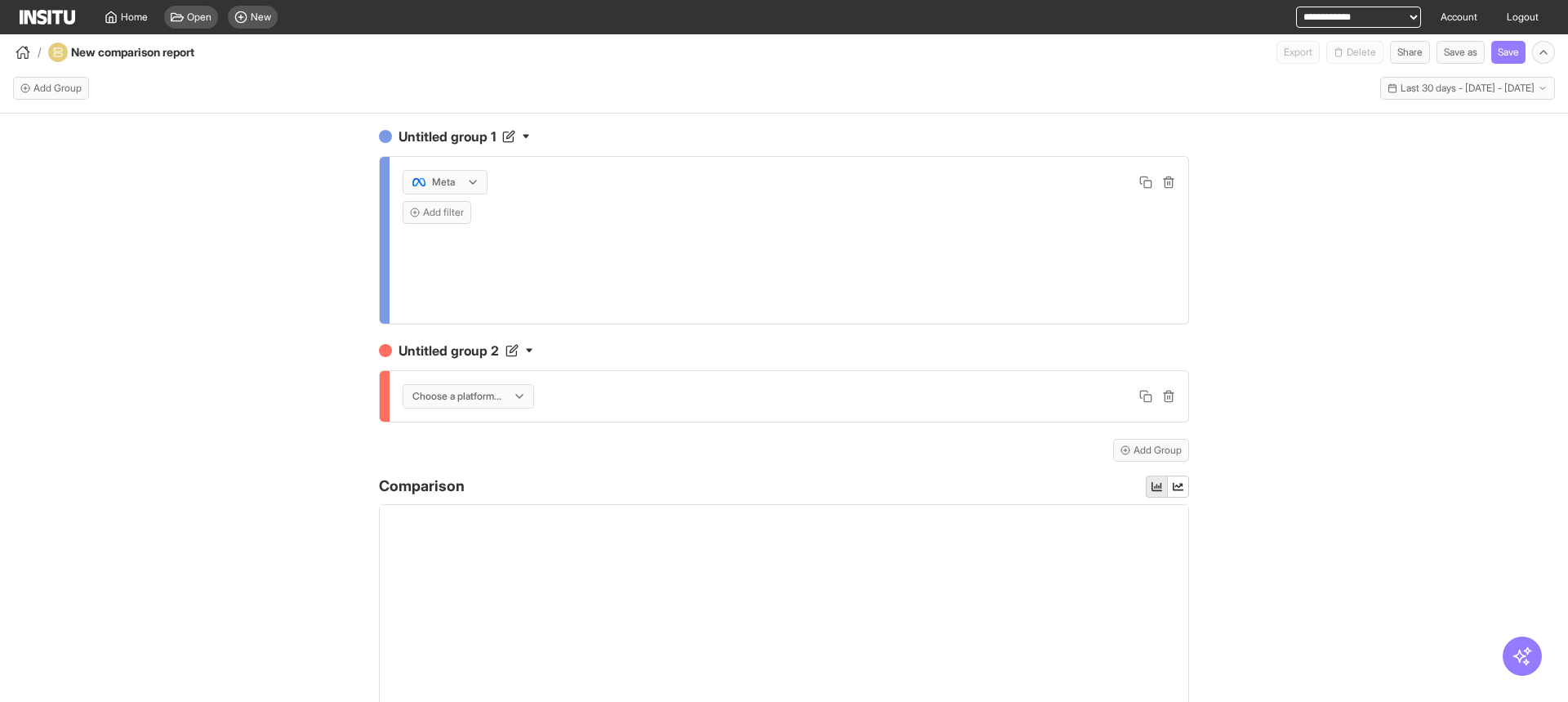
click at [458, 116] on div "Untitled group 1 option [object Object], selected. Meta Add filter Untitled gro…" at bounding box center [783, 538] width 836 height 849
click at [455, 143] on h4 "Untitled group 1" at bounding box center [783, 136] width 810 height 20
click at [455, 143] on input "**********" at bounding box center [464, 136] width 137 height 20
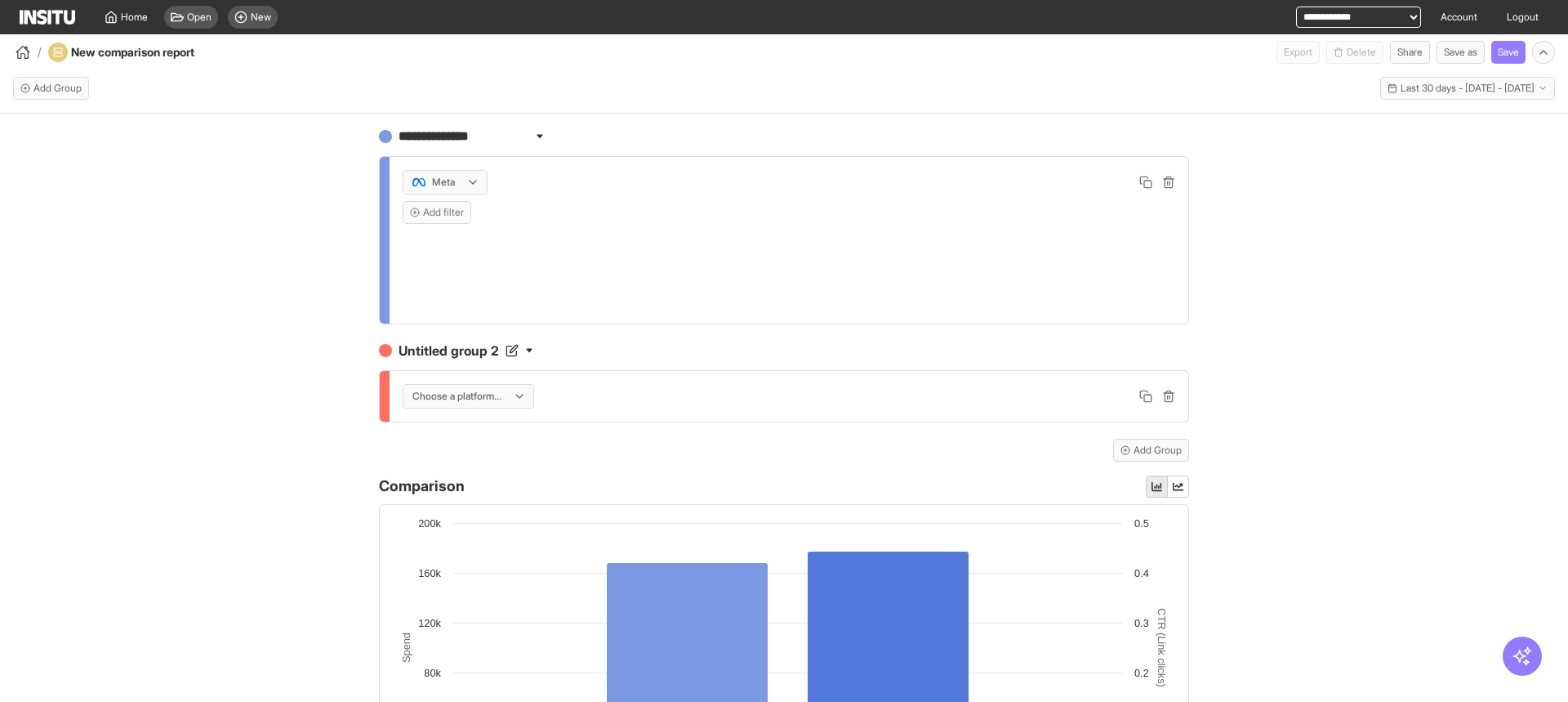
type input "**********"
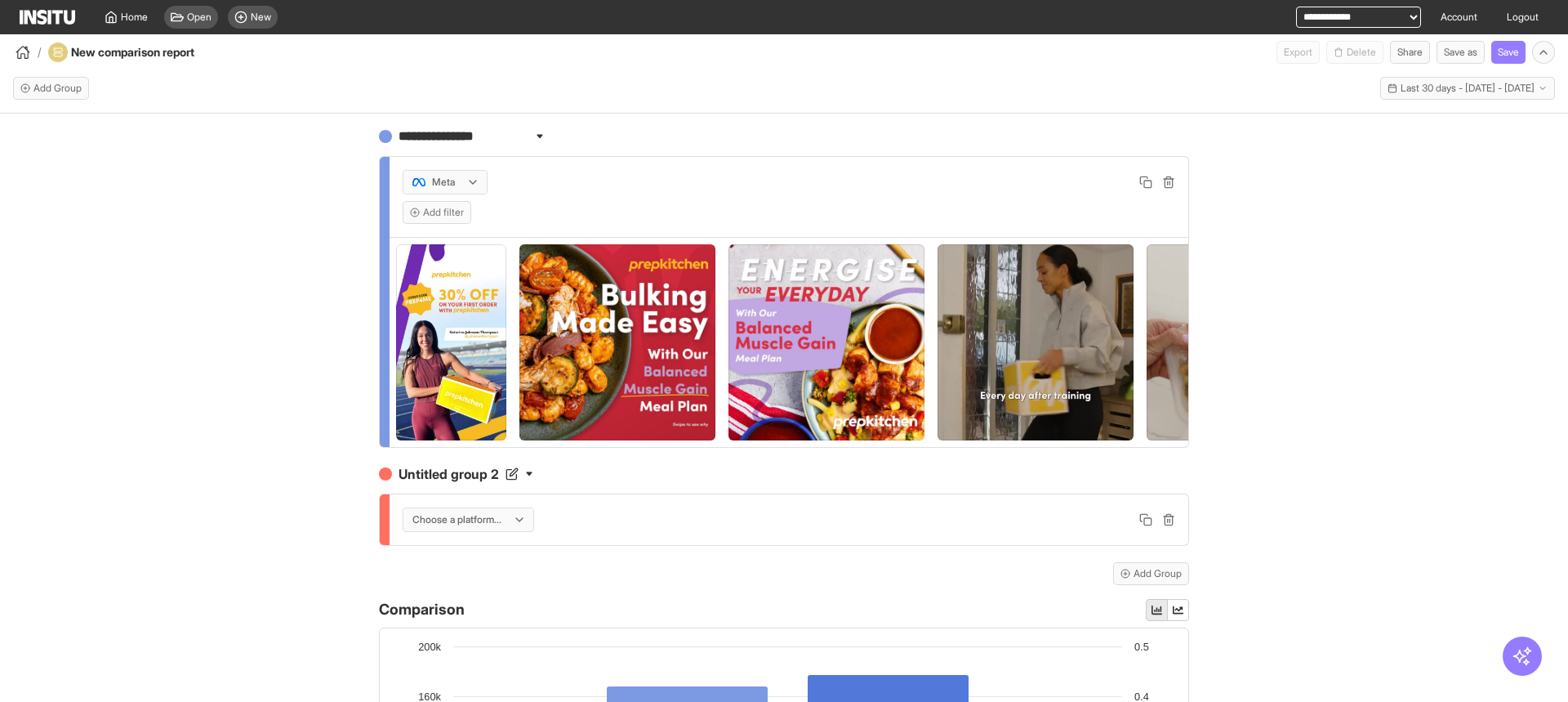
click at [679, 162] on div "Meta Add filter" at bounding box center [789, 197] width 799 height 80
click at [192, 50] on h4 "New comparison report" at bounding box center [155, 52] width 168 height 17
type input "**********"
click at [332, 64] on div "Add Group Last 30 days - [DATE] - [DATE] [DATE] - [DATE]" at bounding box center [784, 88] width 1568 height 50
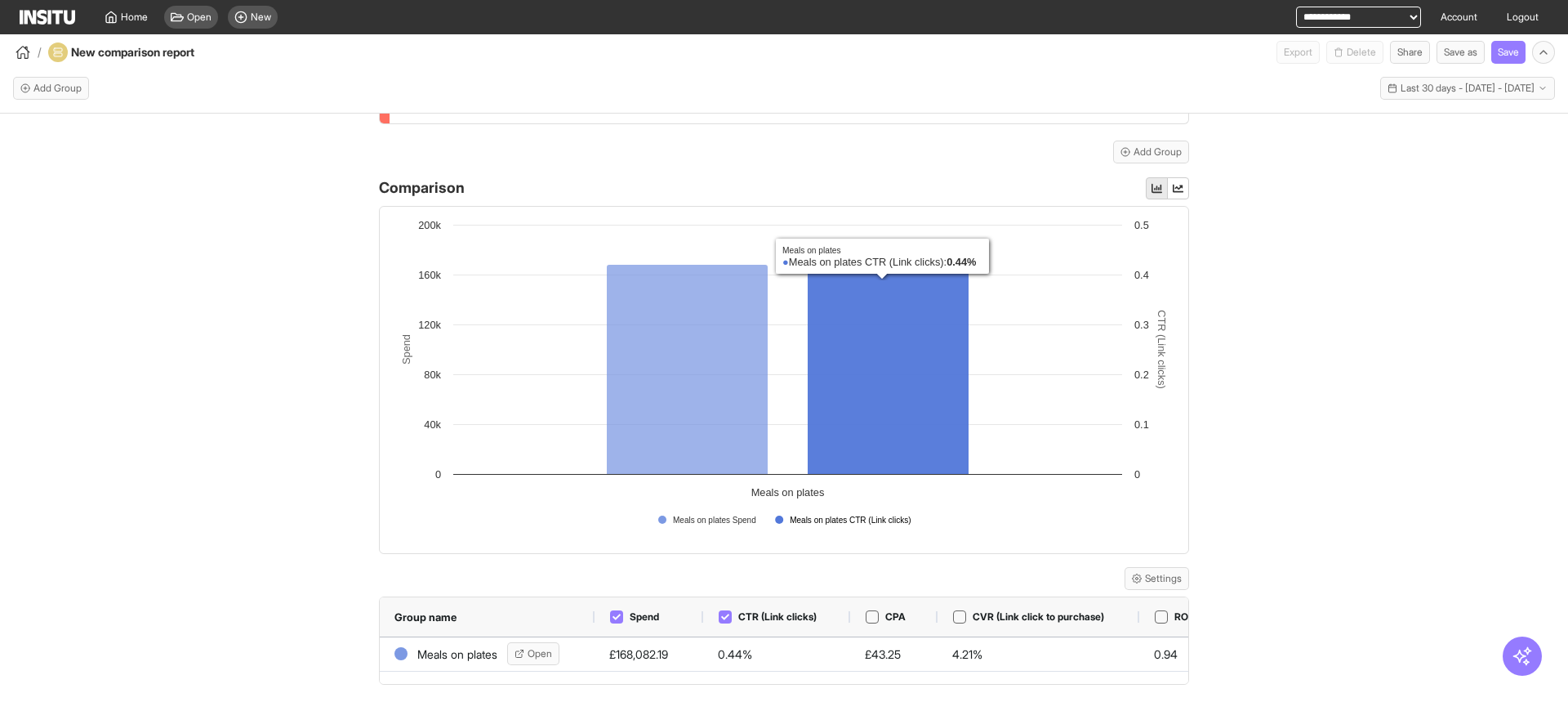
scroll to position [440, 0]
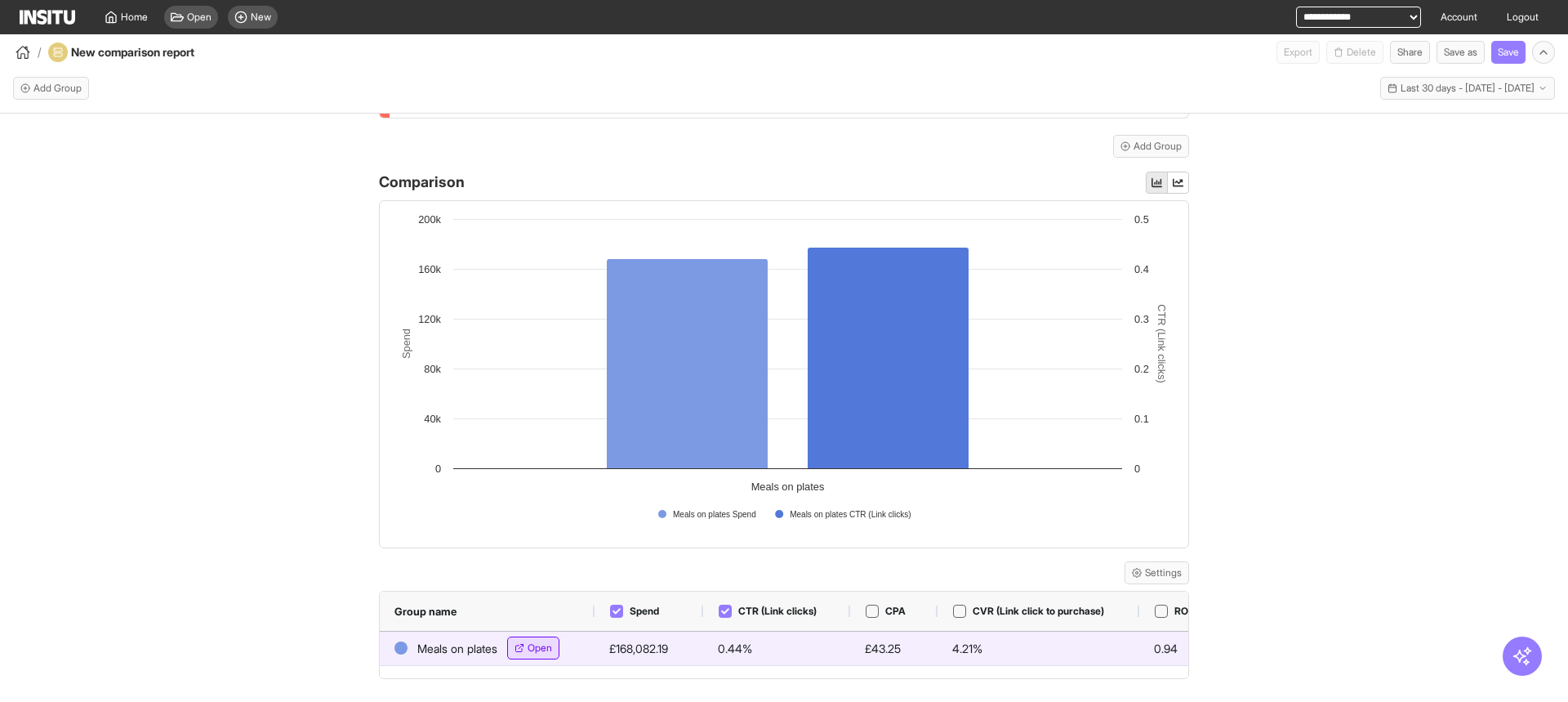
click at [521, 645] on polyline "button" at bounding box center [522, 646] width 3 height 3
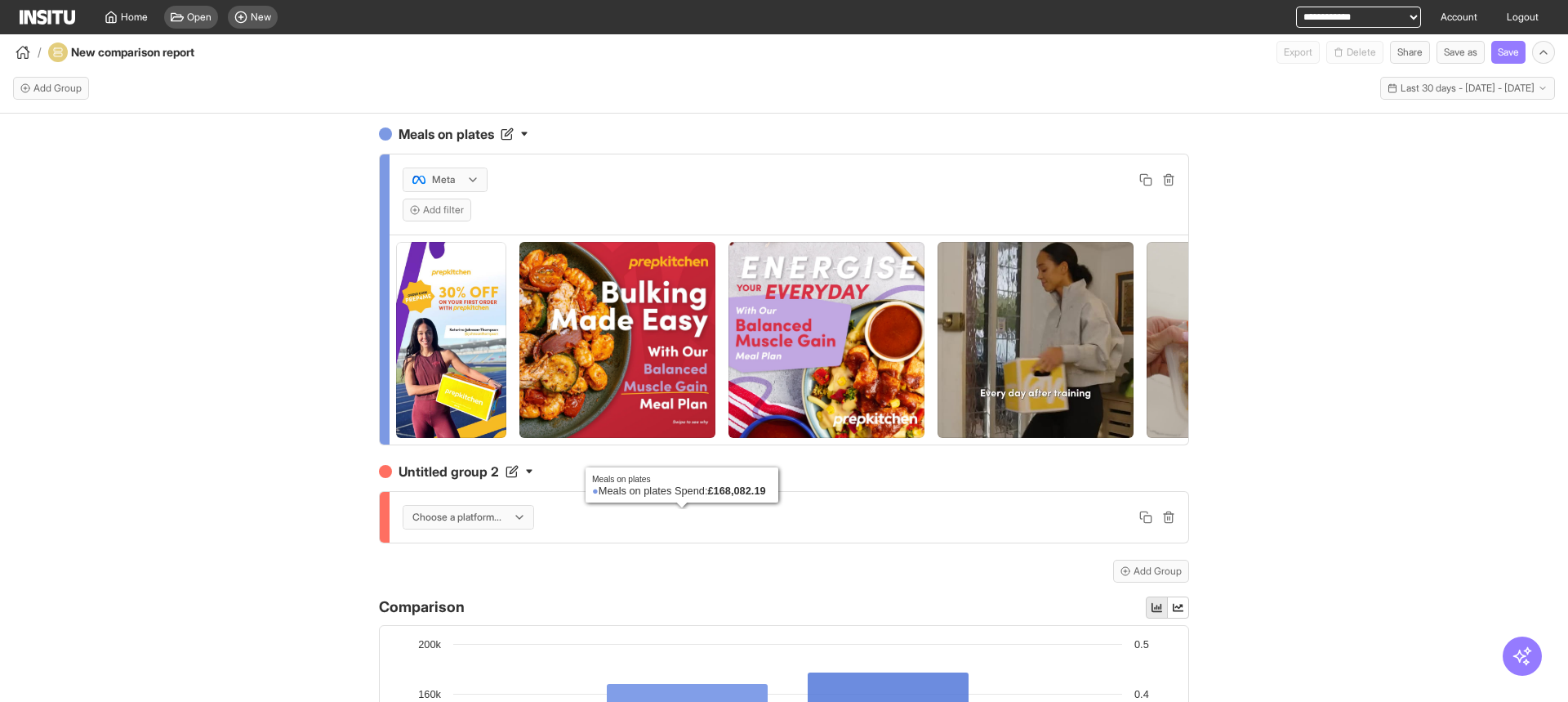
scroll to position [0, 0]
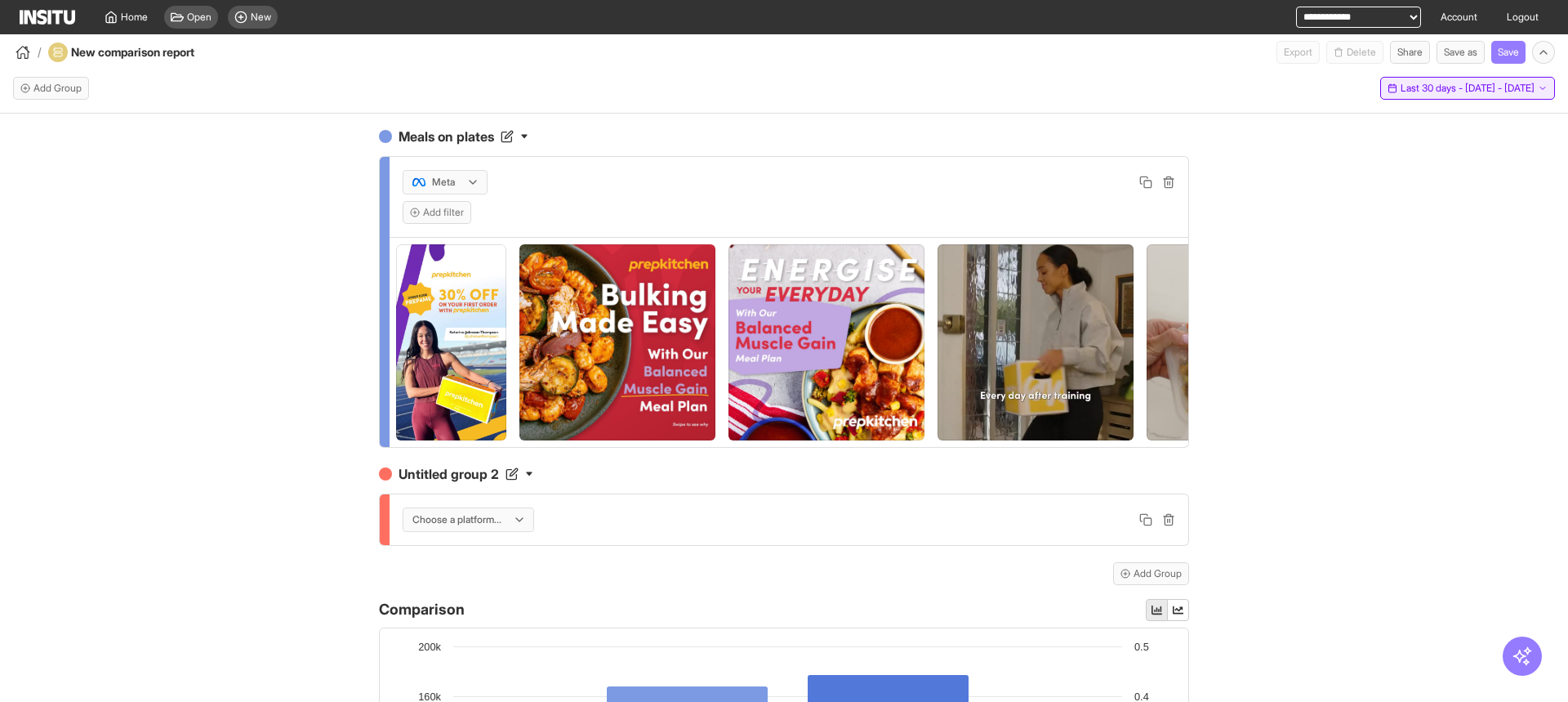
click at [1400, 94] on span "Last 30 days - [DATE] - [DATE]" at bounding box center [1467, 88] width 134 height 13
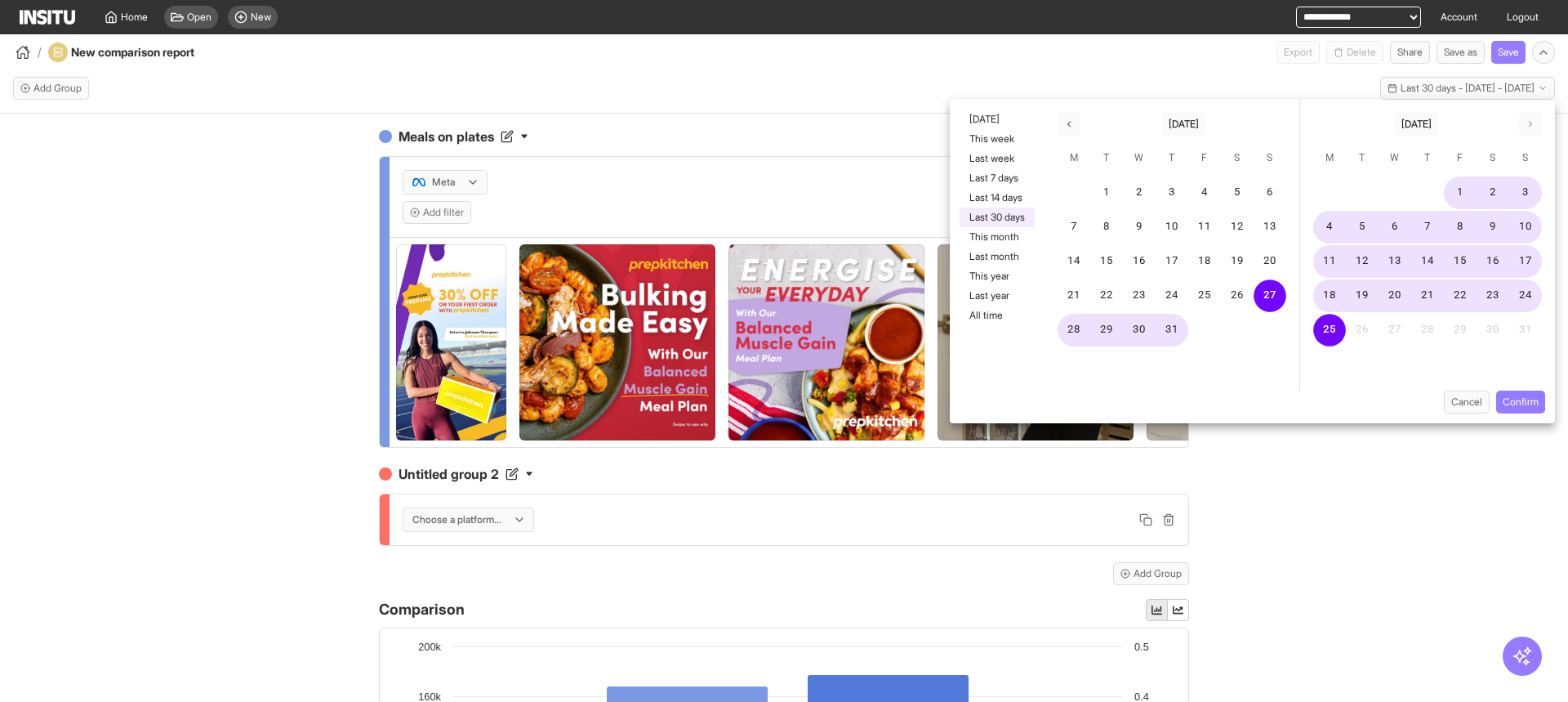
click at [1438, 520] on div "Meals on plates Meta Add filter Untitled group 2 Choose a platform... Add Group…" at bounding box center [784, 422] width 1568 height 618
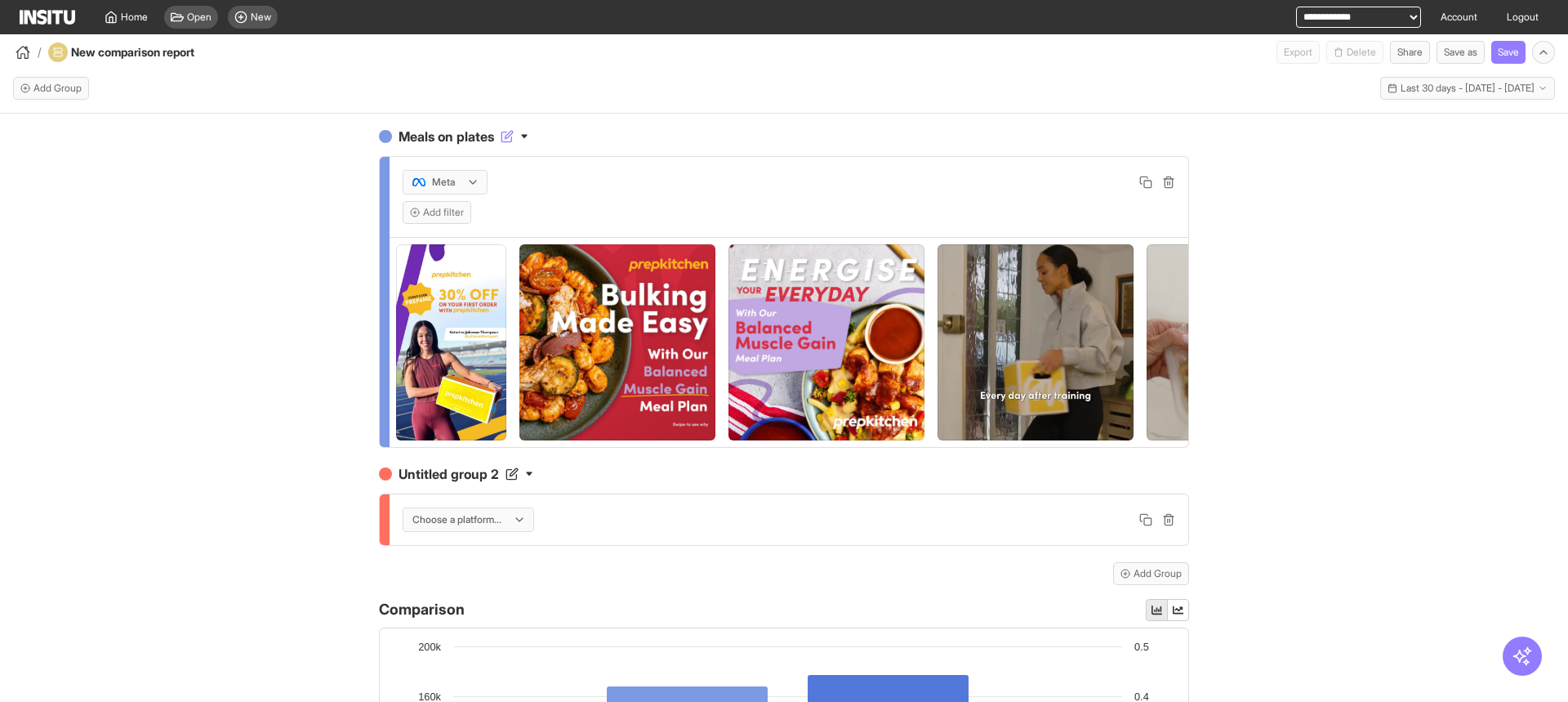
click at [458, 142] on h4 "Meals on plates" at bounding box center [783, 136] width 810 height 20
click at [458, 142] on input "**********" at bounding box center [464, 136] width 137 height 20
click at [1350, 177] on div "Meals on plates Meta Add filter Untitled group 2 Choose a platform... Add Group…" at bounding box center [784, 422] width 1568 height 618
click at [1433, 93] on span "Last 30 days - [DATE] - [DATE]" at bounding box center [1467, 88] width 134 height 13
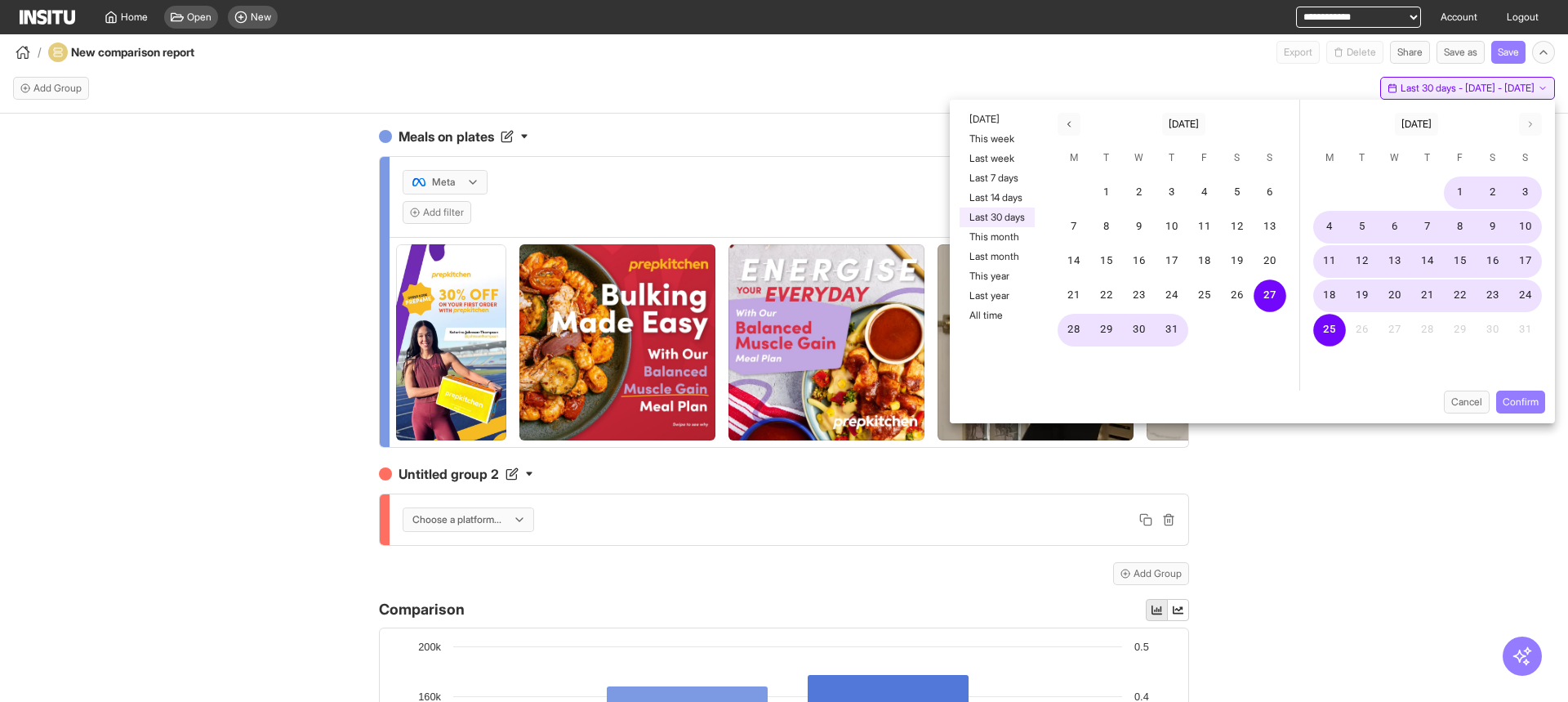
click at [1433, 93] on span "Last 30 days - [DATE] - [DATE]" at bounding box center [1467, 88] width 134 height 13
click at [1378, 557] on div "Meals on plates Meta Add filter Untitled group 2 Choose a platform... Add Group…" at bounding box center [784, 422] width 1568 height 618
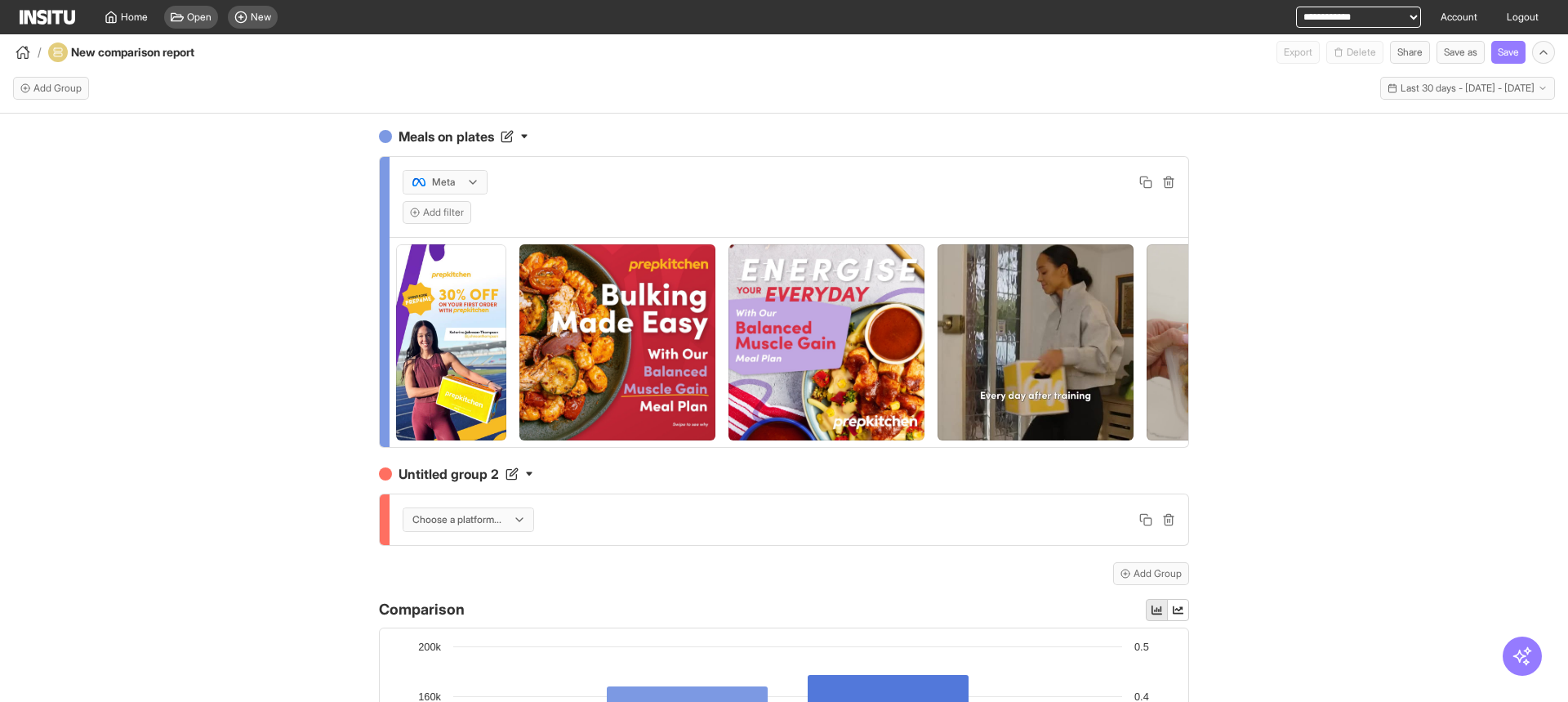
drag, startPoint x: 1182, startPoint y: 82, endPoint x: 1276, endPoint y: 87, distance: 94.1
click at [1276, 87] on div "Add Group Last 30 days - [DATE] - [DATE] [DATE] - [DATE]" at bounding box center [784, 88] width 1542 height 23
click at [412, 217] on button "Add filter" at bounding box center [437, 212] width 69 height 23
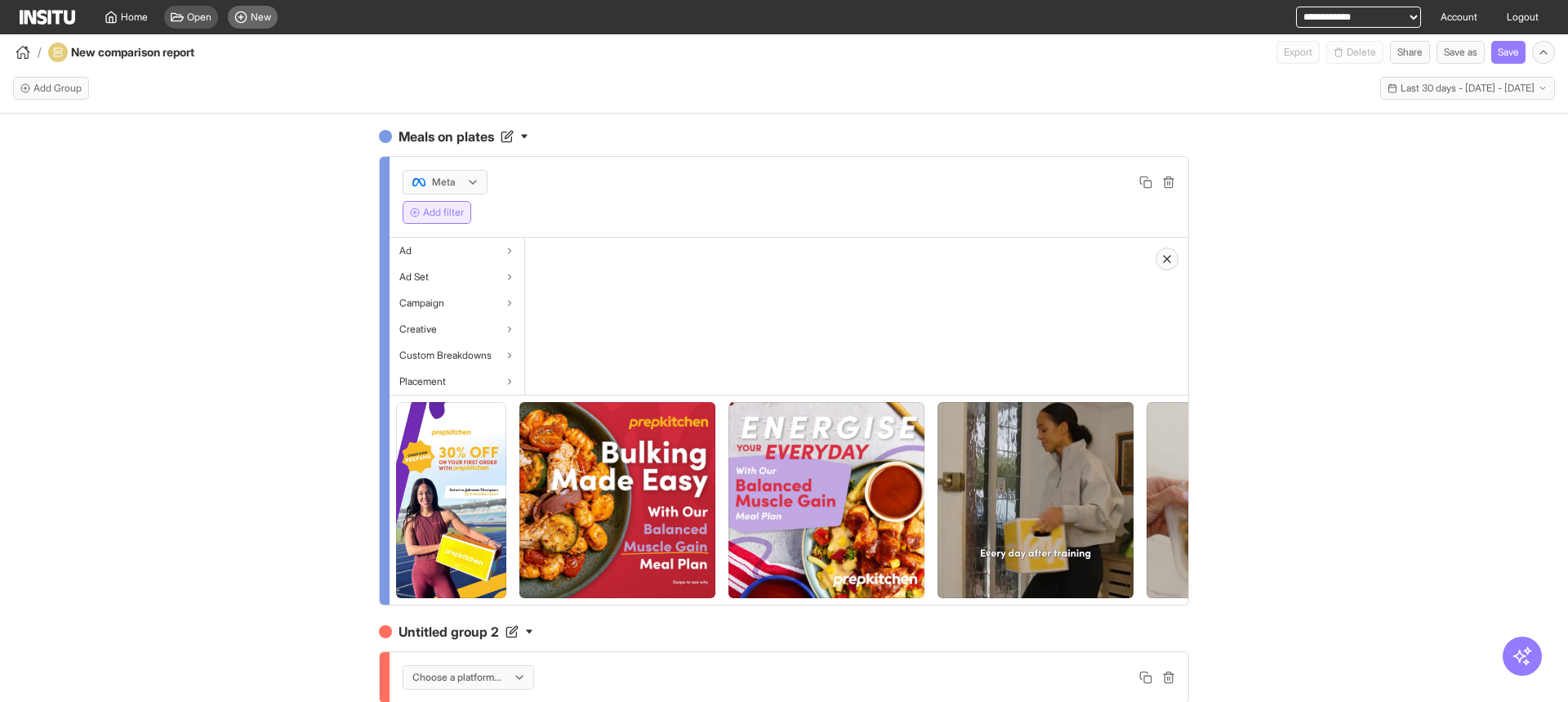
click at [244, 18] on icon at bounding box center [240, 17] width 13 height 13
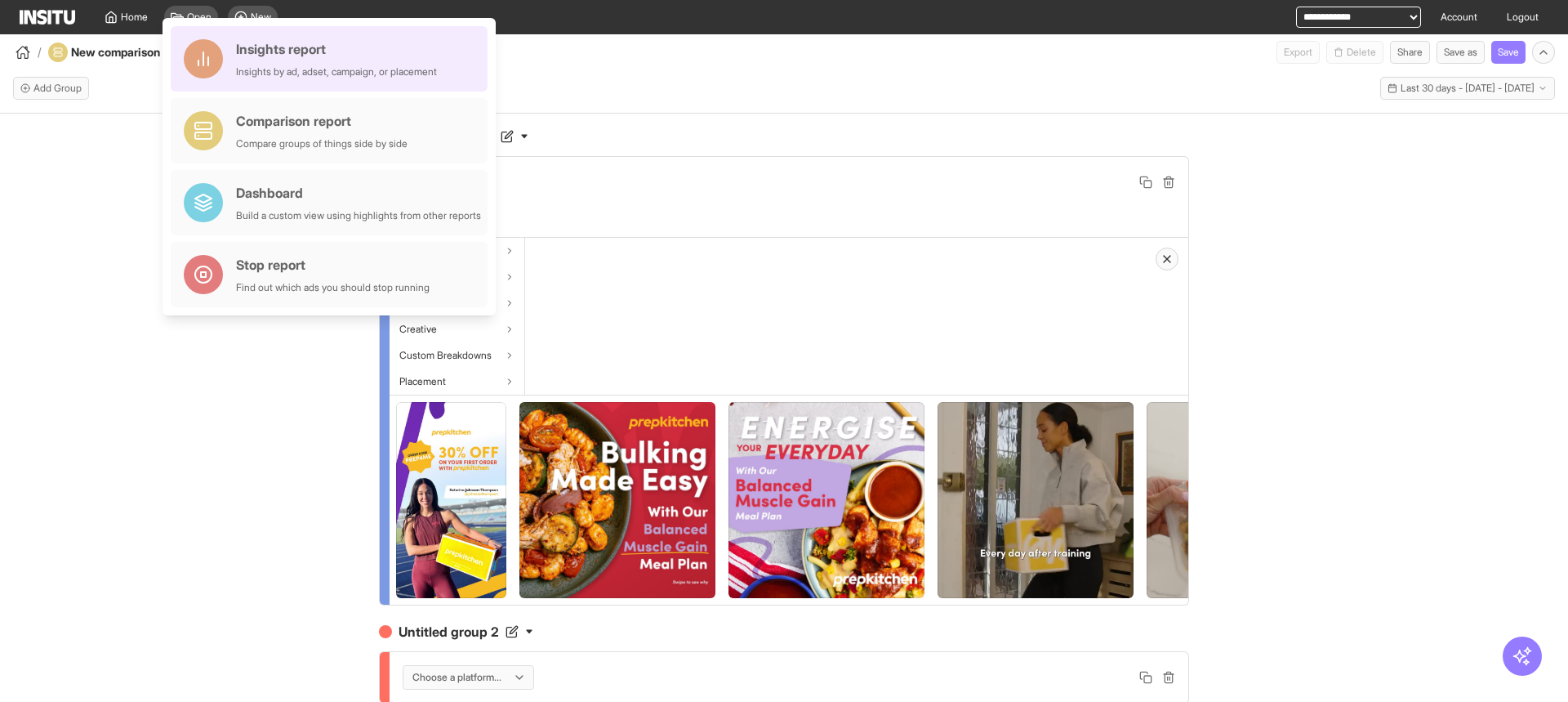
click at [379, 61] on div "Insights report Insights by ad, adset, campaign, or placement" at bounding box center [336, 58] width 201 height 39
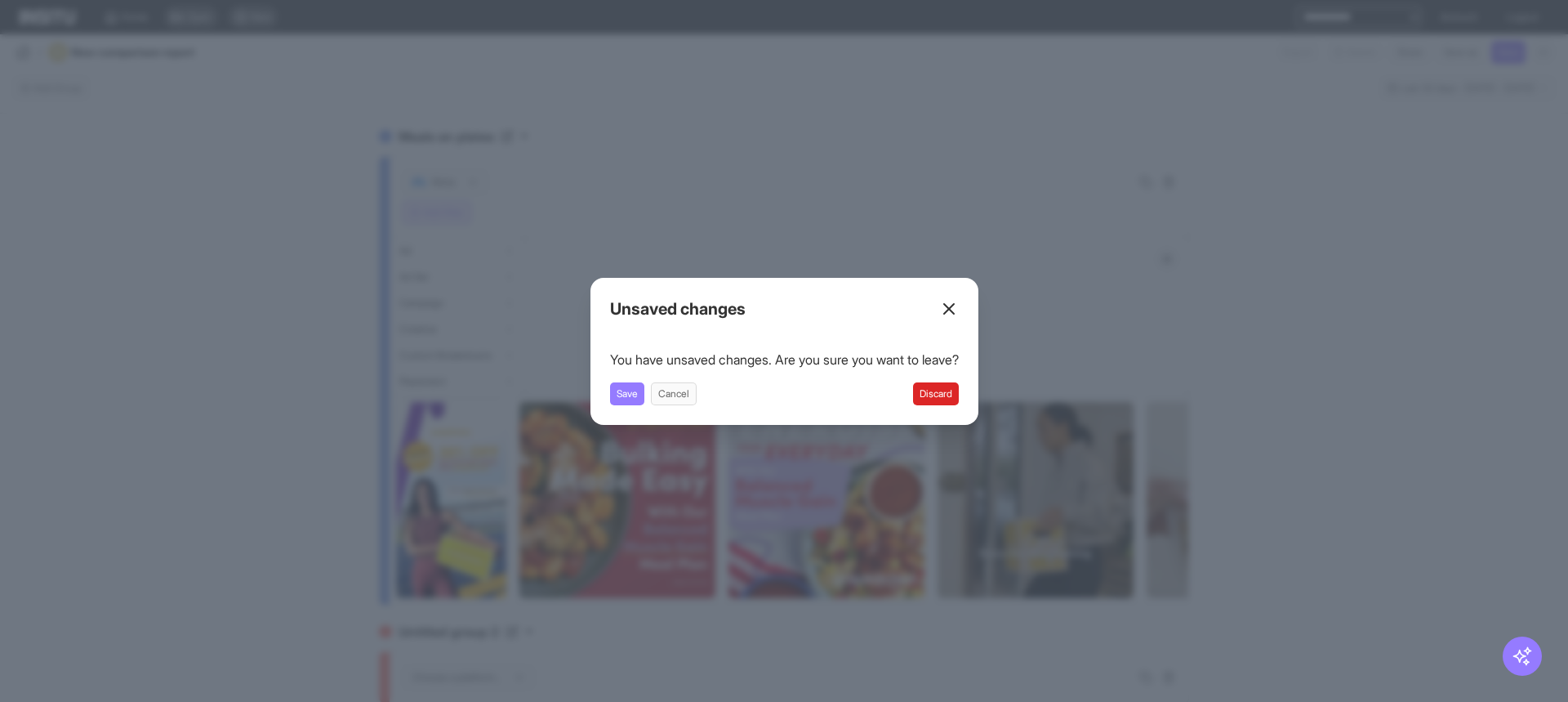
click at [945, 390] on button "Discard" at bounding box center [936, 394] width 46 height 23
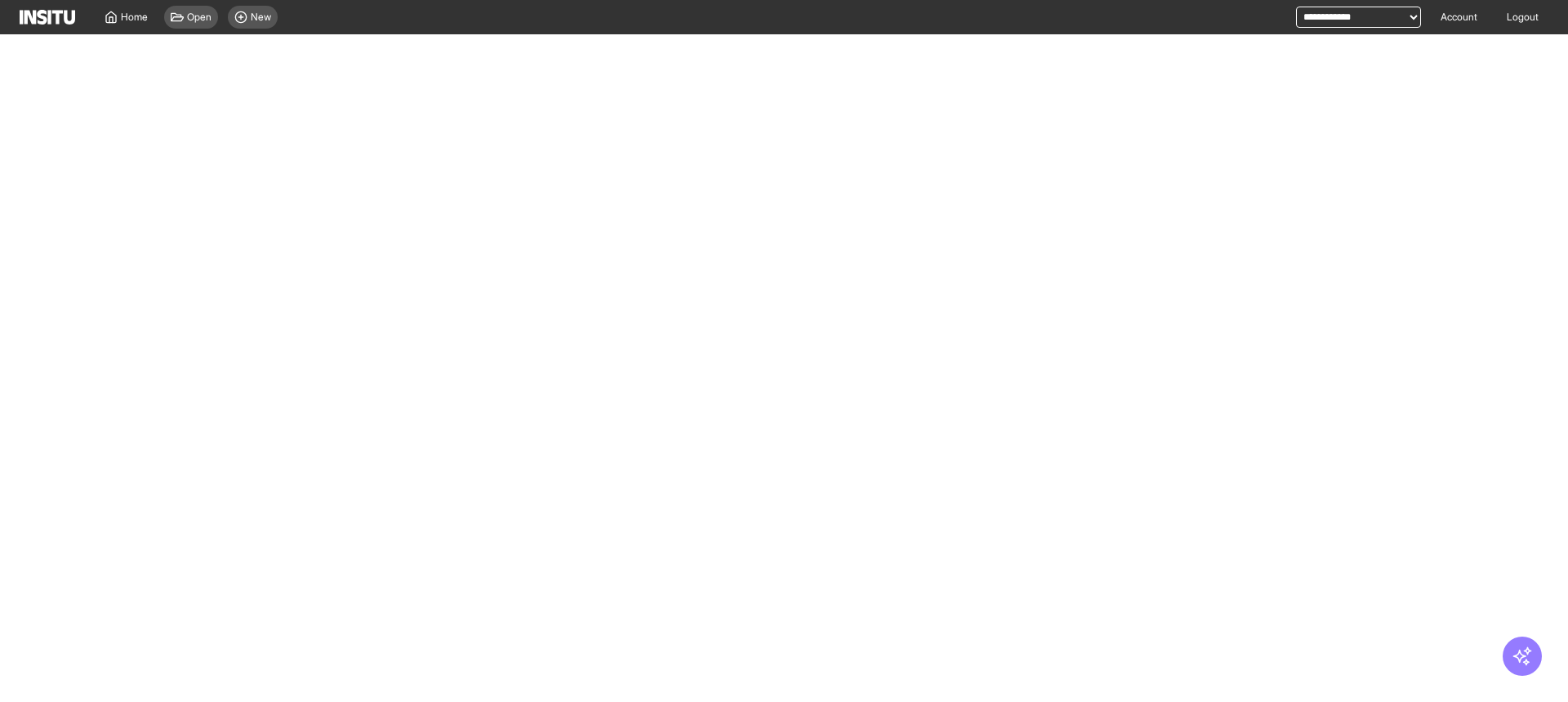
select select "**"
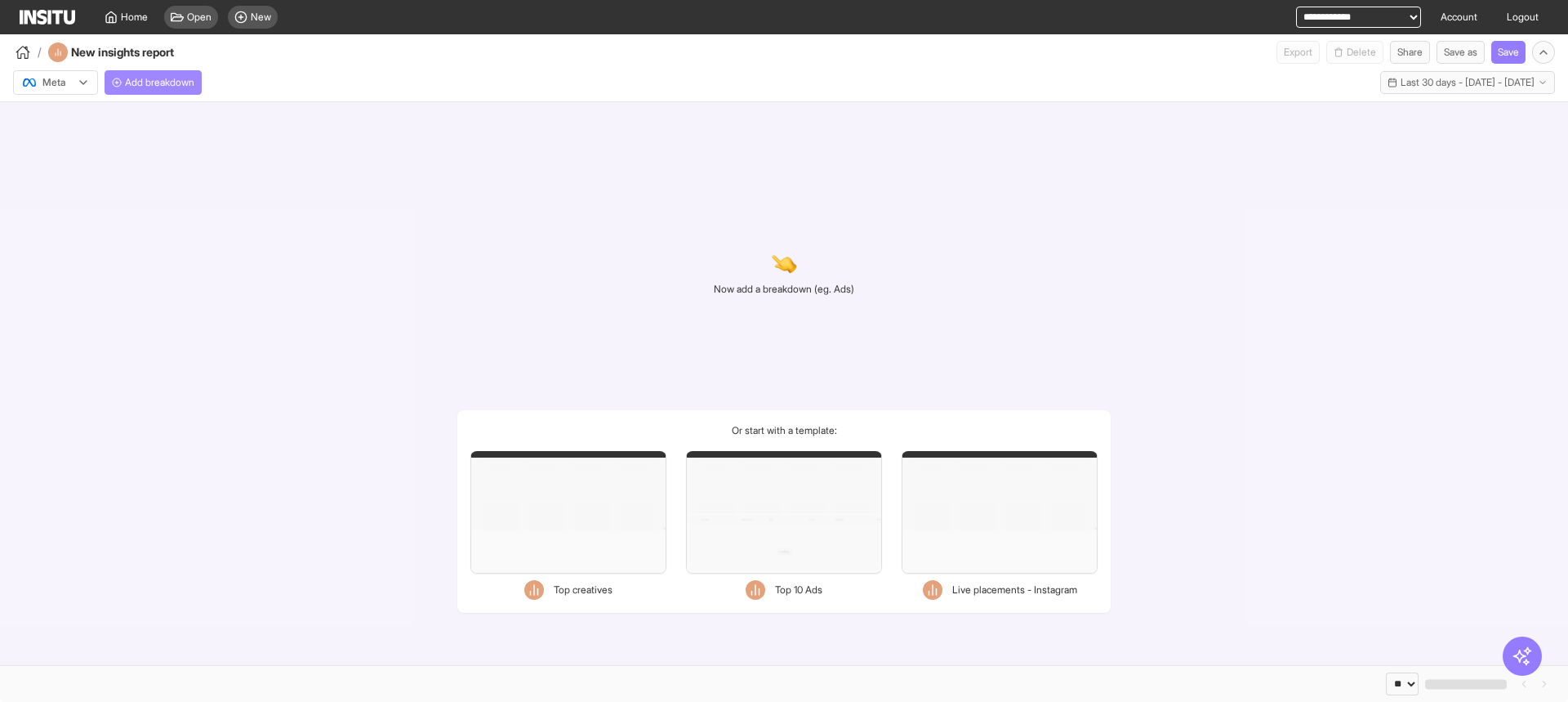
click at [192, 81] on span "Add breakdown" at bounding box center [160, 82] width 69 height 13
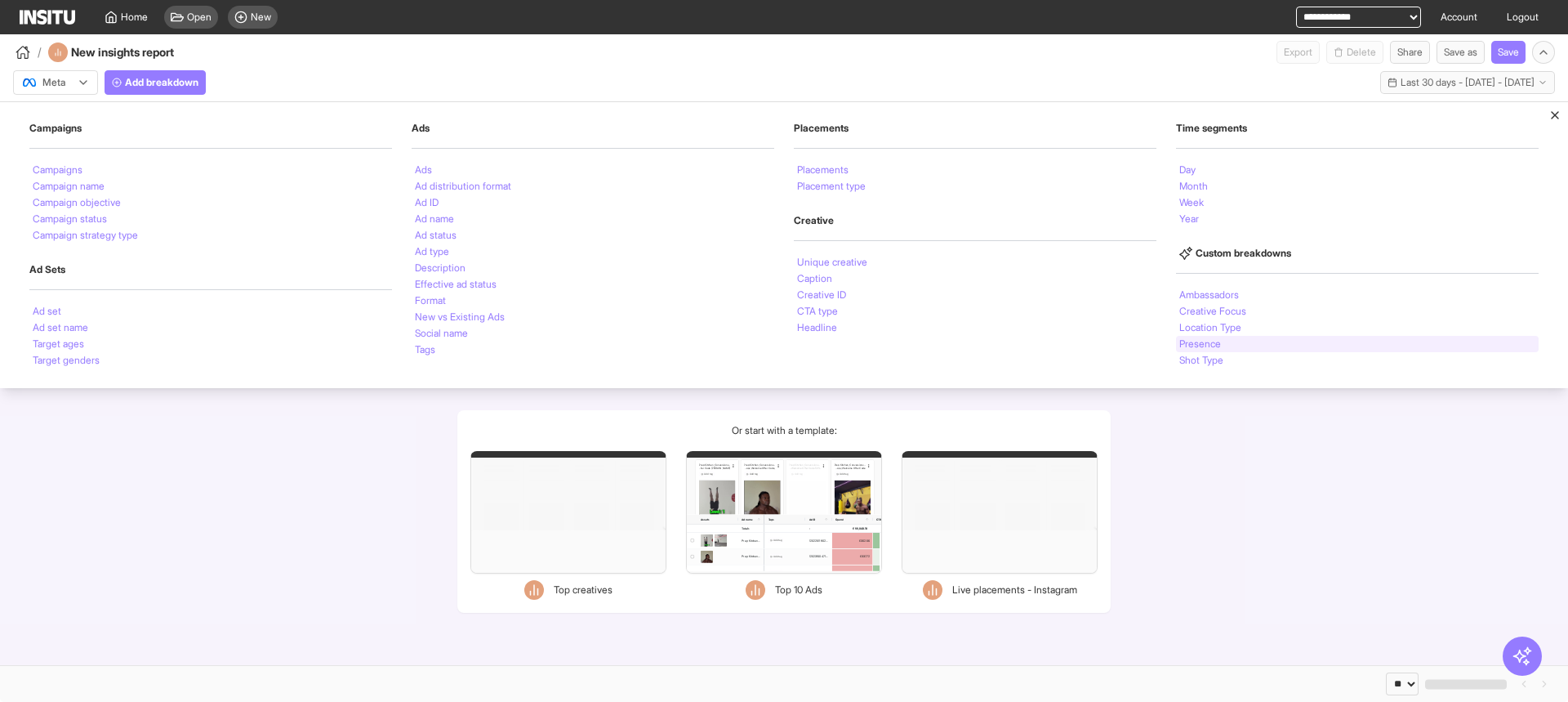
click at [1192, 339] on li "Presence" at bounding box center [1200, 343] width 42 height 10
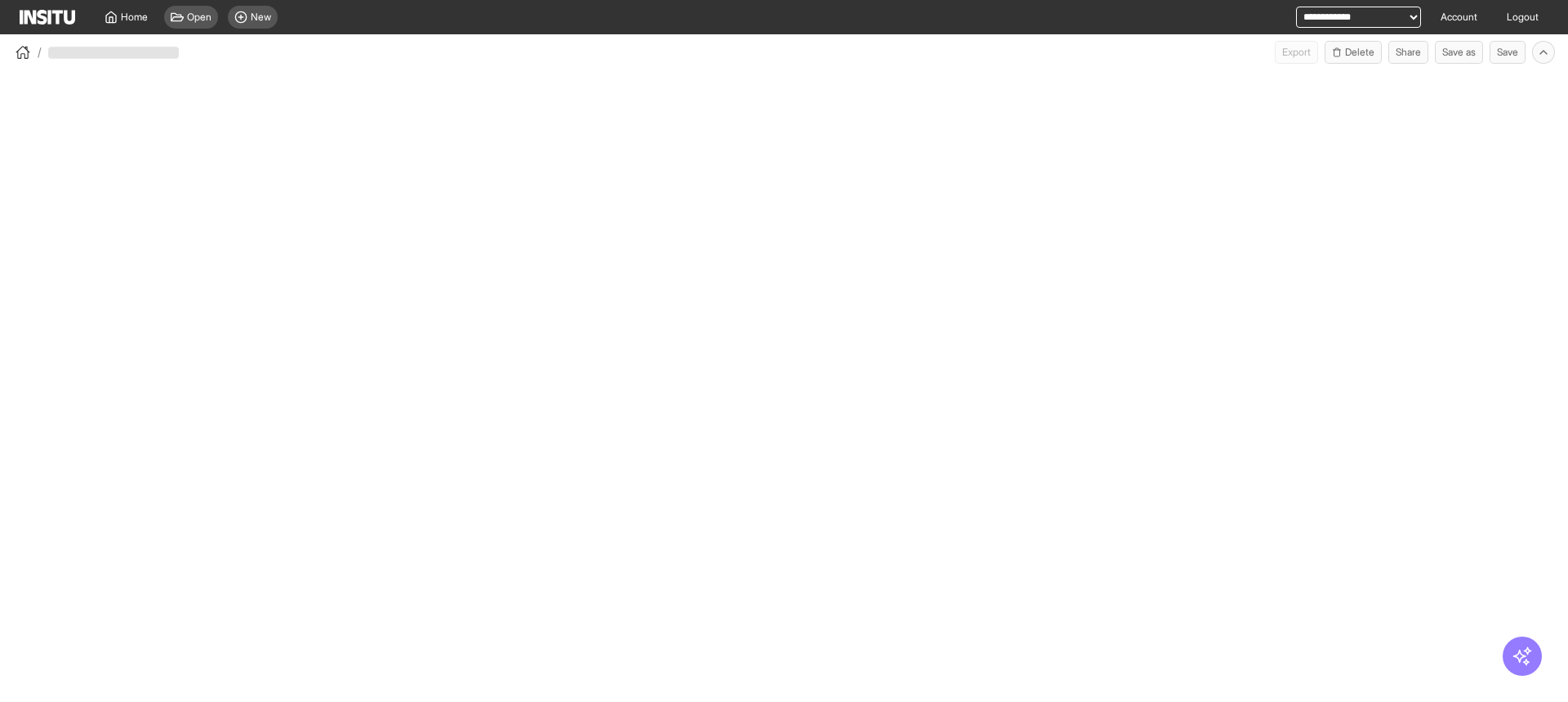
select select "**"
